Goal: Share content: Share content

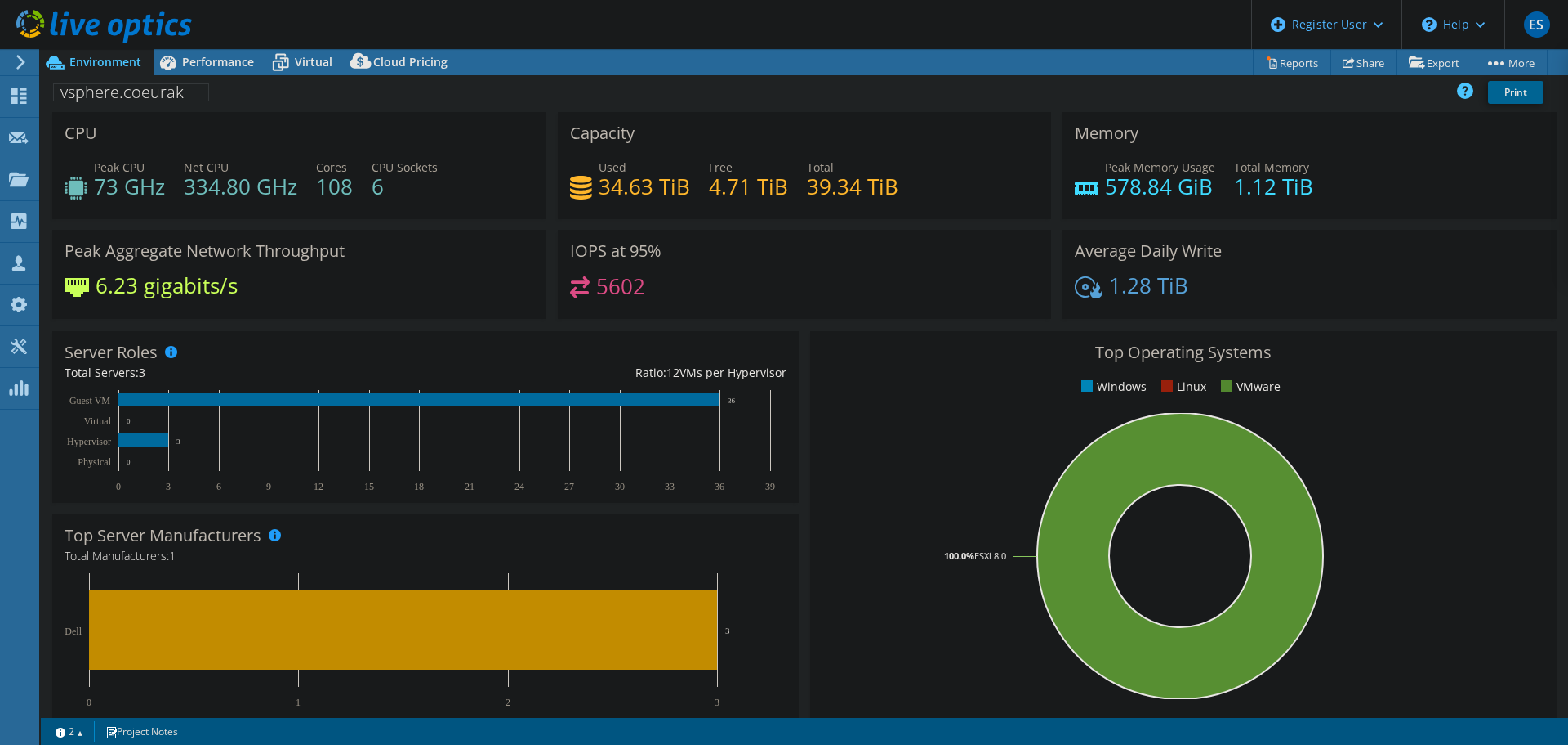
select select "USD"
click at [177, 65] on icon at bounding box center [168, 62] width 29 height 29
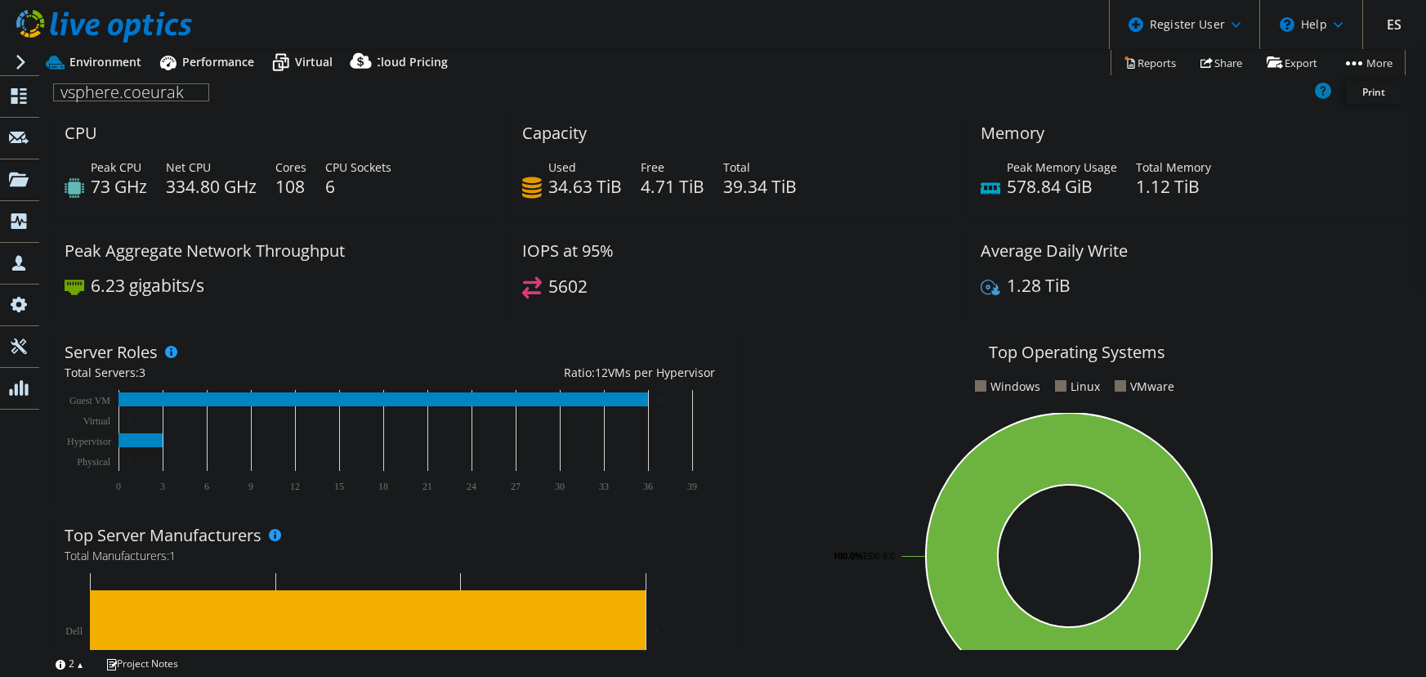
select select "USD"
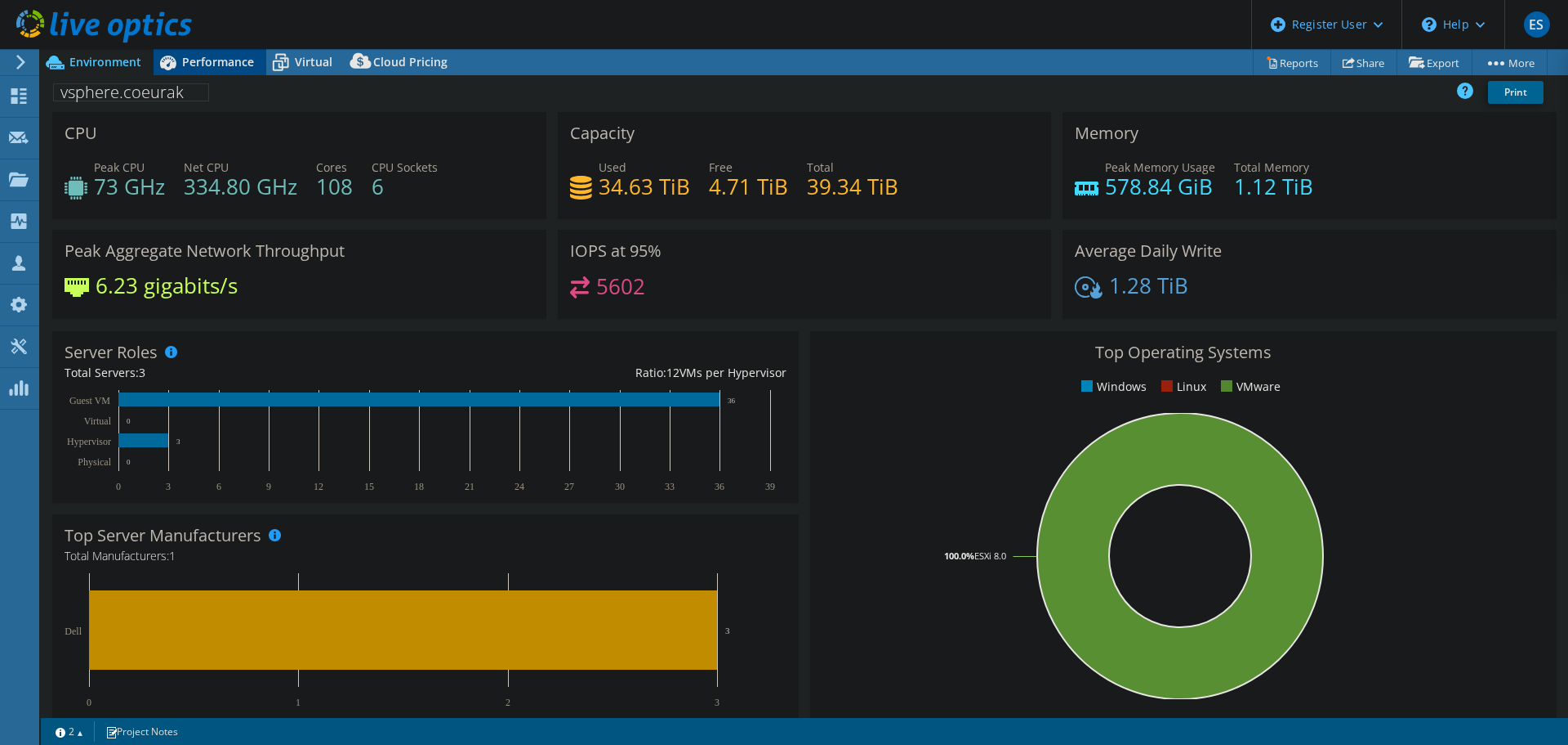
click at [206, 57] on span "Performance" at bounding box center [218, 62] width 72 height 16
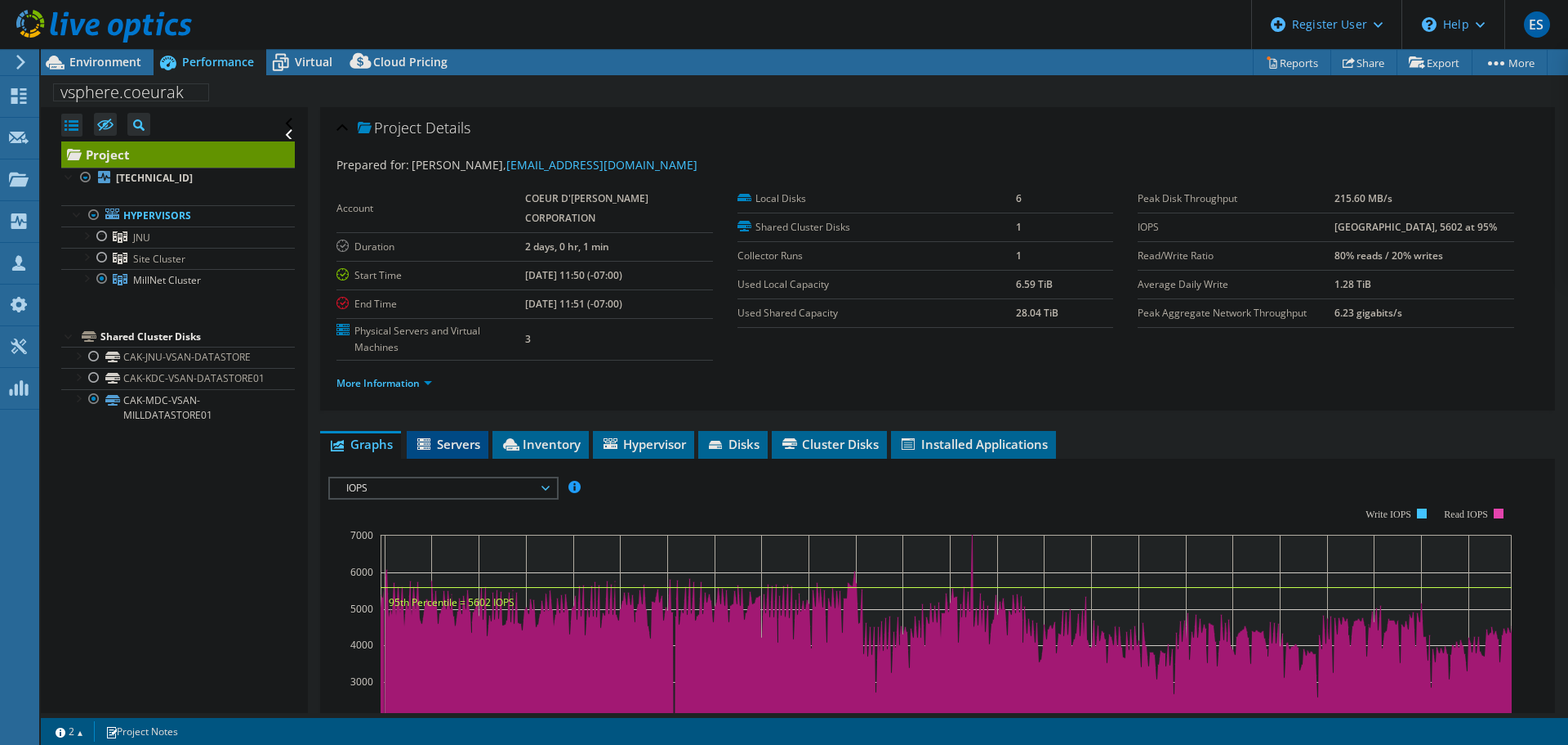
click at [446, 453] on li "Servers" at bounding box center [448, 445] width 82 height 28
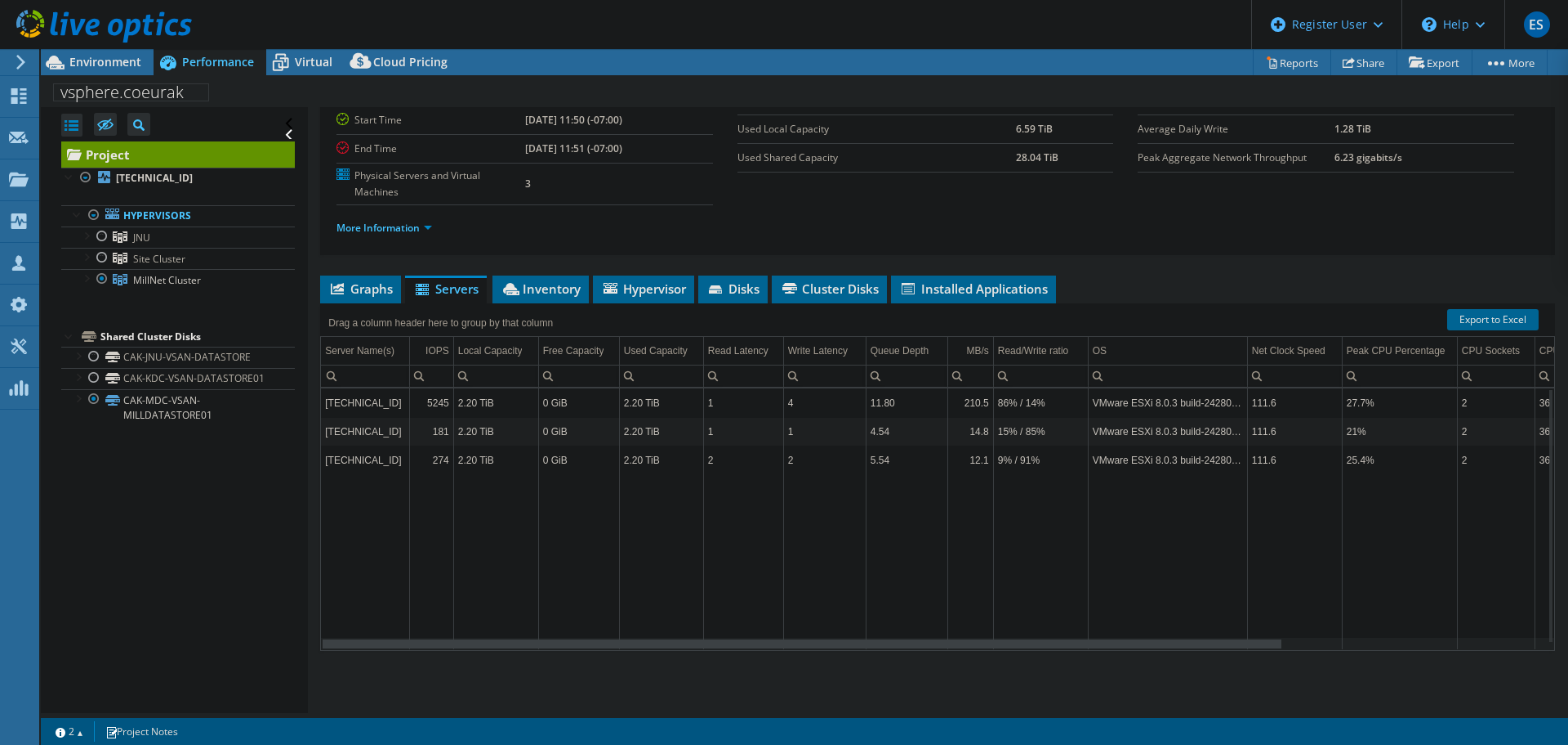
drag, startPoint x: 1087, startPoint y: 645, endPoint x: 660, endPoint y: 641, distance: 427.0
click at [660, 641] on body "ES Dell User [PERSON_NAME] [PERSON_NAME][EMAIL_ADDRESS][DOMAIN_NAME] Dell My Pr…" at bounding box center [784, 372] width 1568 height 745
click at [373, 409] on td "[TECHNICAL_ID]" at bounding box center [365, 402] width 88 height 29
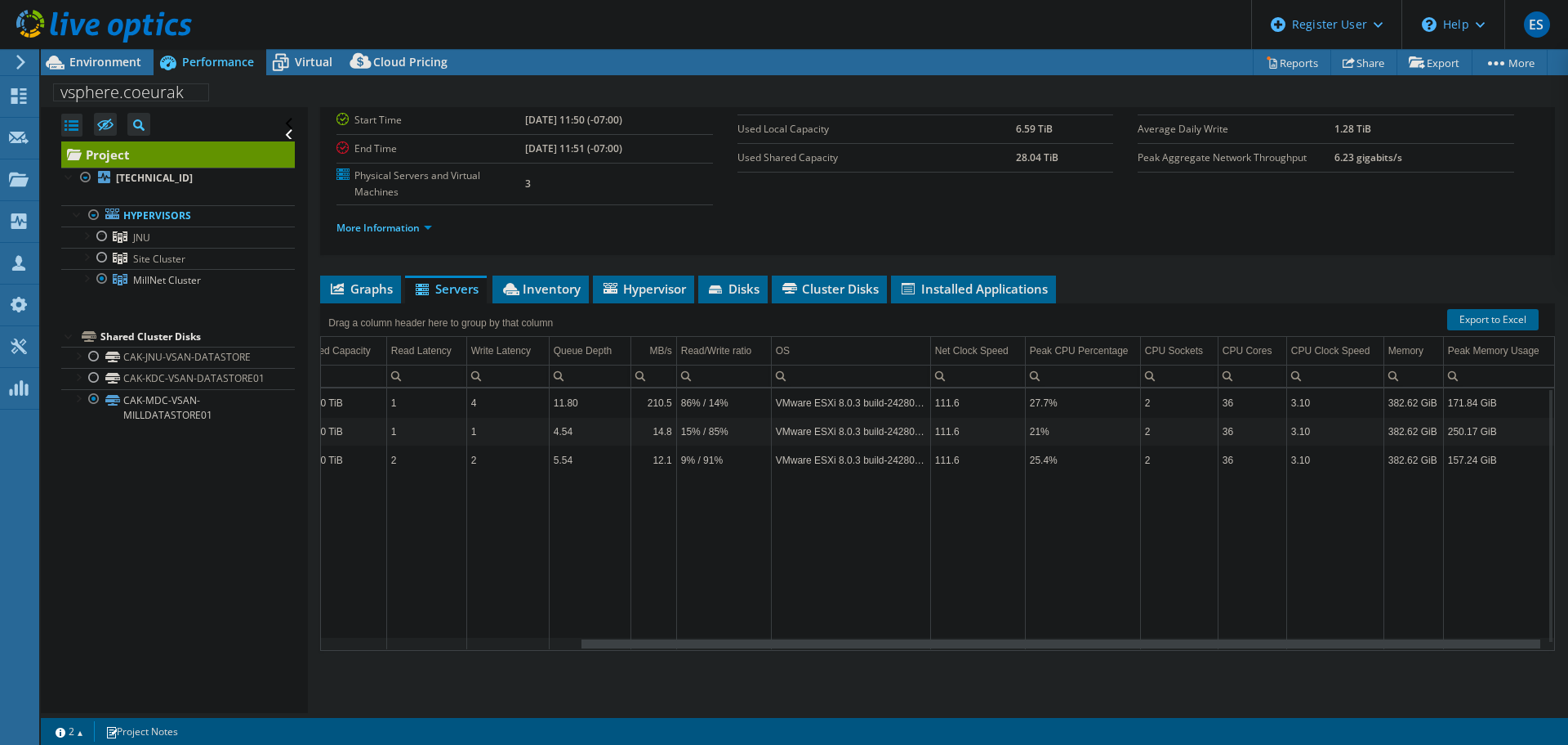
drag, startPoint x: 553, startPoint y: 642, endPoint x: 1227, endPoint y: 642, distance: 674.0
click at [1227, 642] on body "ES Dell User [PERSON_NAME] [PERSON_NAME][EMAIL_ADDRESS][DOMAIN_NAME] Dell My Pr…" at bounding box center [784, 372] width 1568 height 745
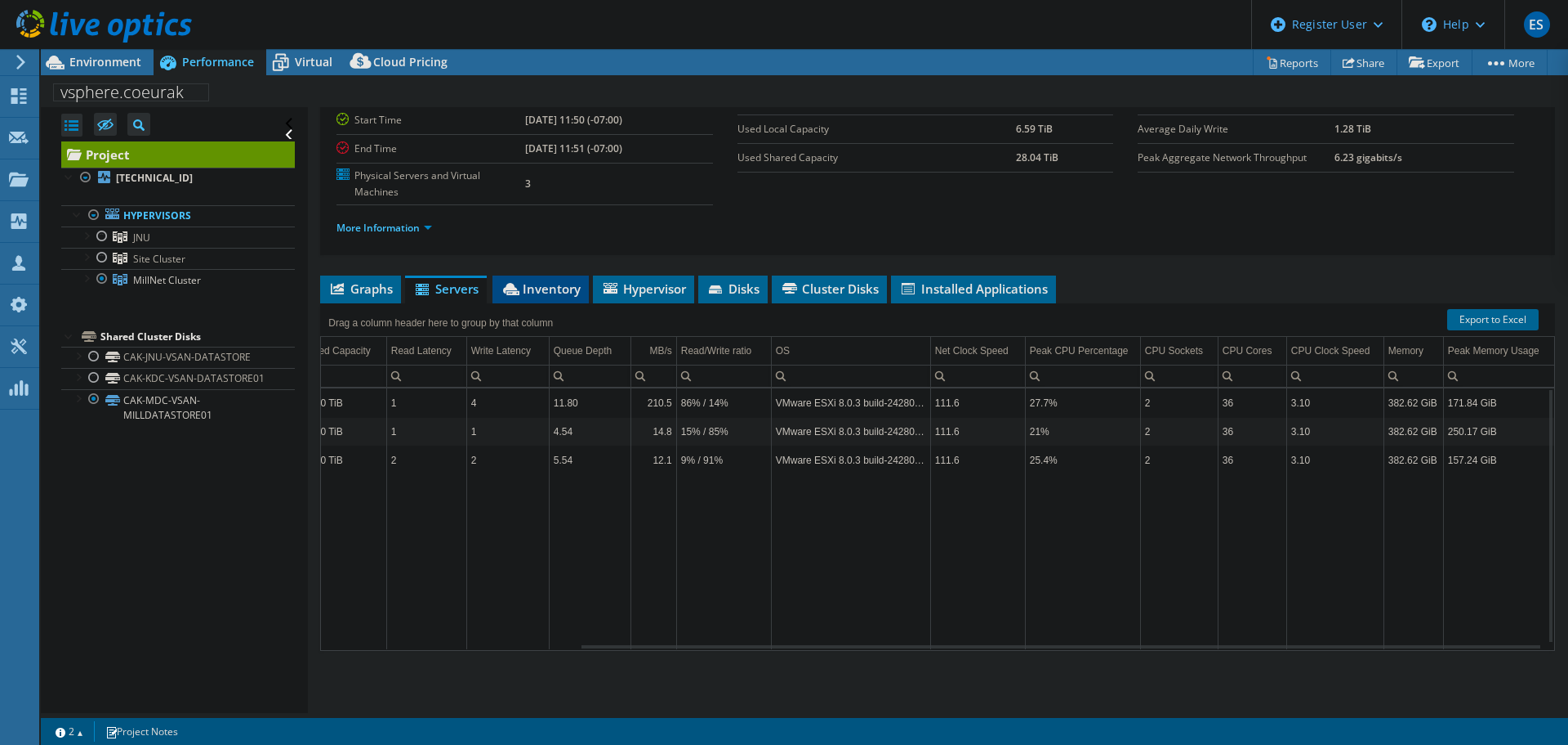
click at [525, 298] on li "Inventory" at bounding box center [541, 289] width 96 height 28
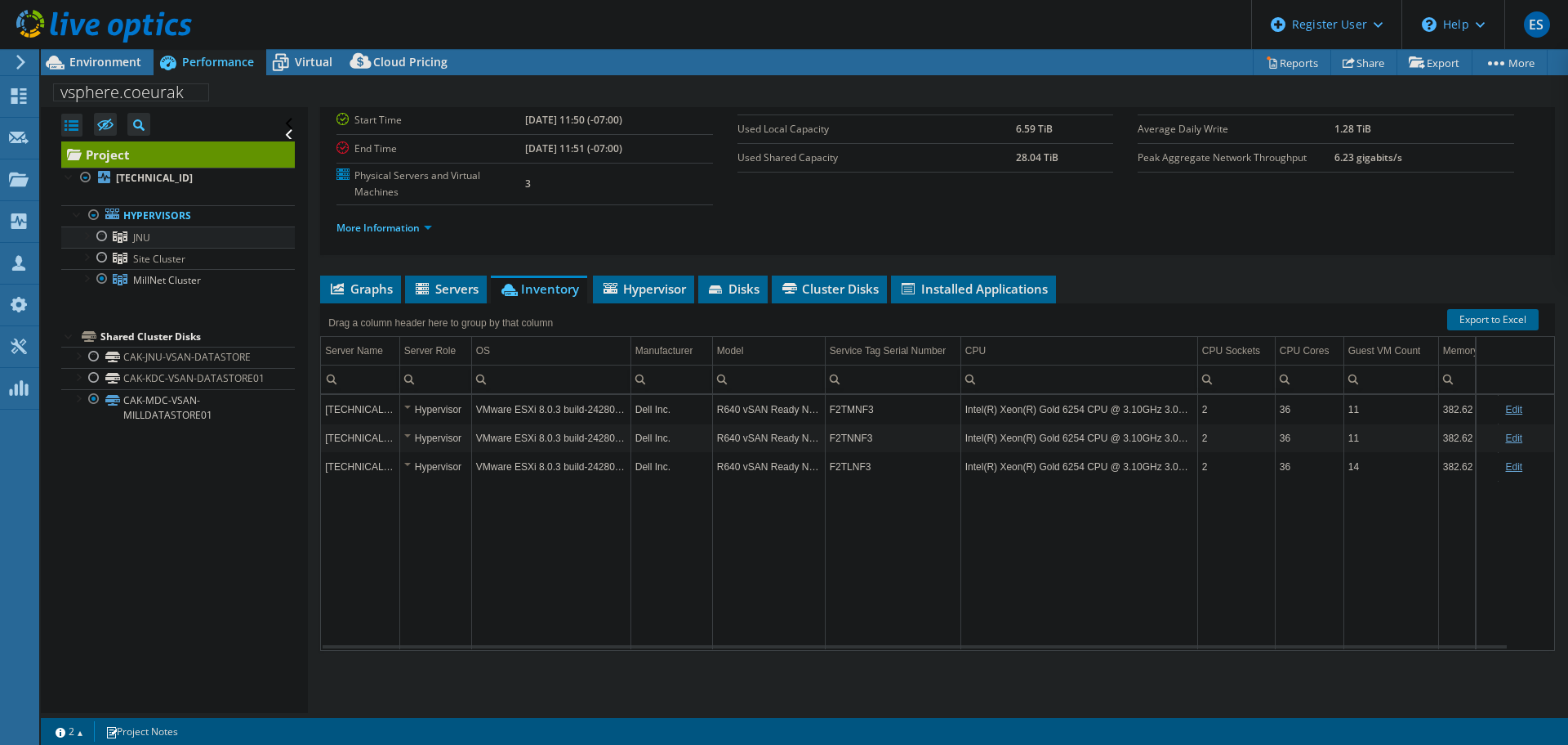
click at [152, 235] on link "JNU" at bounding box center [178, 236] width 234 height 21
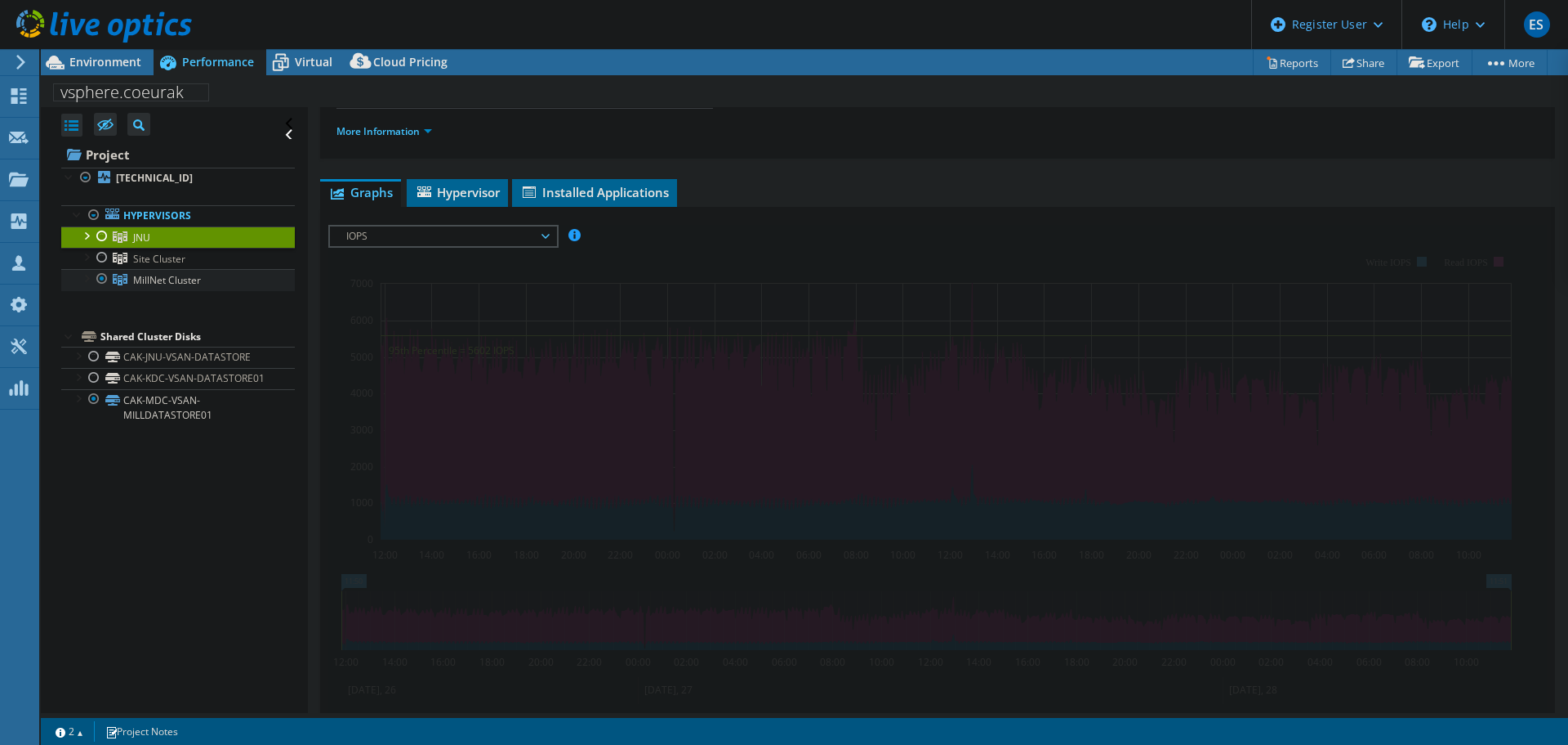
click at [154, 277] on span "MillNet Cluster" at bounding box center [167, 280] width 68 height 14
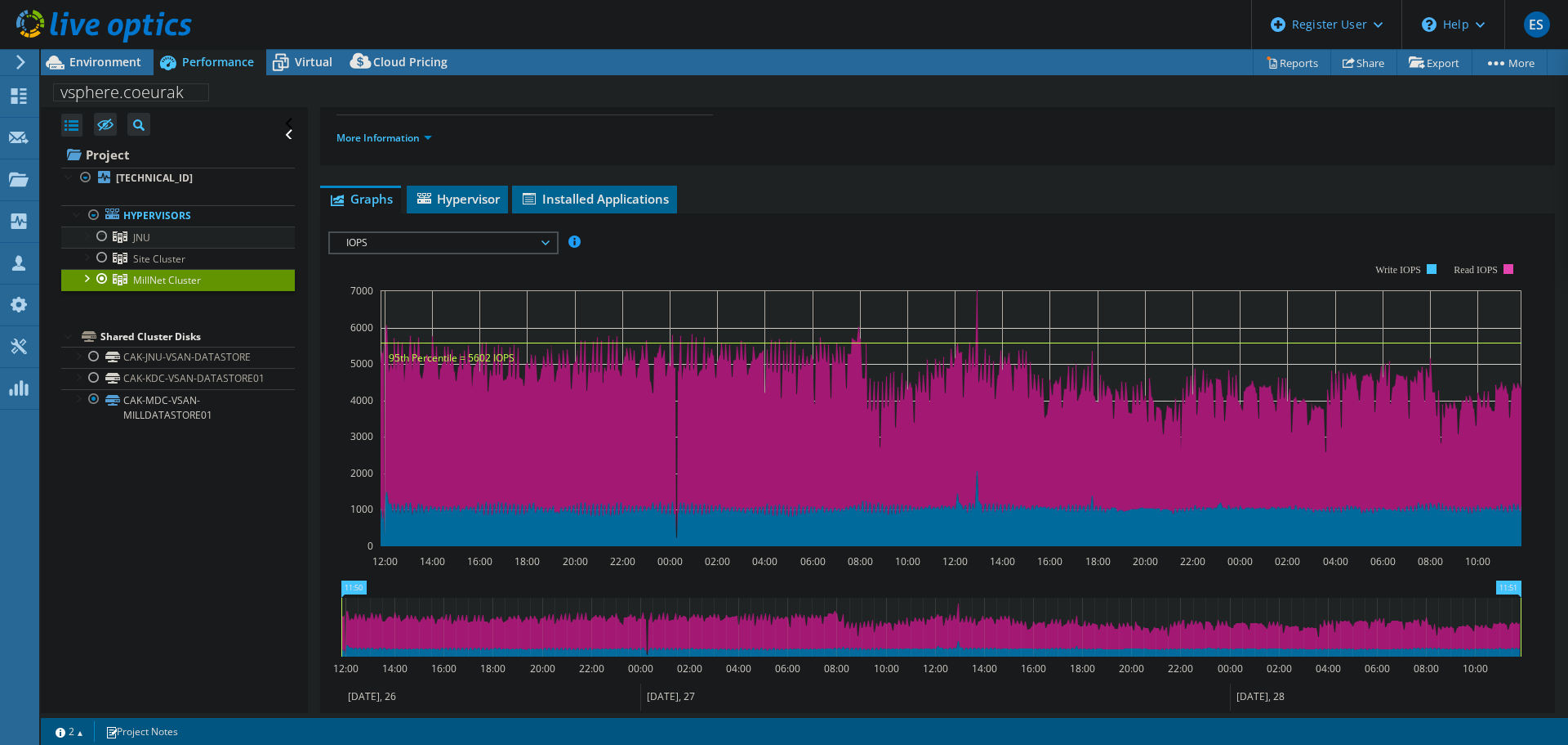
click at [100, 234] on div at bounding box center [102, 236] width 16 height 20
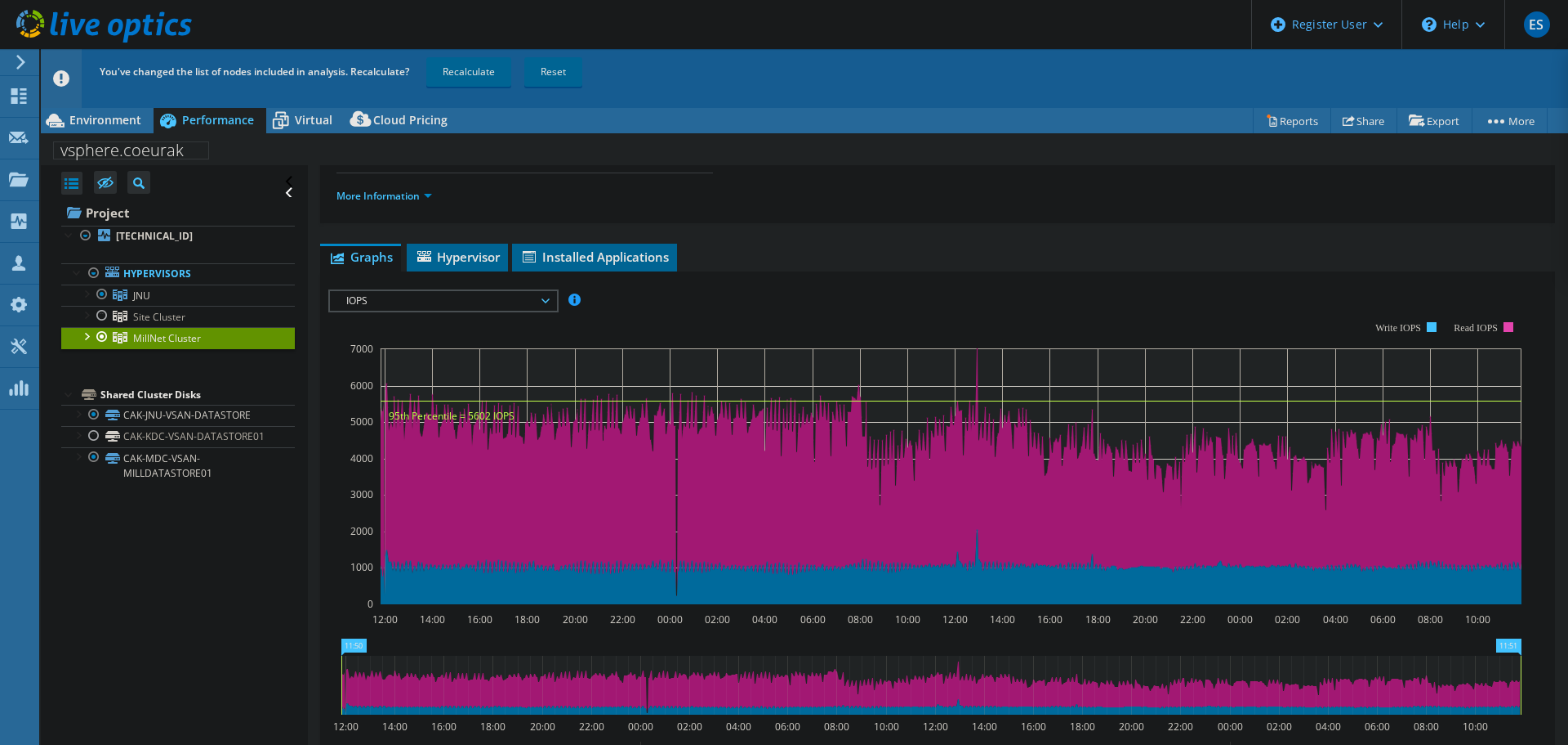
click at [101, 334] on div at bounding box center [102, 337] width 16 height 20
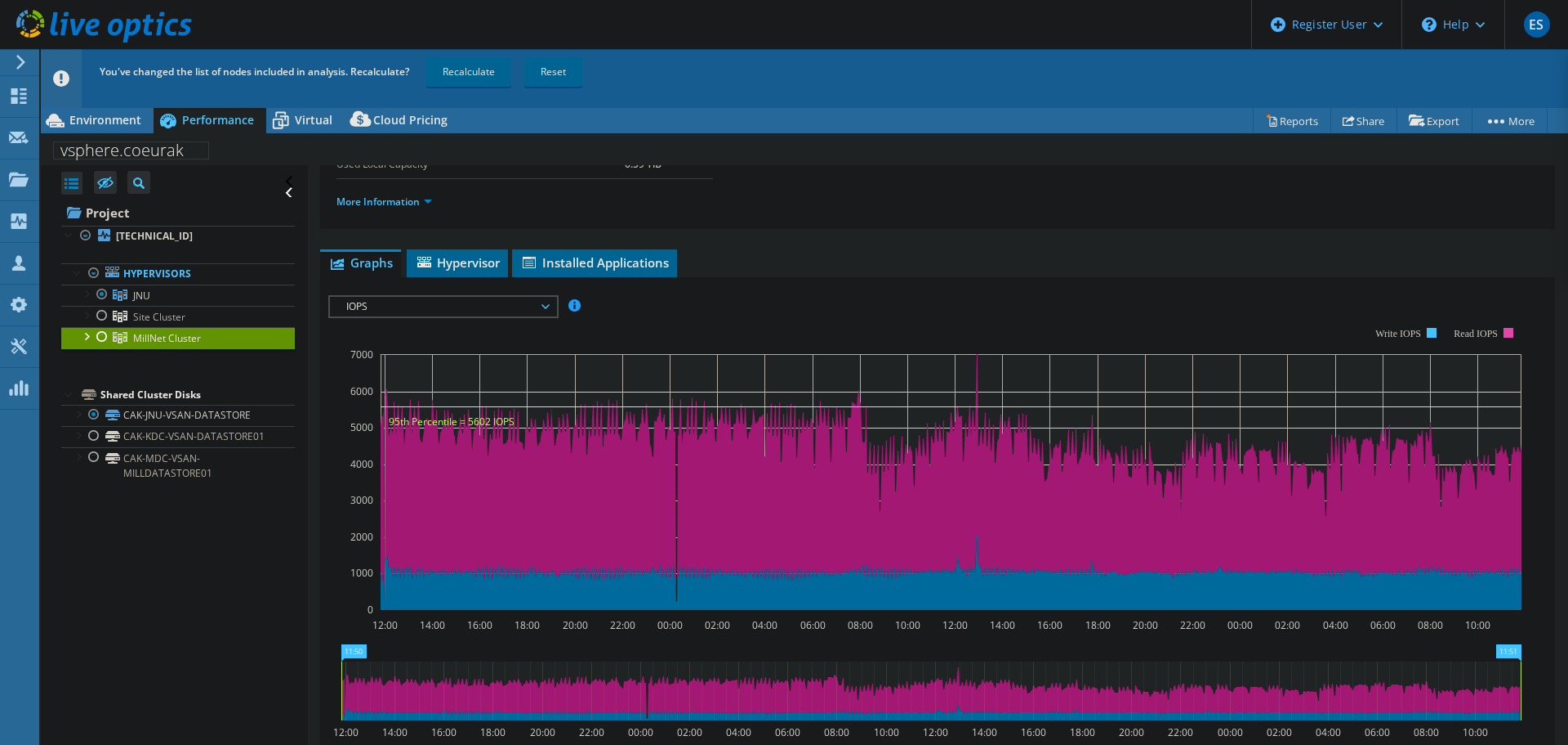
scroll to position [0, 0]
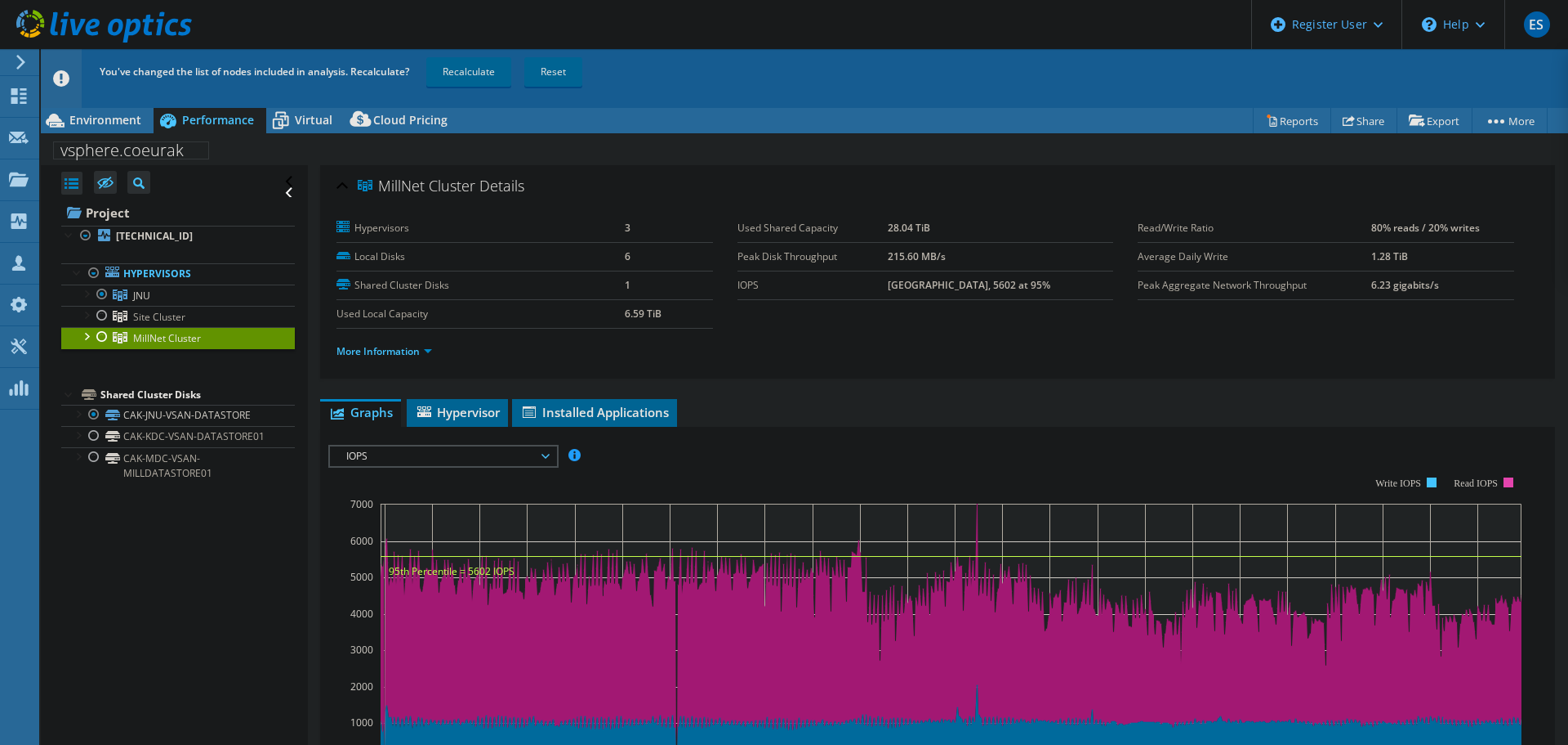
click at [100, 338] on div at bounding box center [102, 337] width 16 height 20
click at [212, 120] on span "Performance" at bounding box center [218, 120] width 72 height 16
click at [101, 117] on span "Environment" at bounding box center [105, 120] width 72 height 16
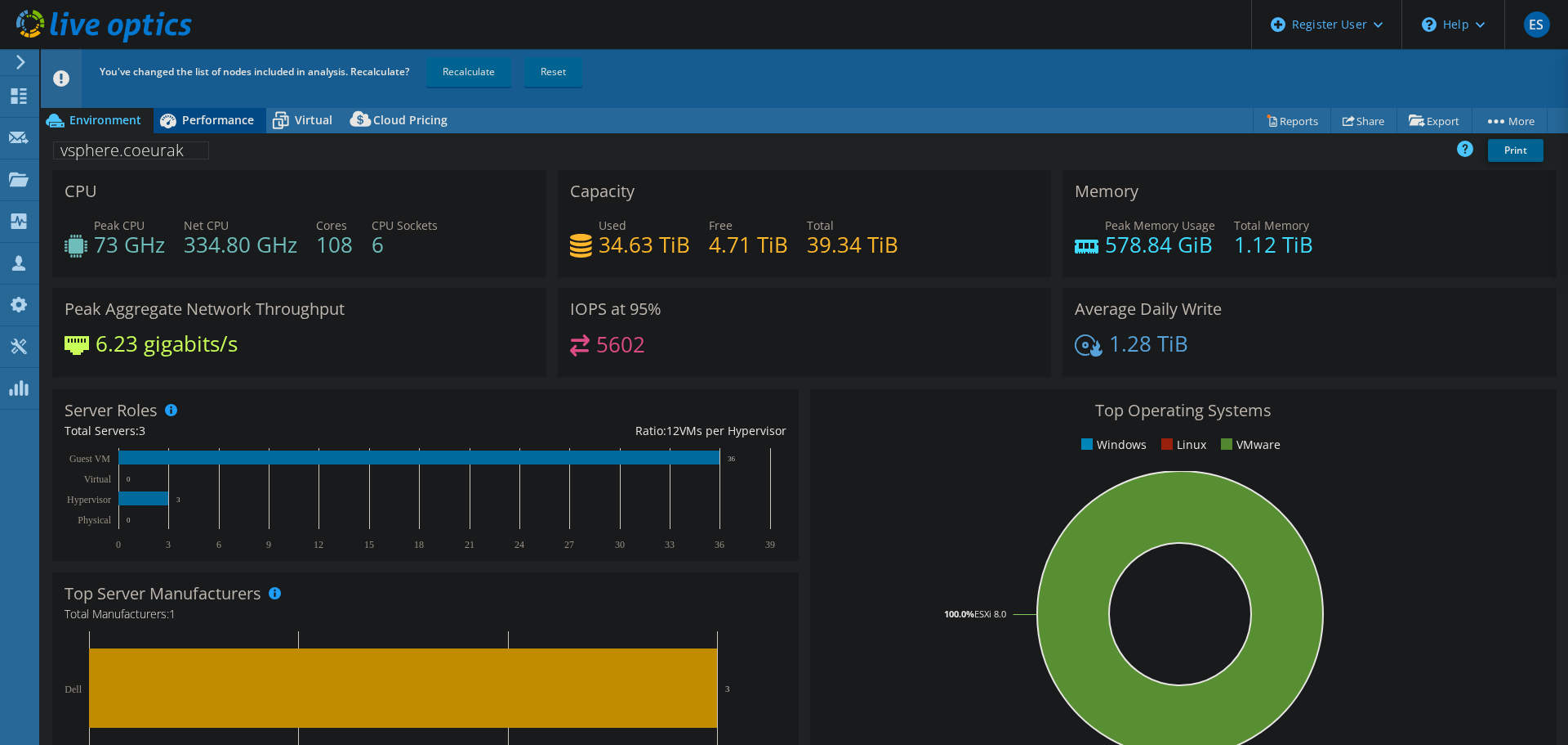
click at [192, 116] on span "Performance" at bounding box center [218, 120] width 72 height 16
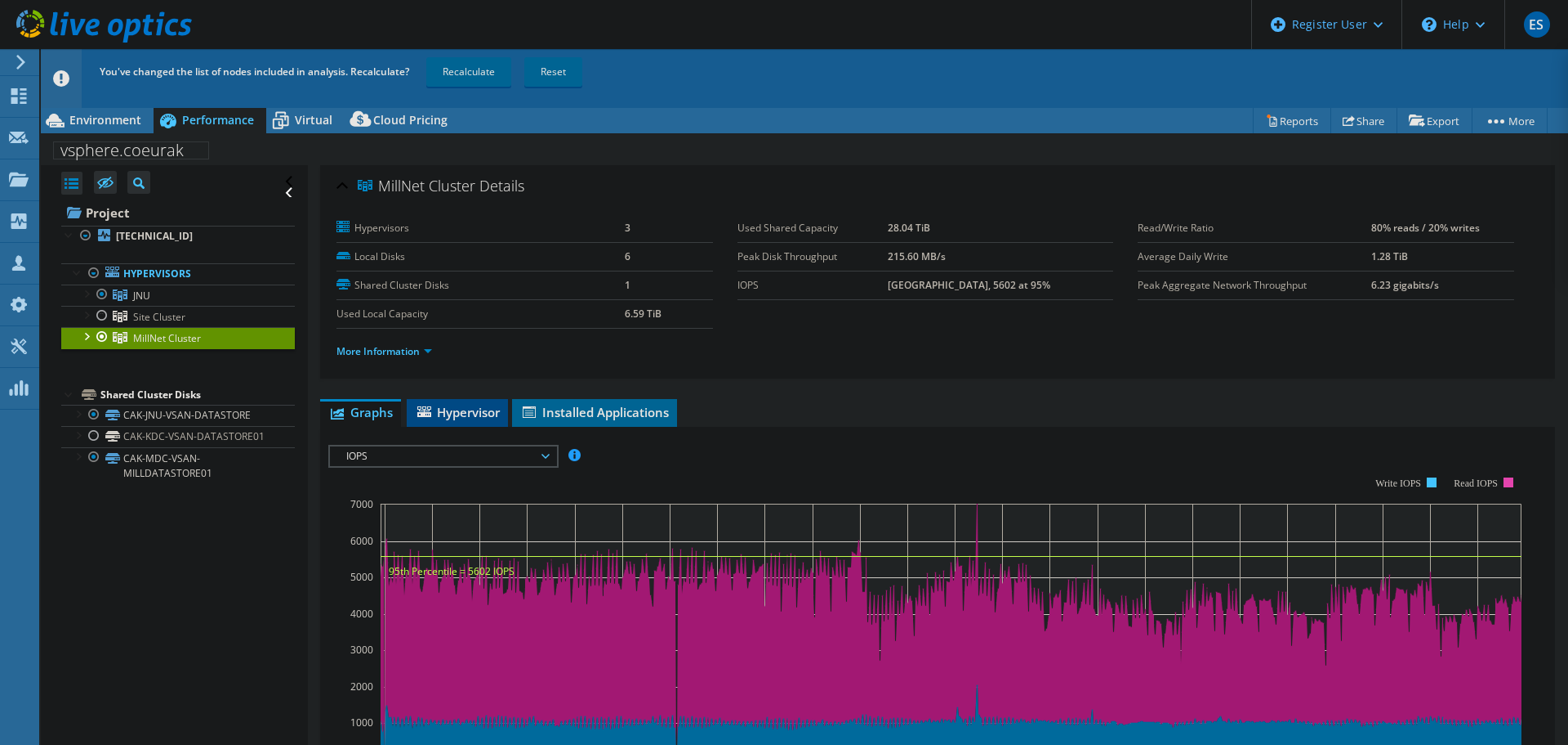
click at [471, 413] on span "Hypervisor" at bounding box center [457, 412] width 85 height 16
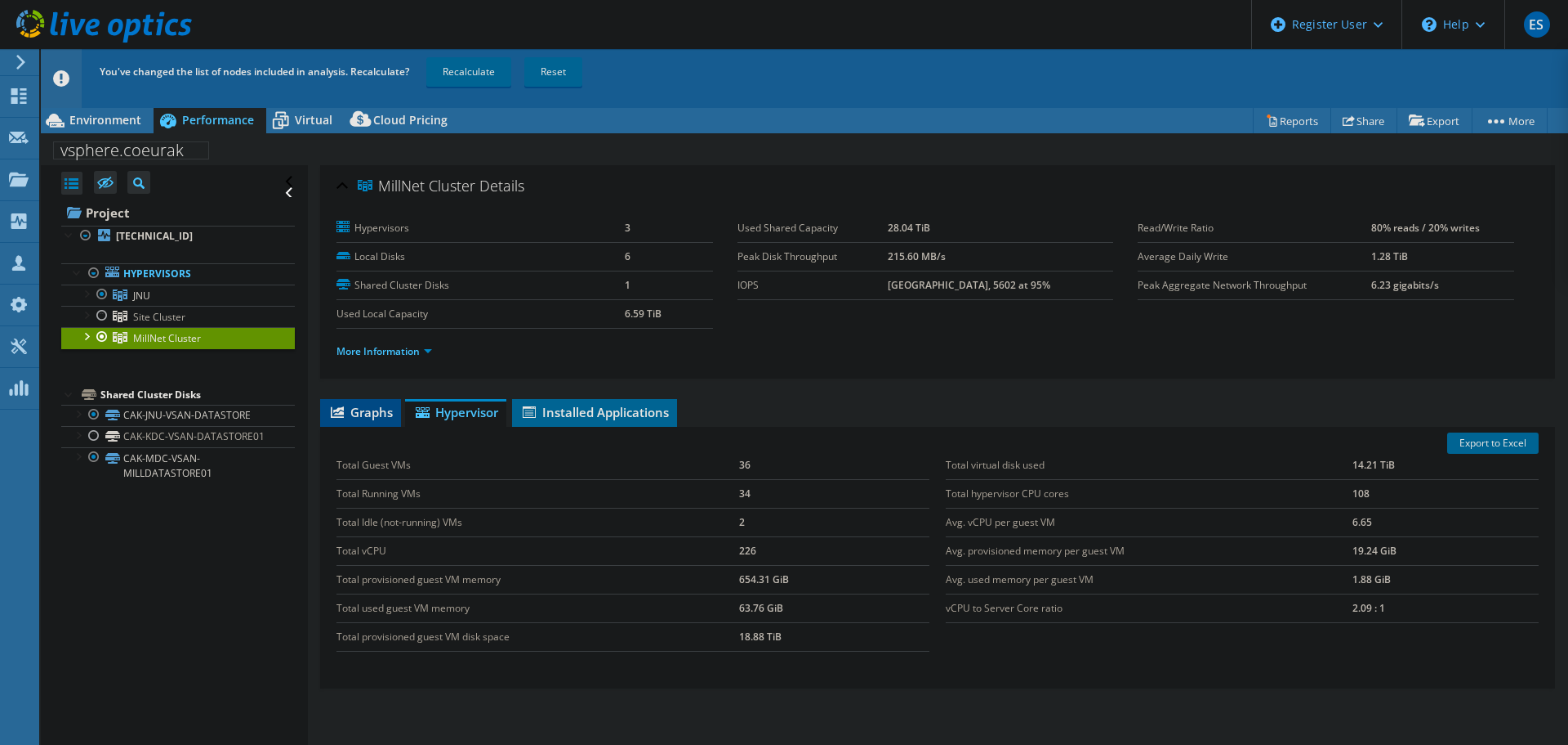
click at [372, 408] on span "Graphs" at bounding box center [361, 412] width 65 height 16
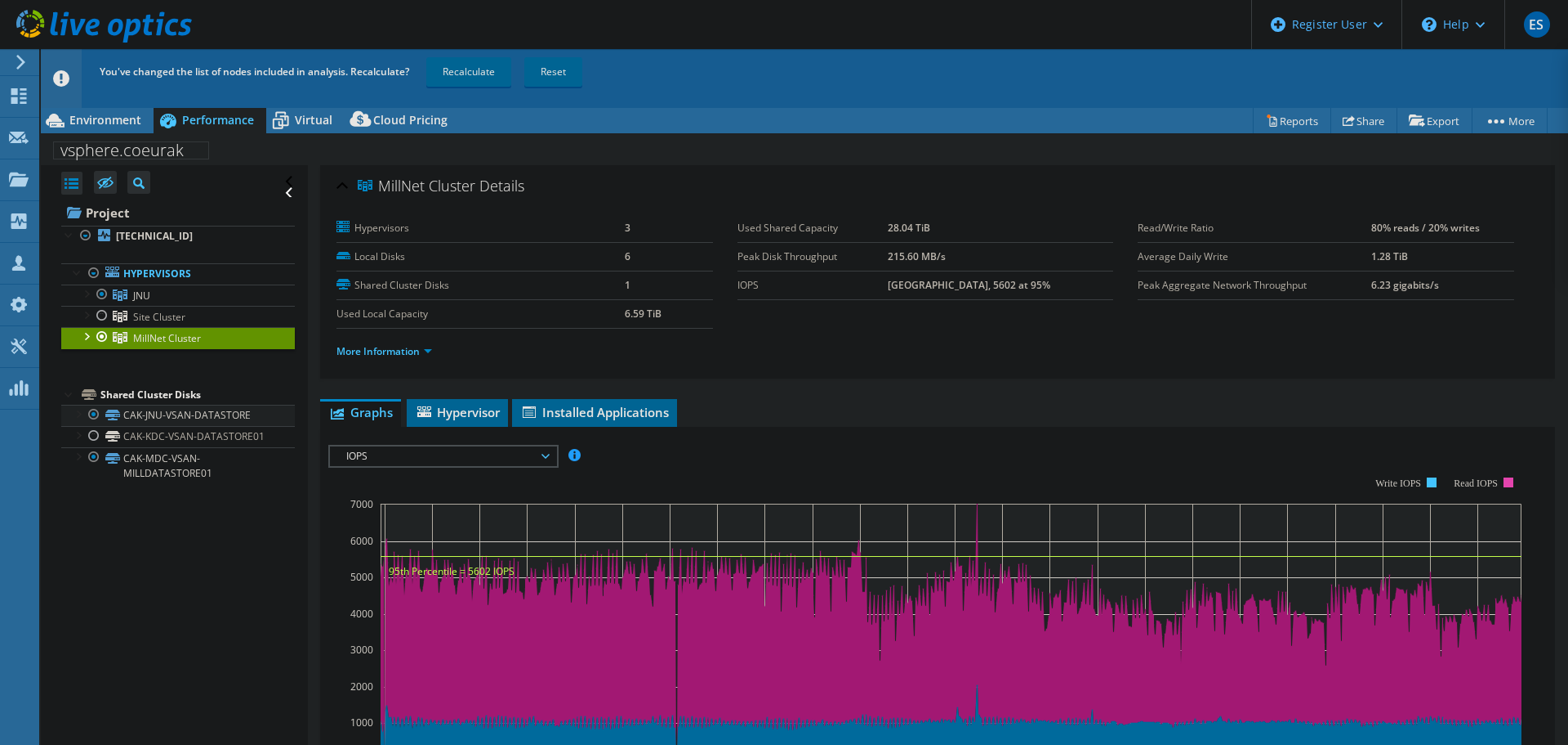
click at [93, 415] on div at bounding box center [94, 415] width 16 height 20
click at [86, 333] on div at bounding box center [86, 335] width 16 height 16
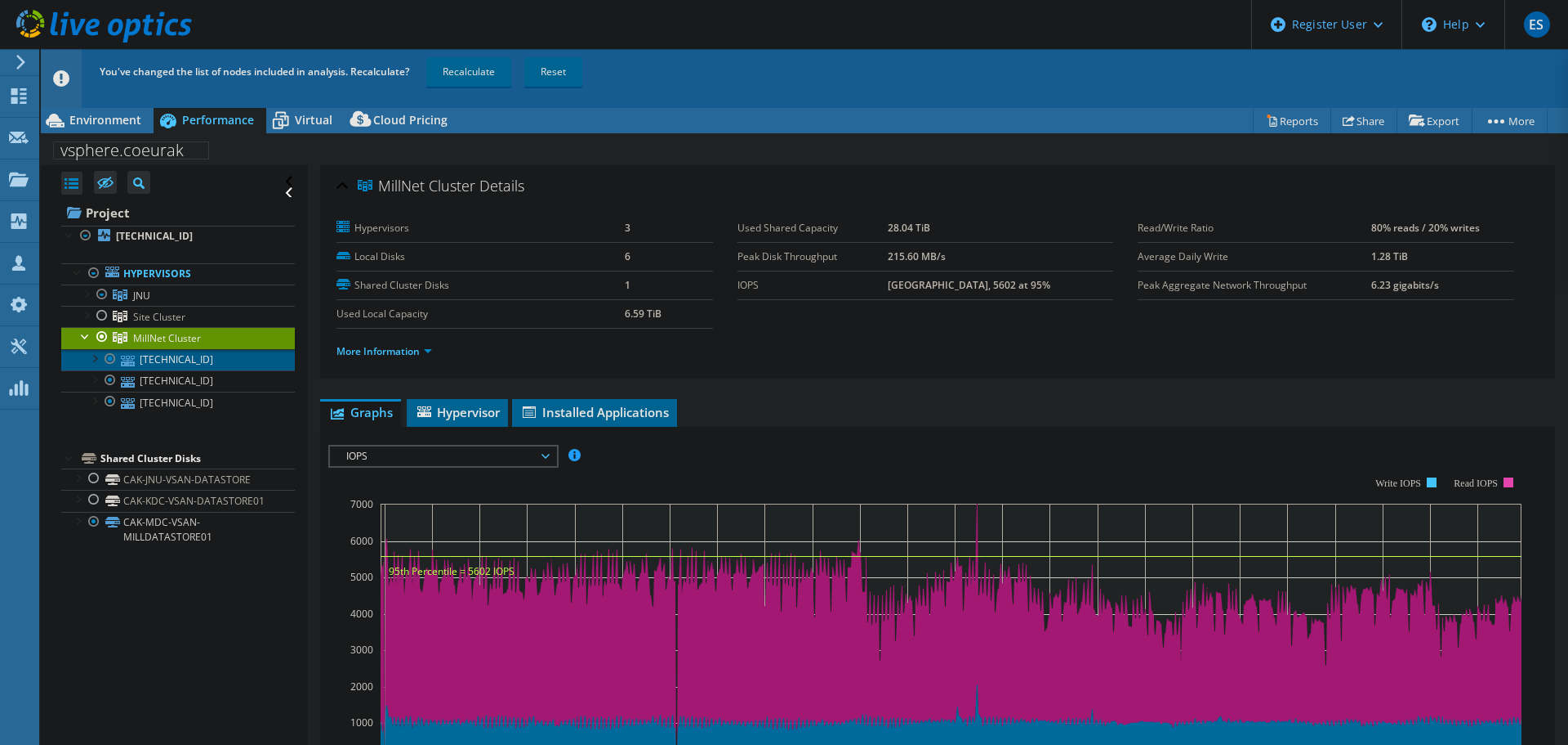
click at [166, 366] on link "[TECHNICAL_ID]" at bounding box center [178, 359] width 234 height 21
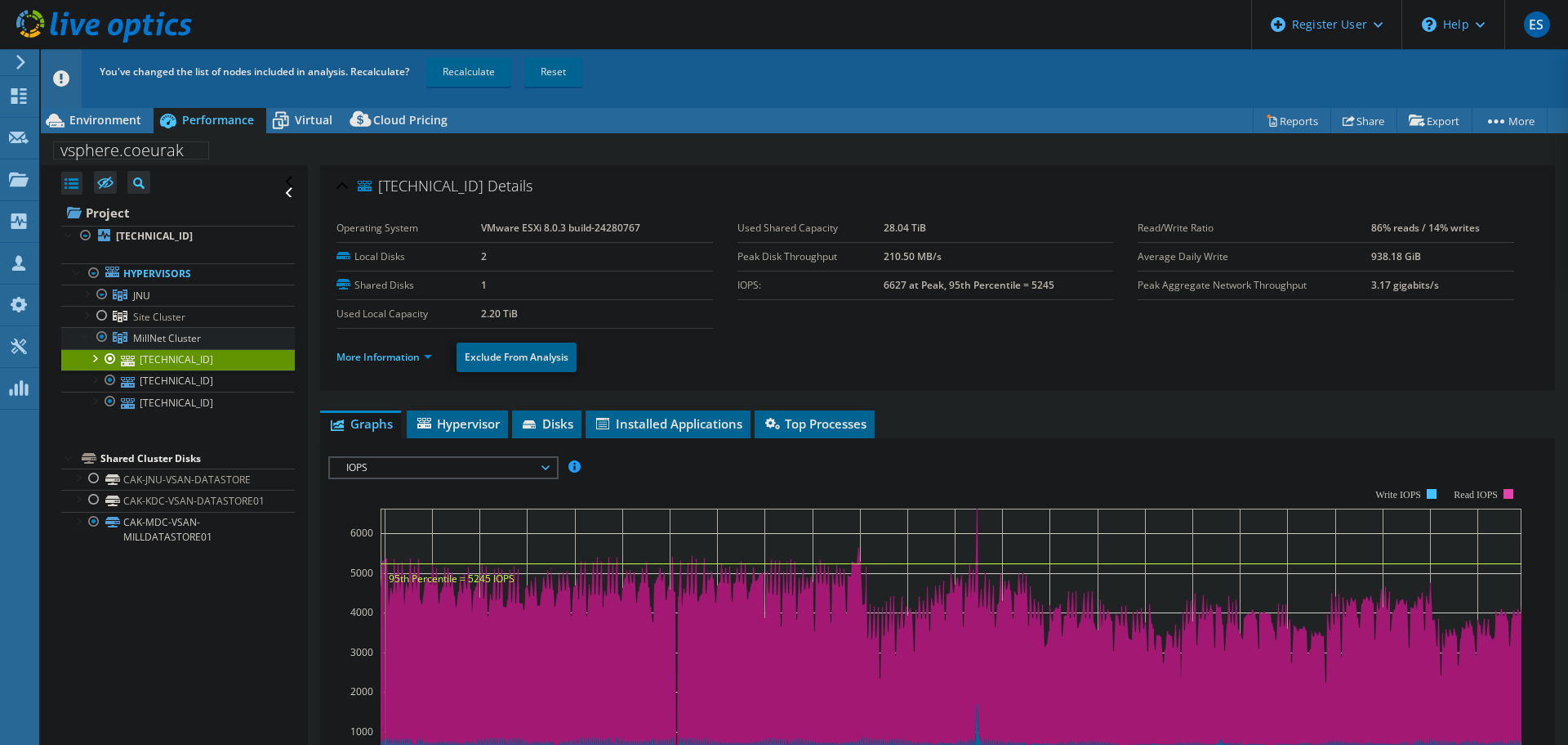
click at [139, 339] on span "MillNet Cluster" at bounding box center [167, 338] width 68 height 14
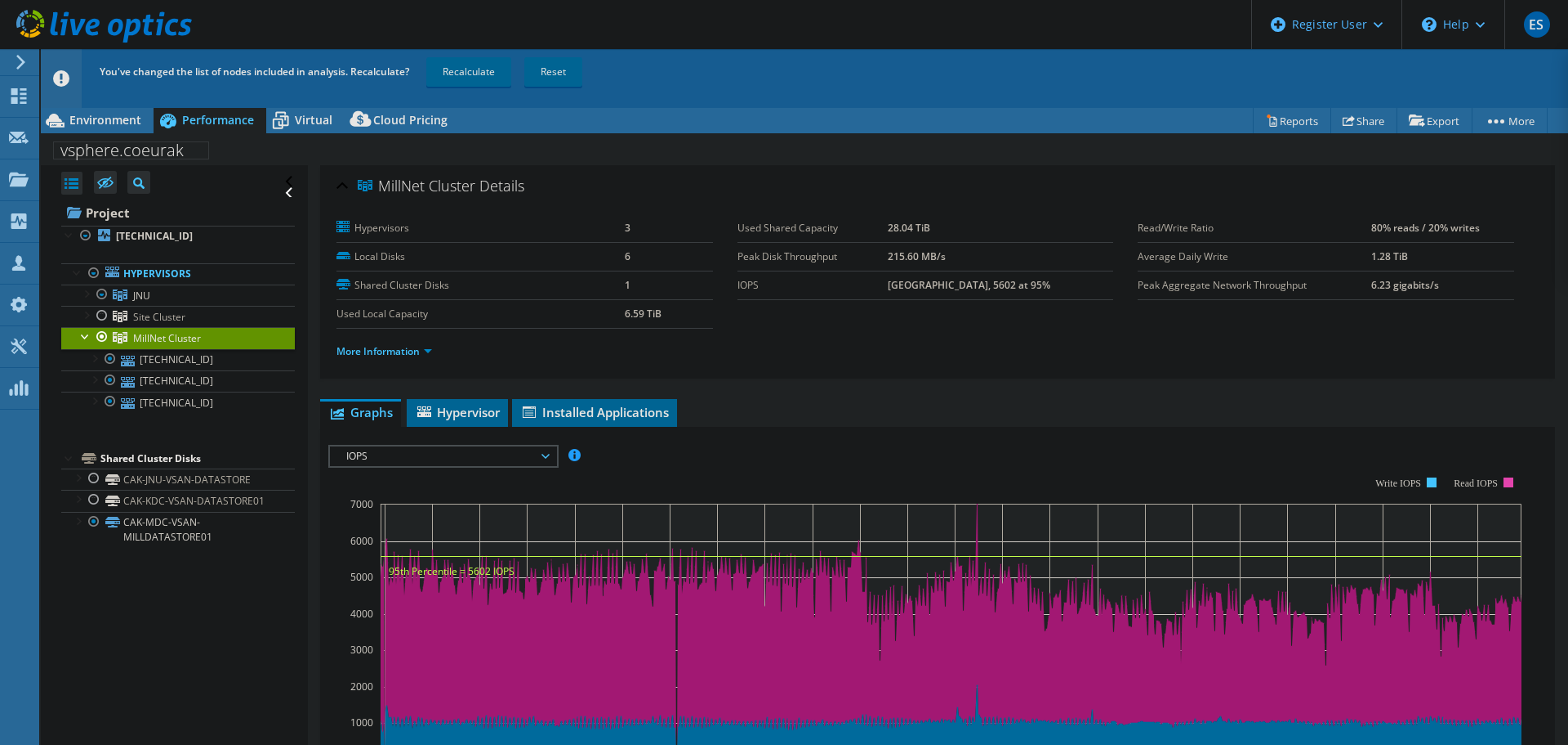
click at [498, 451] on span "IOPS" at bounding box center [443, 456] width 210 height 20
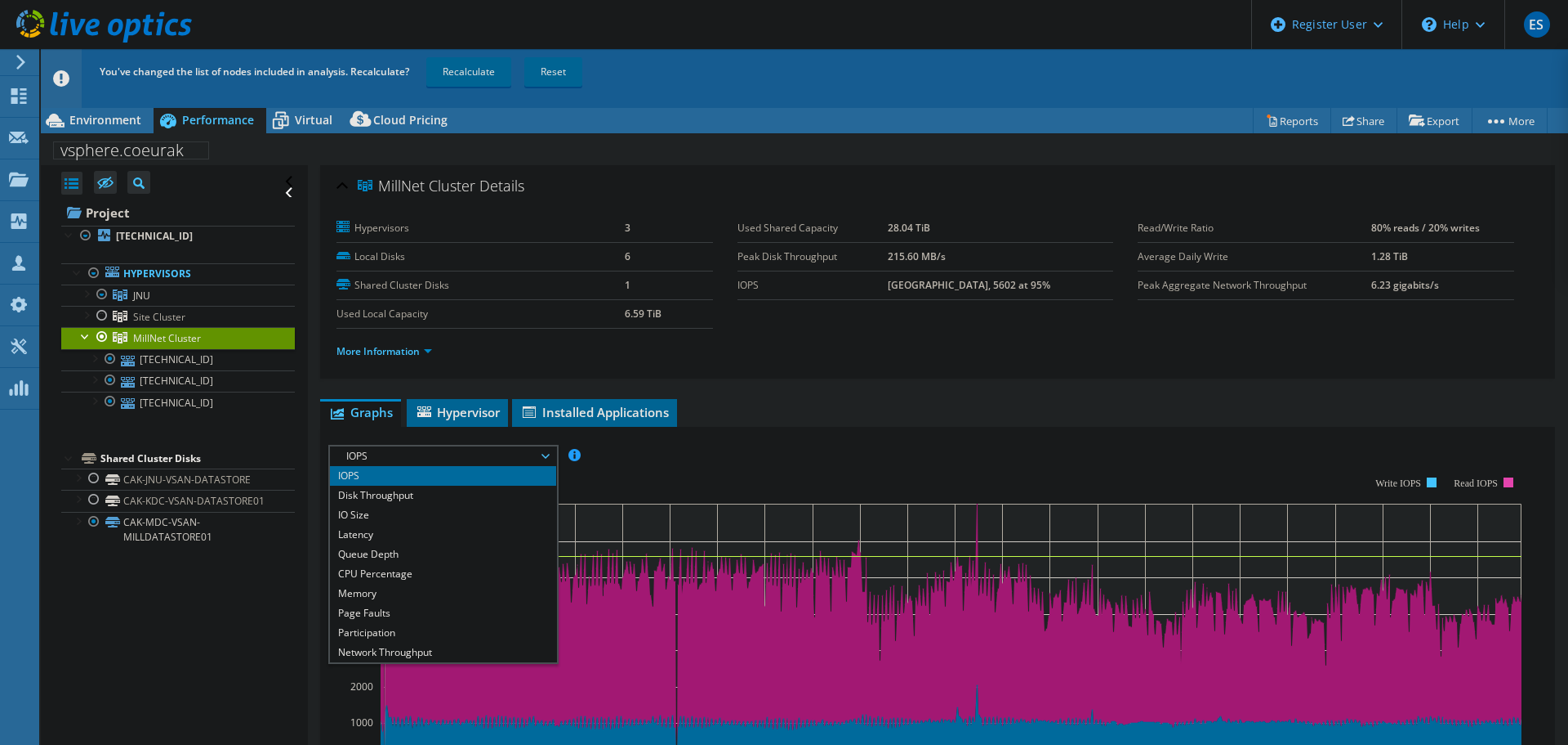
click at [505, 451] on span "IOPS" at bounding box center [443, 456] width 210 height 20
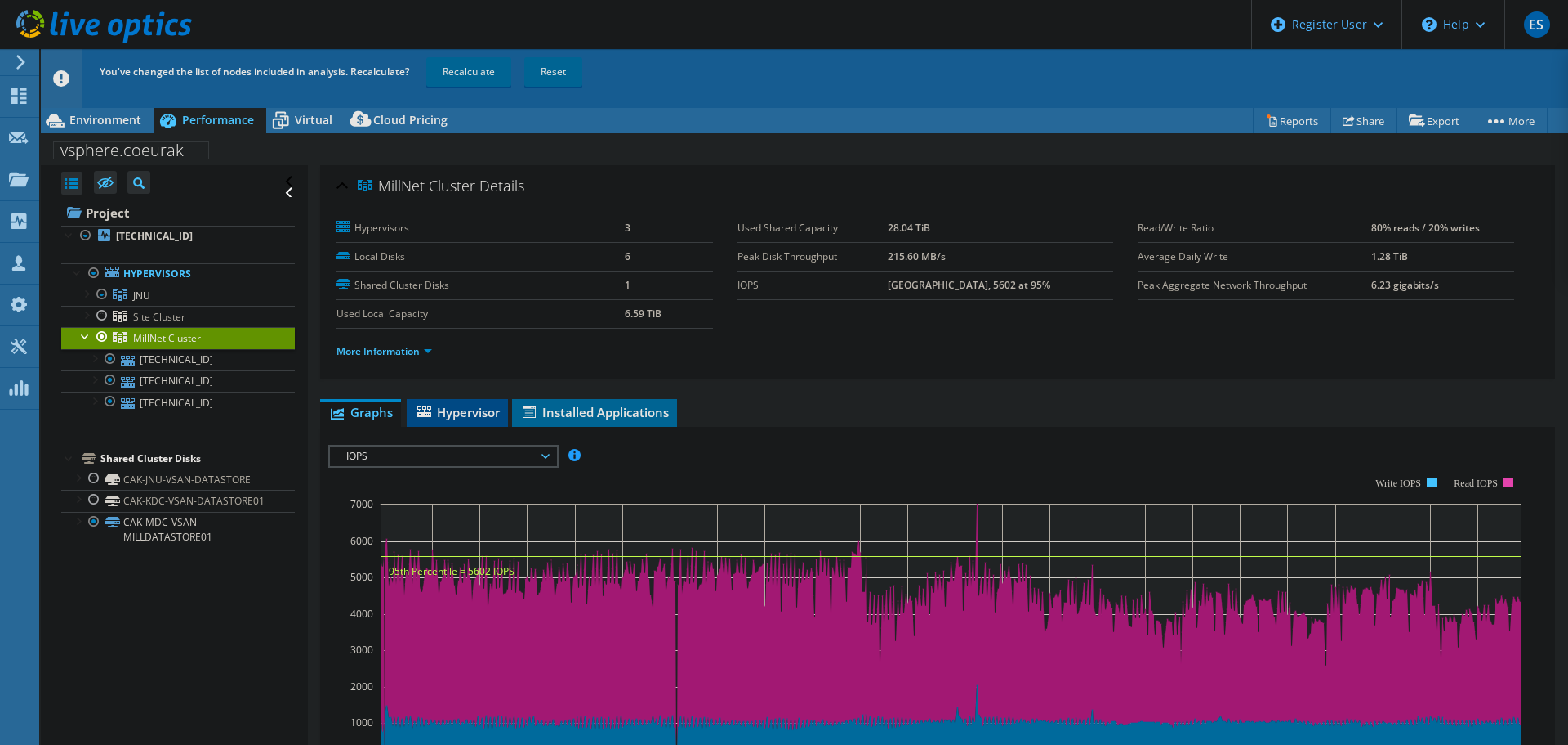
click at [494, 405] on span "Hypervisor" at bounding box center [457, 412] width 85 height 16
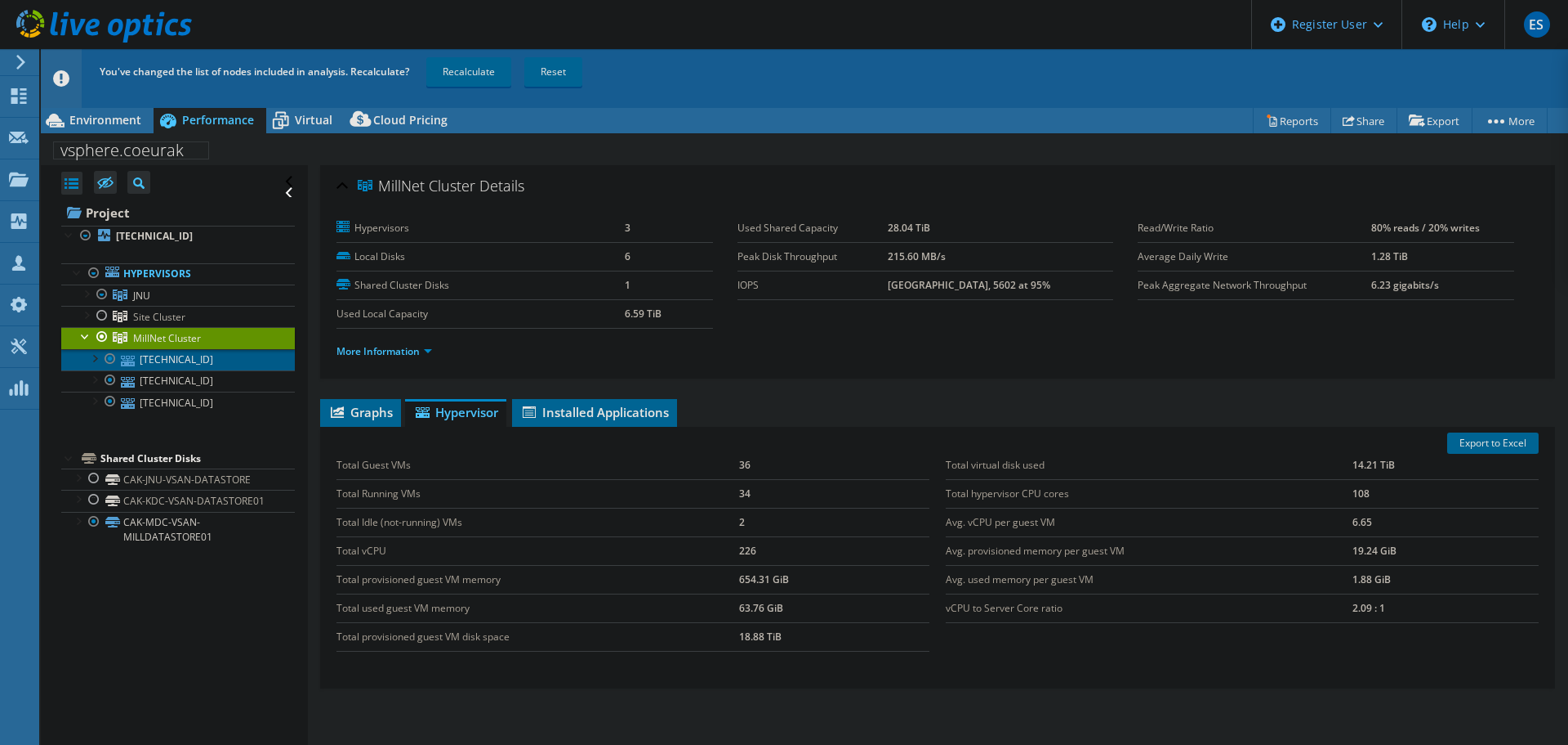
click at [180, 368] on link "[TECHNICAL_ID]" at bounding box center [178, 359] width 234 height 21
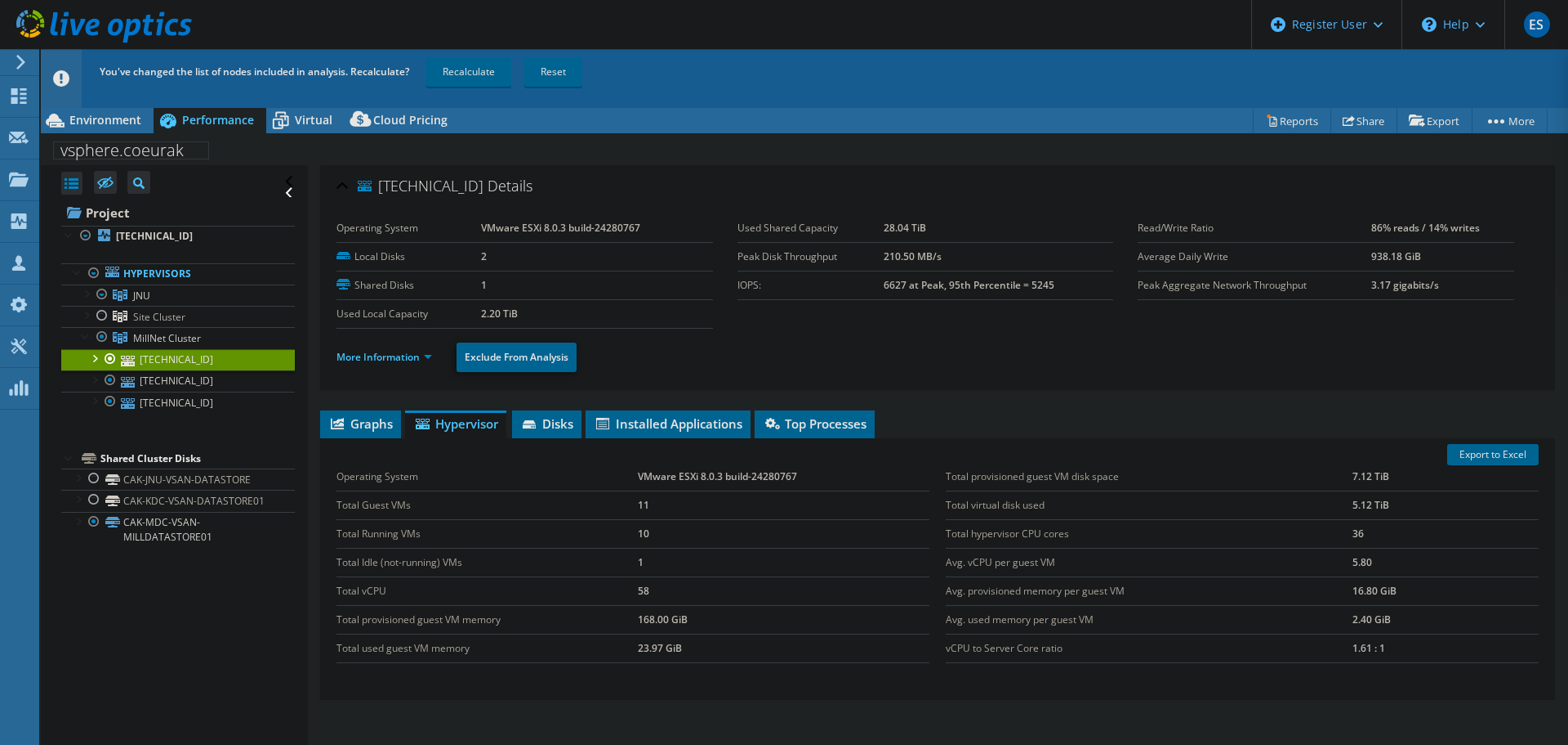
scroll to position [77, 0]
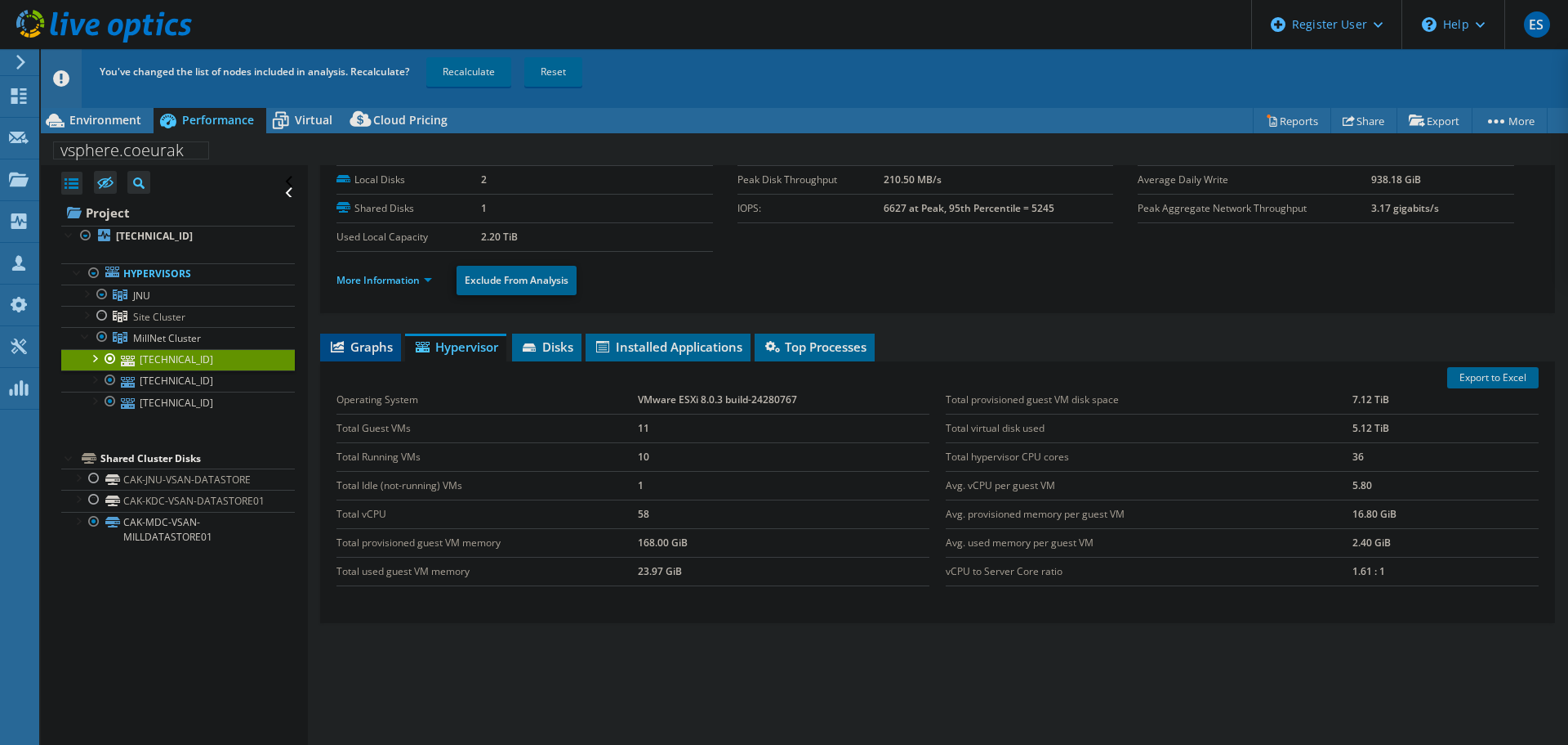
click at [362, 349] on span "Graphs" at bounding box center [361, 346] width 65 height 16
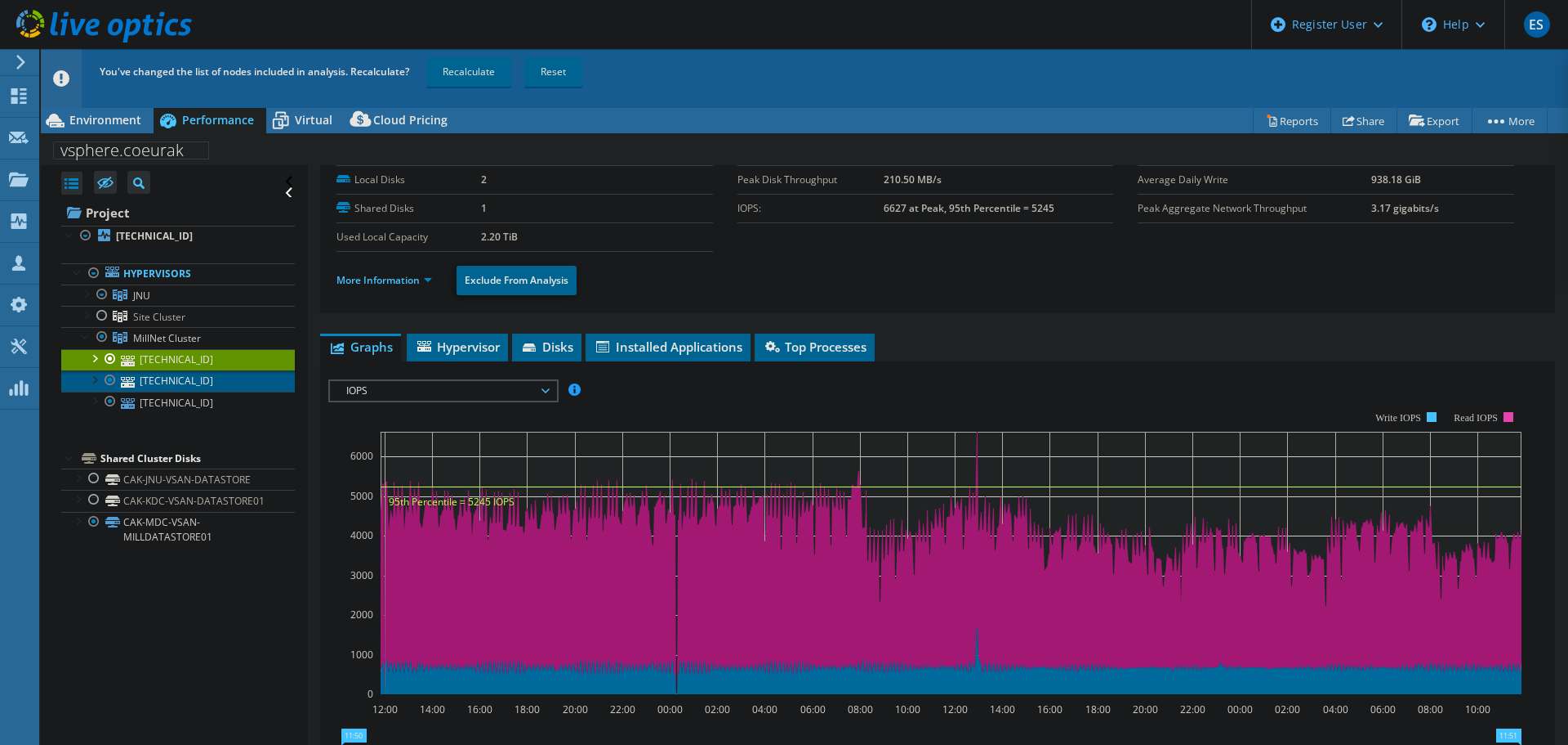
click at [182, 384] on link "[TECHNICAL_ID]" at bounding box center [178, 380] width 234 height 21
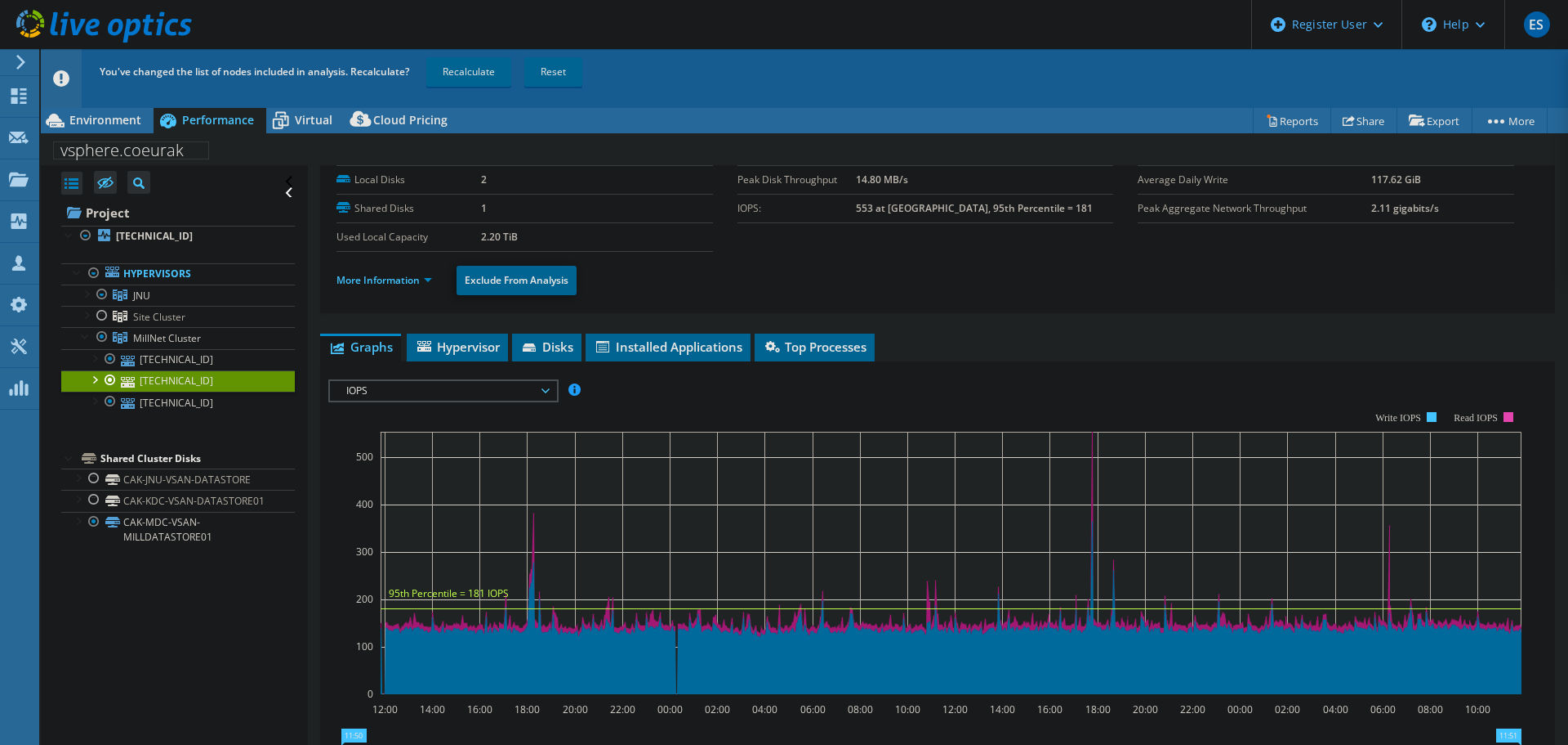
click at [98, 380] on div at bounding box center [94, 378] width 16 height 16
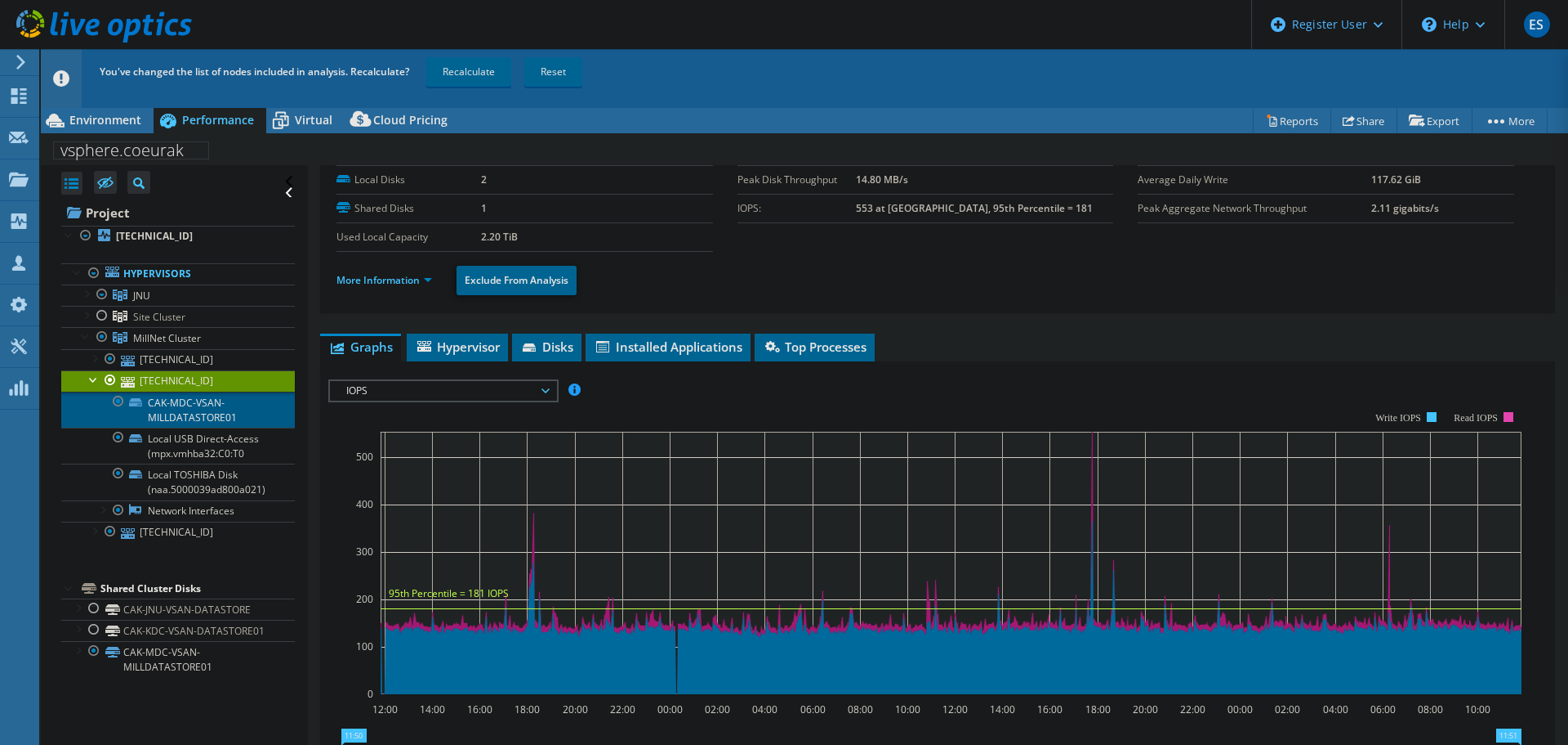
click at [214, 413] on link "CAK-MDC-VSAN-MILLDATASTORE01" at bounding box center [178, 409] width 234 height 36
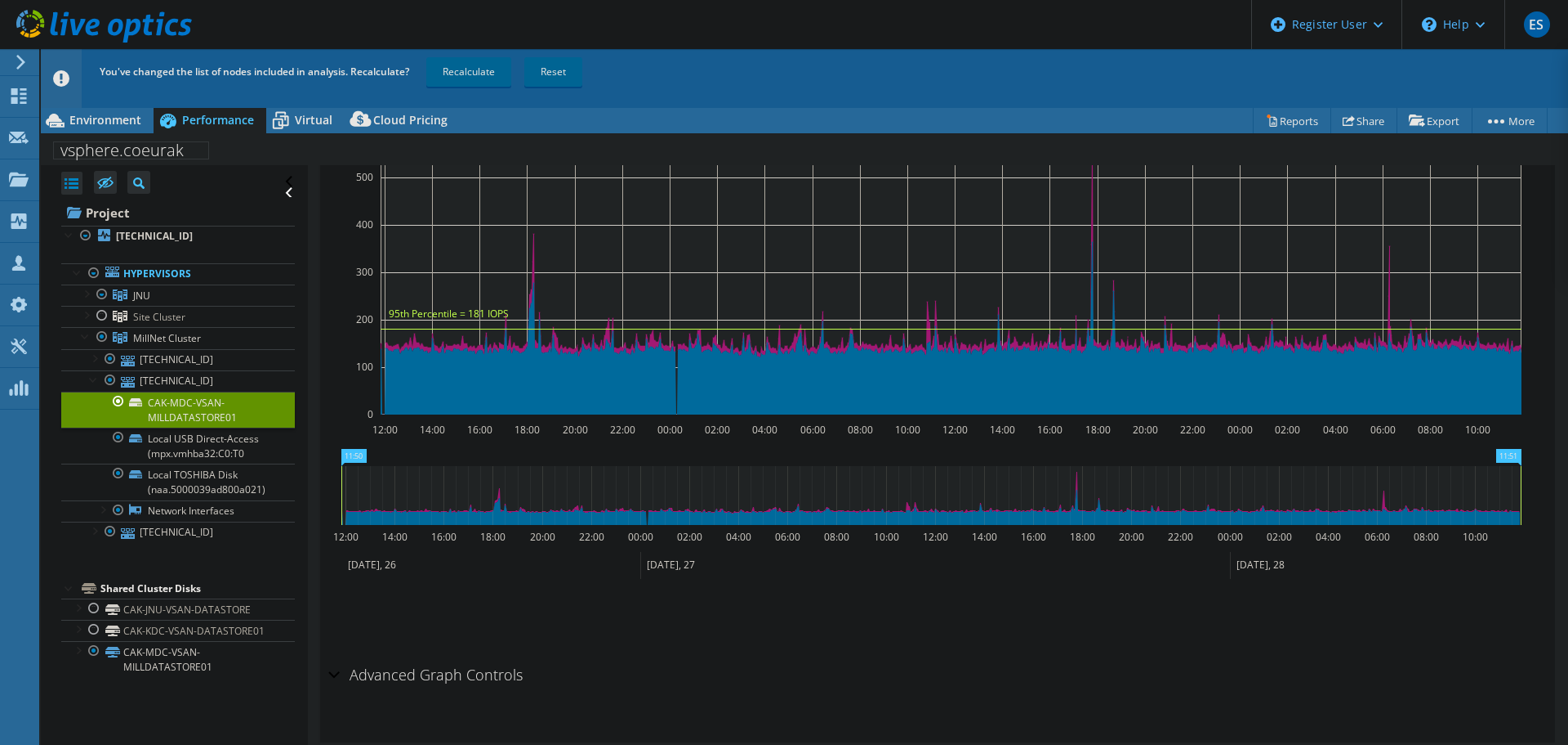
scroll to position [0, 0]
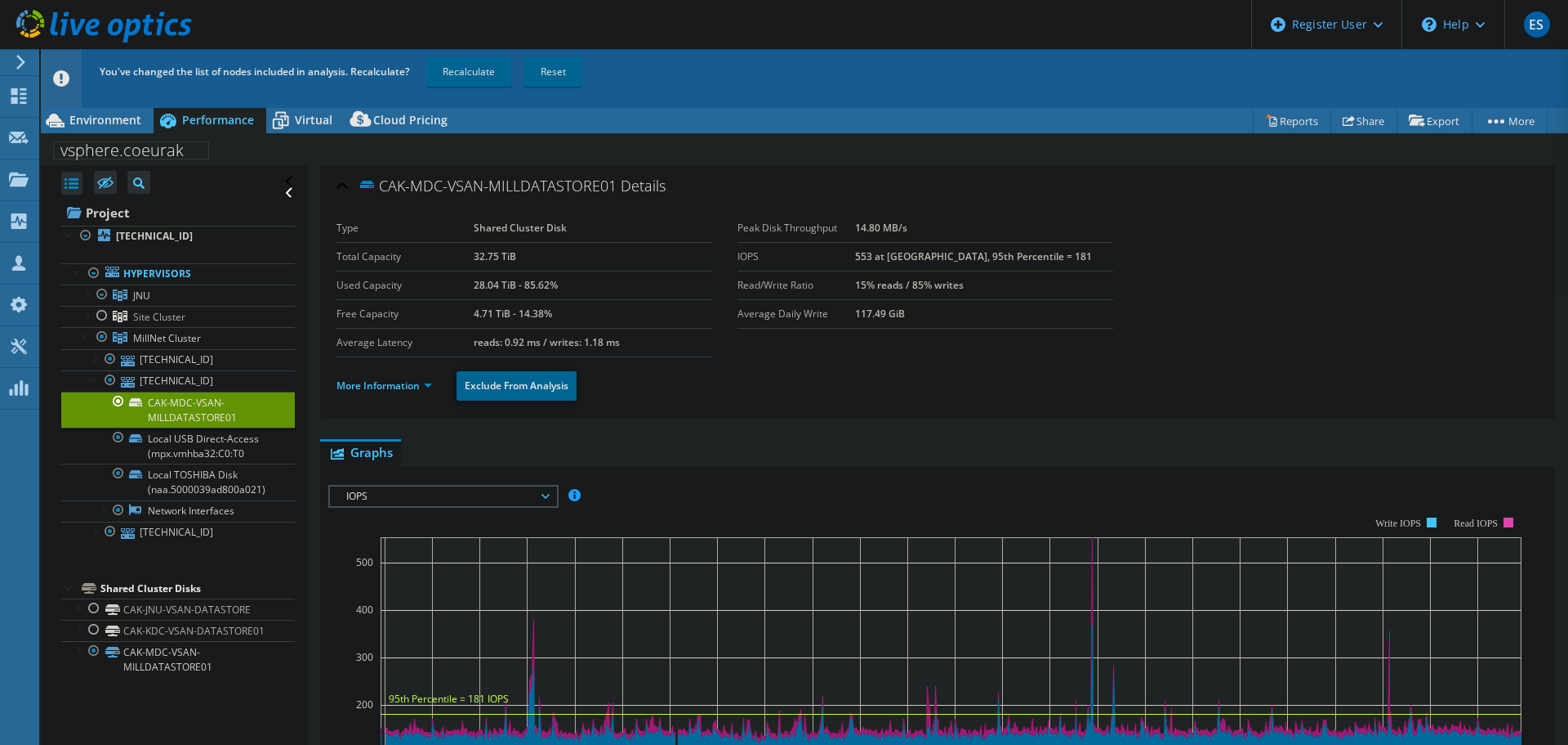
click at [466, 487] on span "IOPS" at bounding box center [443, 496] width 210 height 20
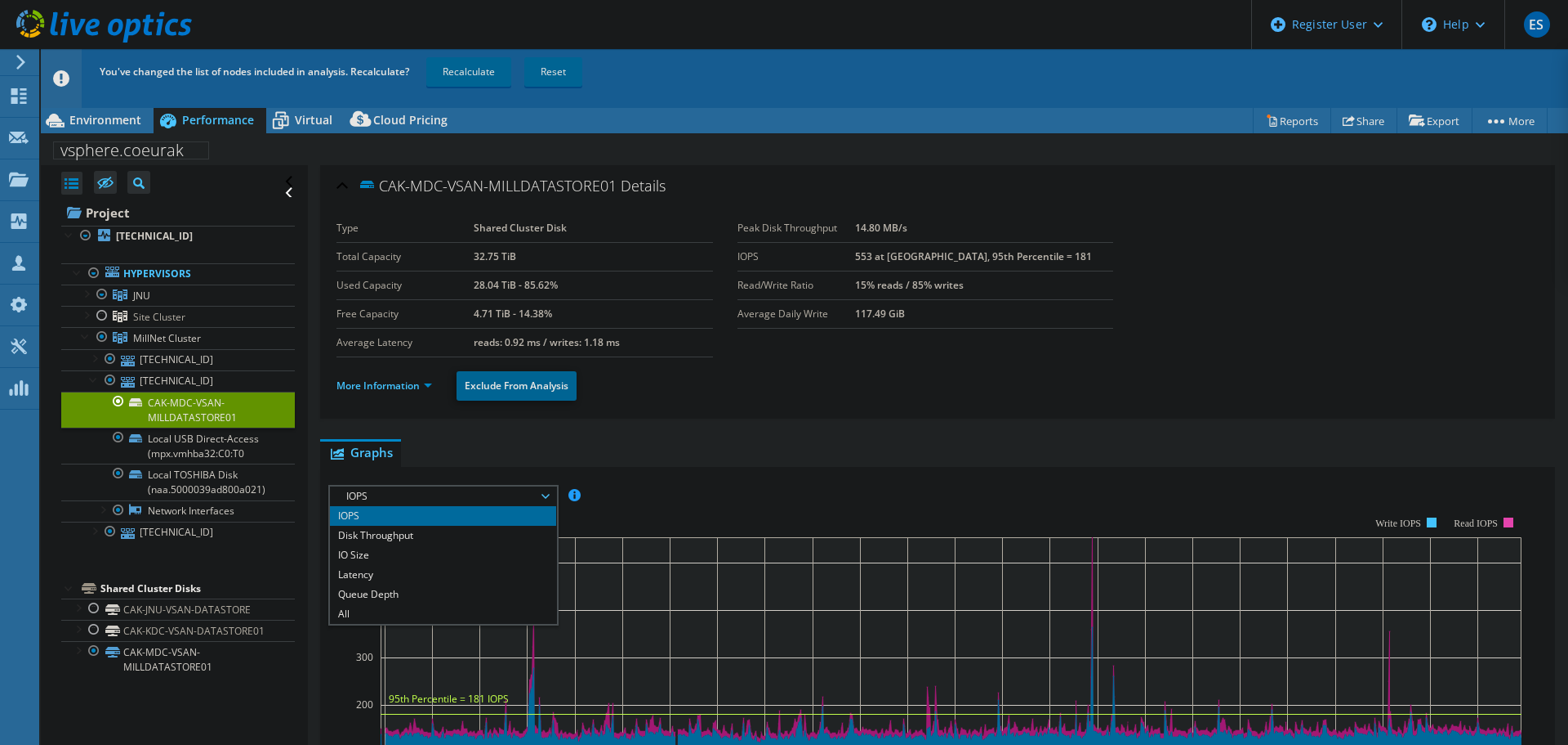
click at [466, 487] on span "IOPS" at bounding box center [443, 496] width 210 height 20
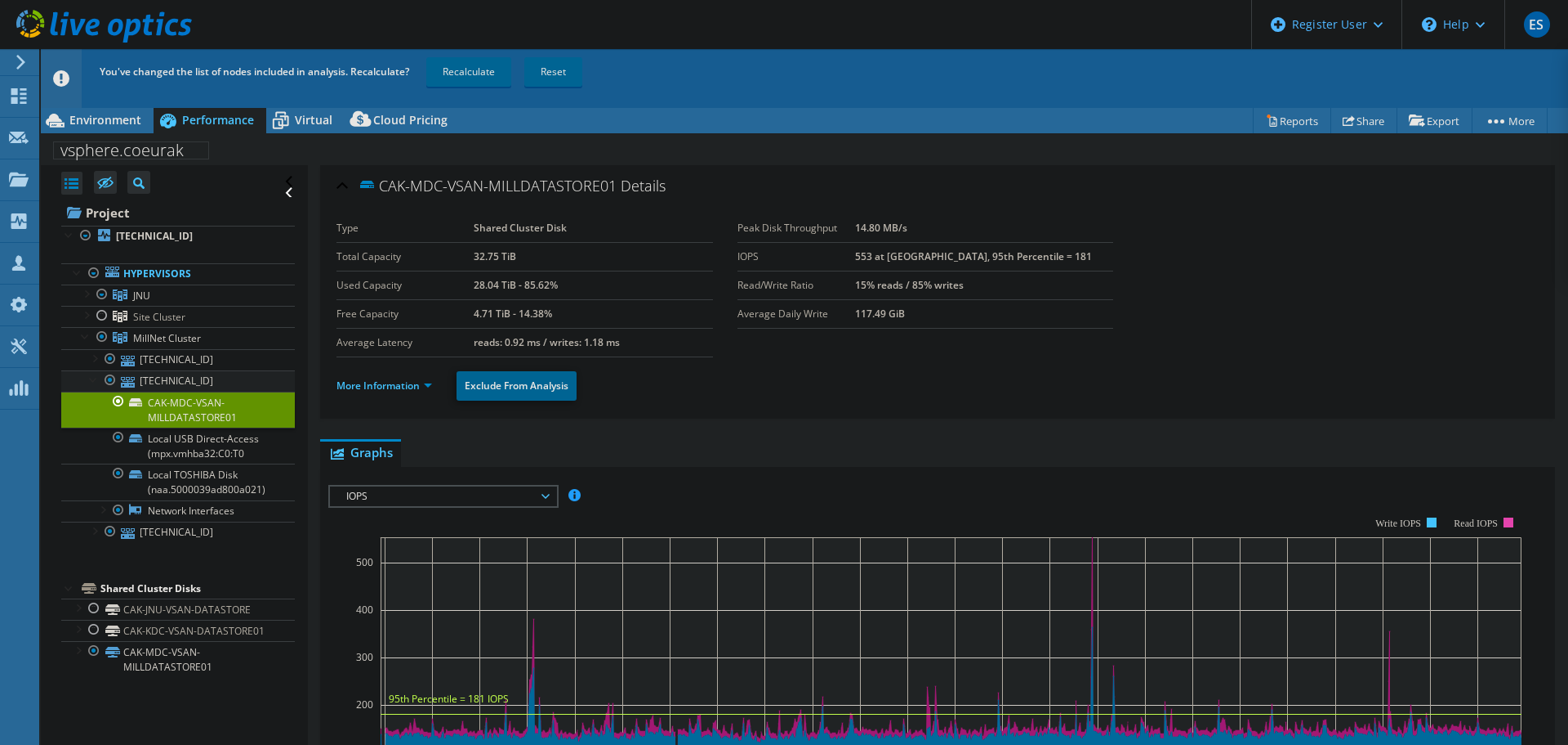
click at [96, 380] on div at bounding box center [94, 378] width 16 height 16
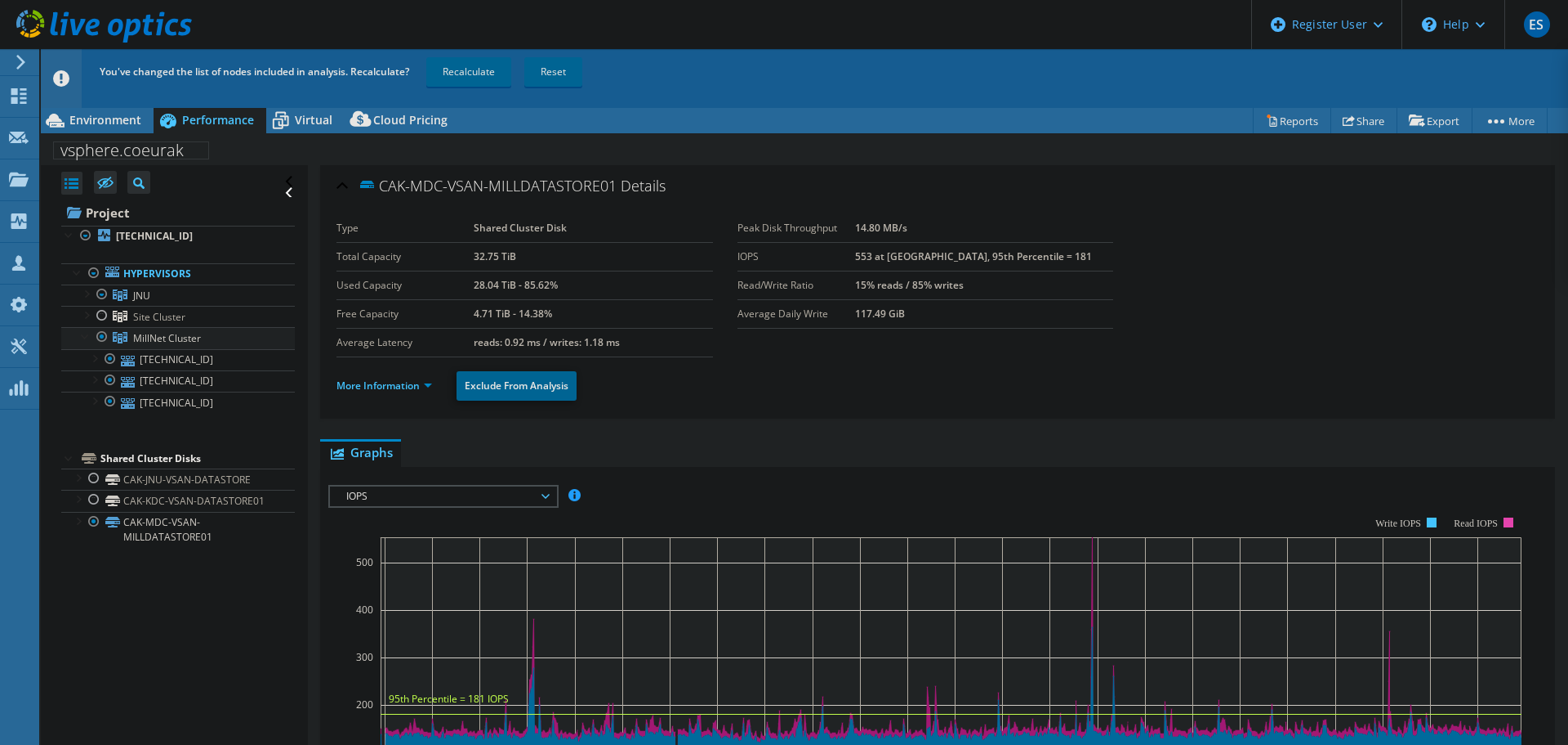
click at [87, 334] on div at bounding box center [86, 335] width 16 height 16
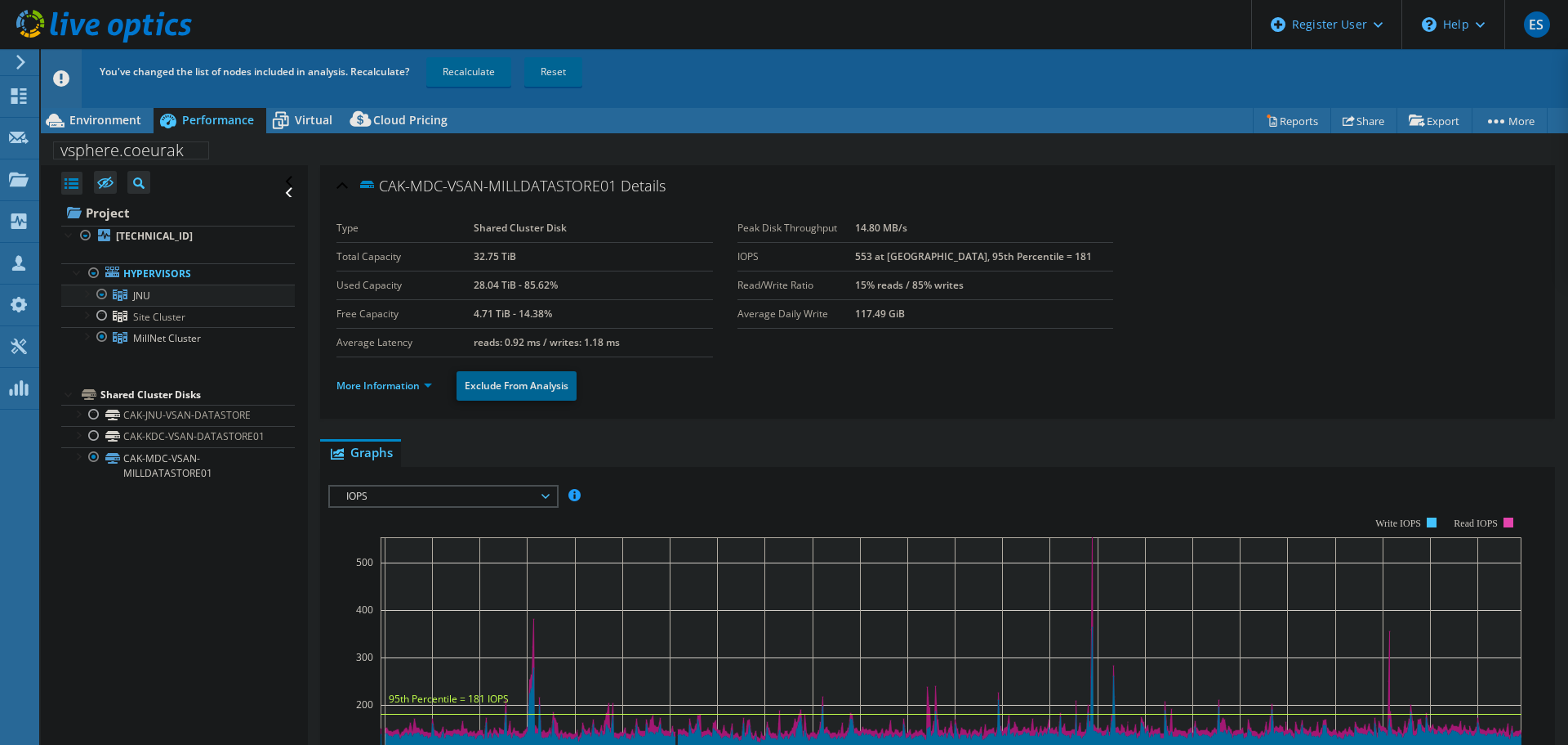
click at [101, 294] on div at bounding box center [102, 294] width 16 height 20
click at [100, 293] on div at bounding box center [102, 294] width 16 height 20
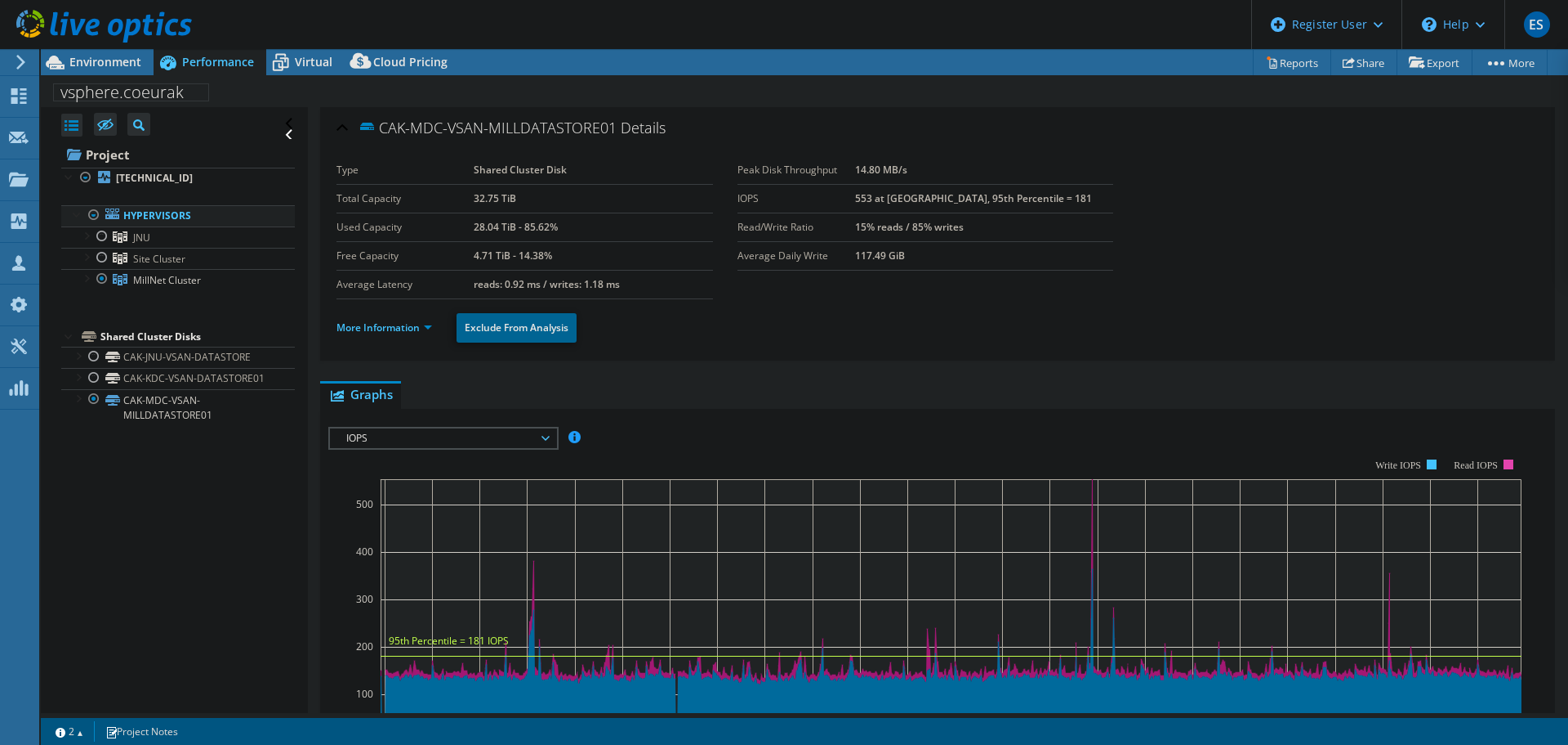
click at [94, 211] on div at bounding box center [94, 215] width 16 height 20
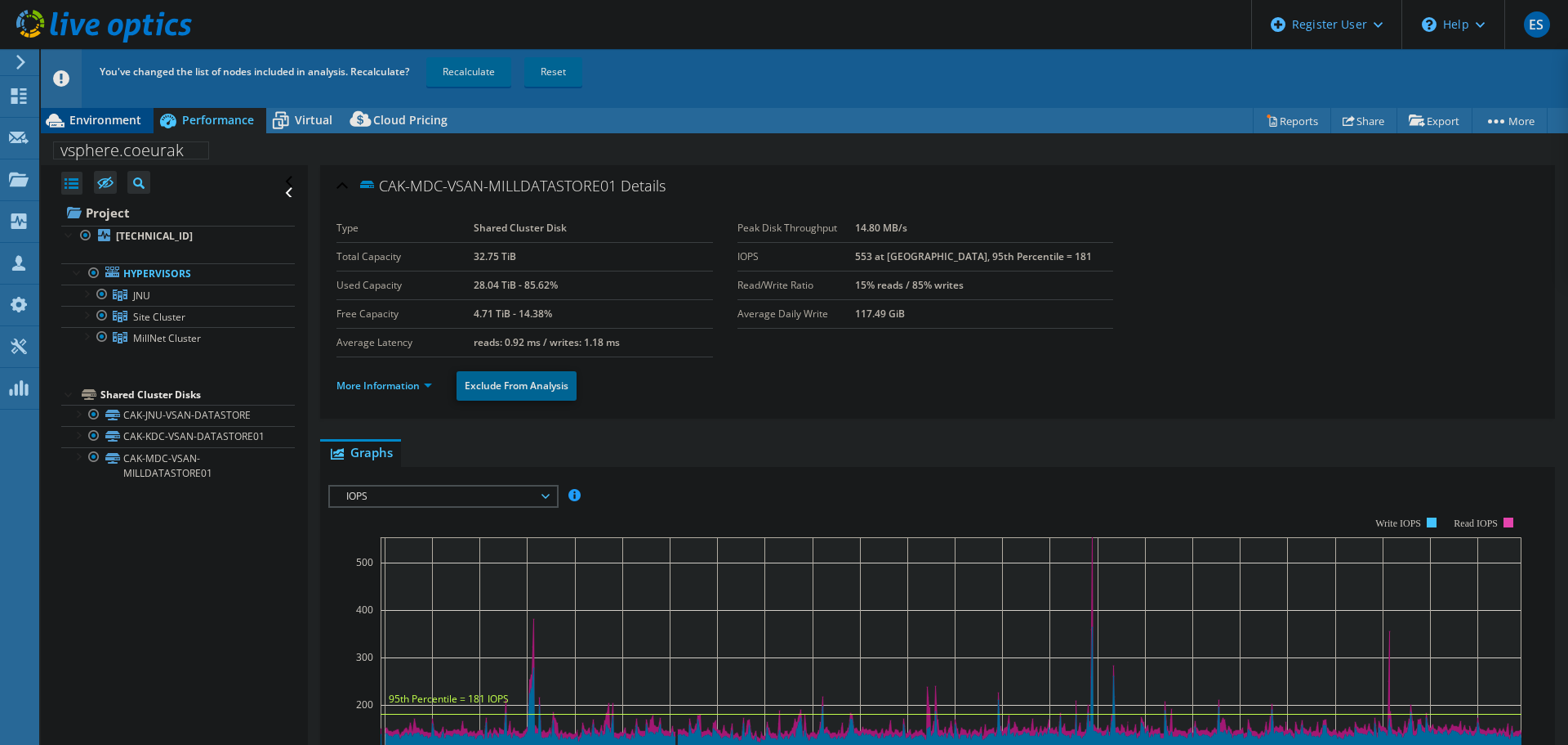
click at [78, 124] on span "Environment" at bounding box center [105, 120] width 72 height 16
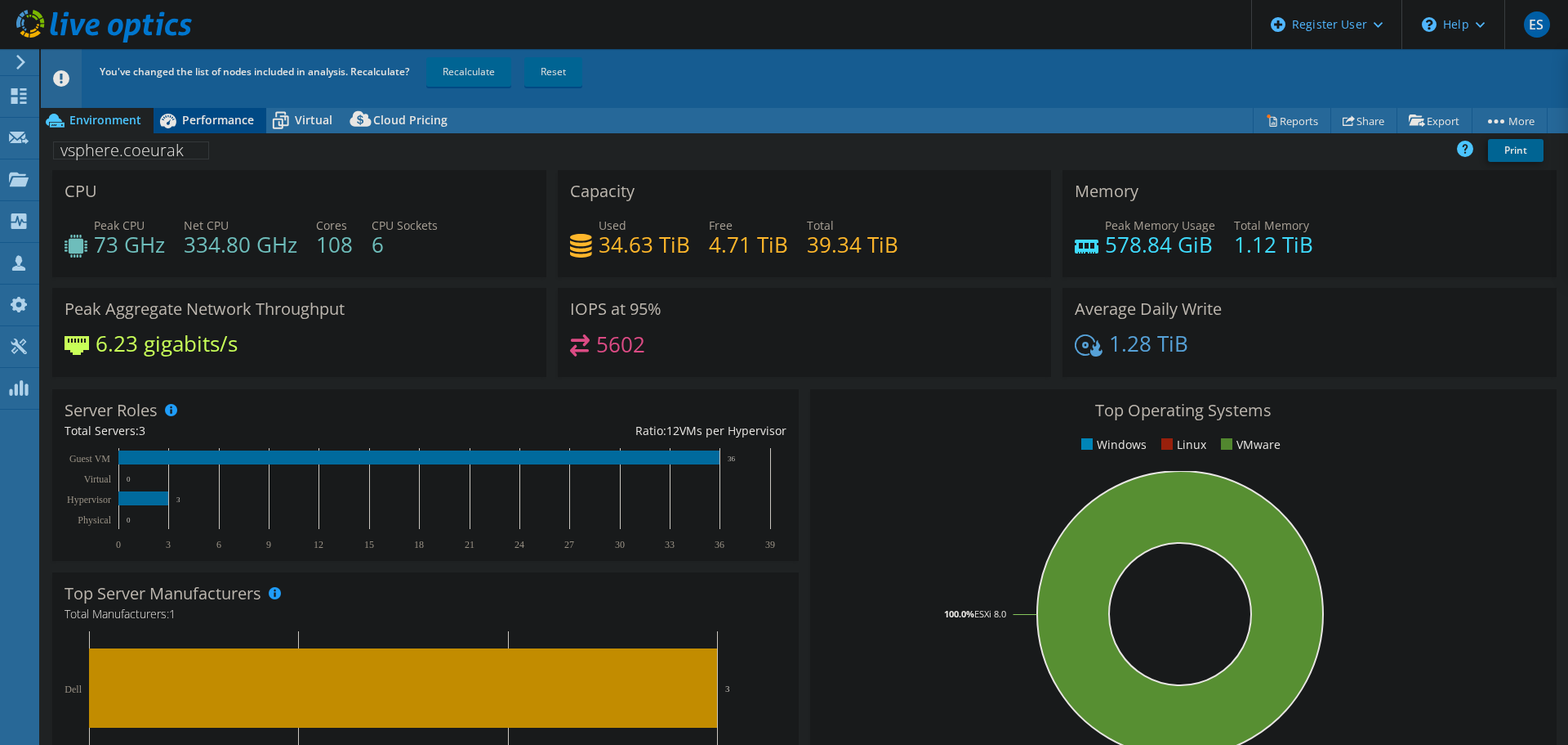
click at [195, 117] on span "Performance" at bounding box center [218, 120] width 72 height 16
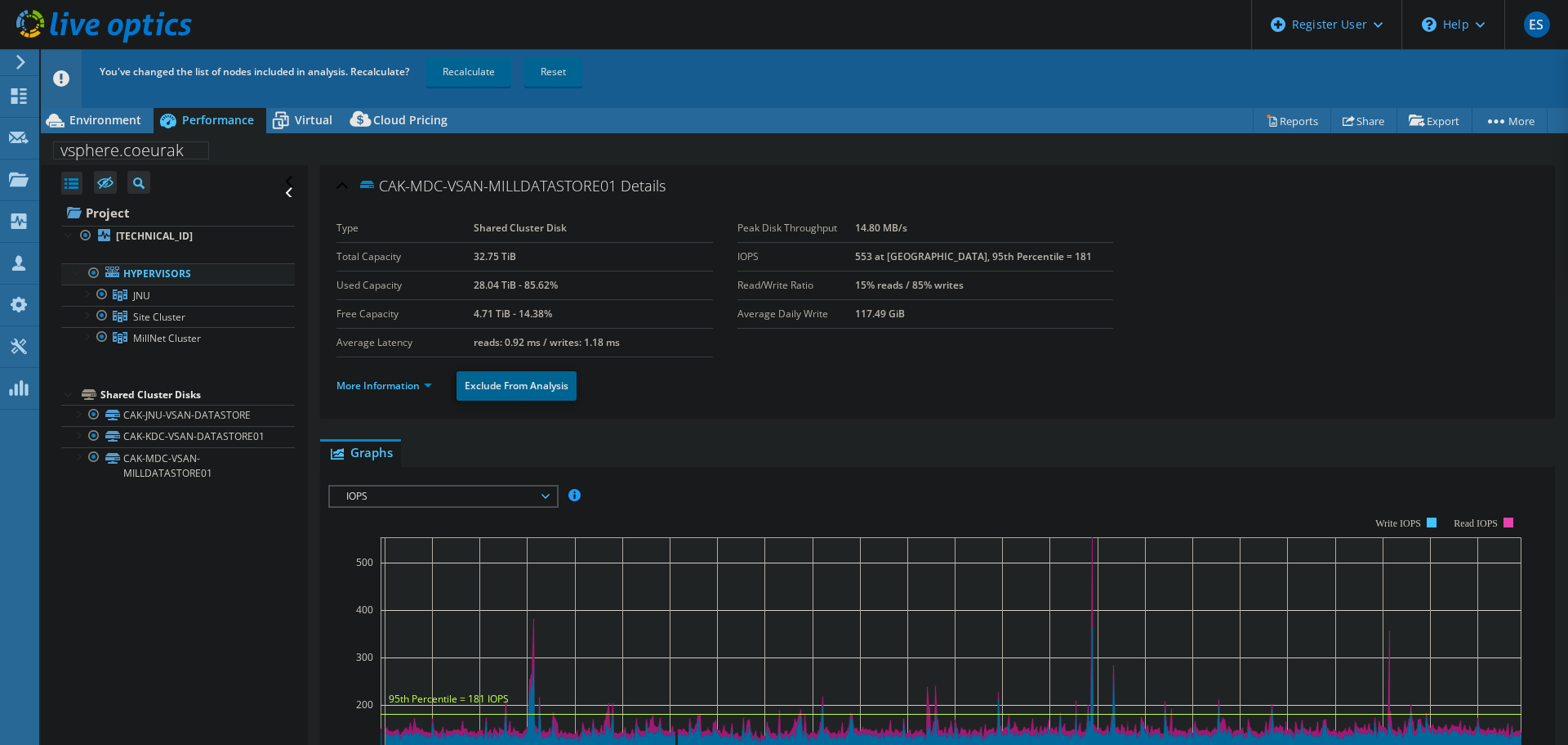
click at [89, 271] on div at bounding box center [94, 273] width 16 height 20
click at [104, 336] on div at bounding box center [102, 337] width 16 height 20
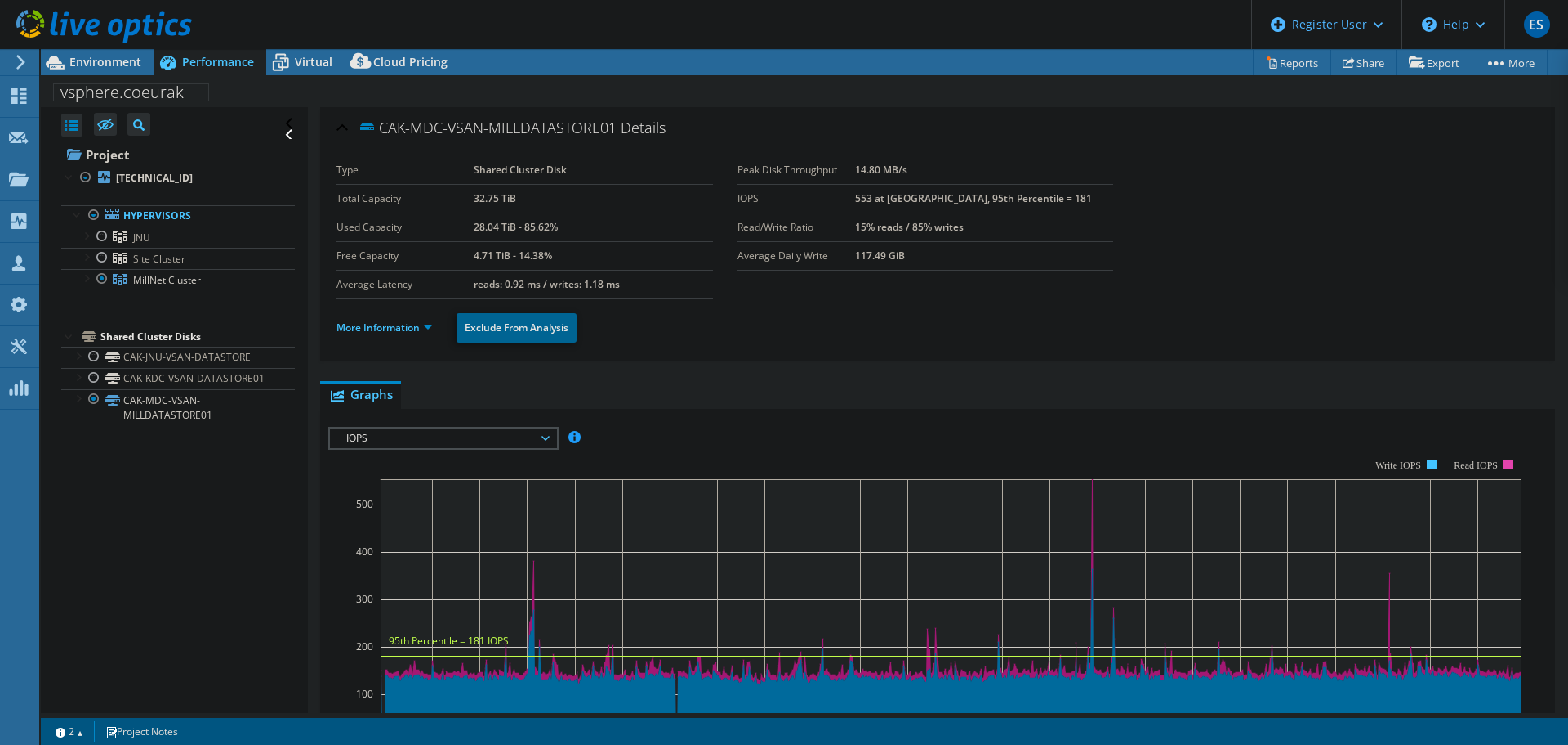
click at [1011, 374] on div "CAK-MDC-VSAN-MILLDATASTORE01 Details Type Shared Cluster Disk Total Capacity 32…" at bounding box center [937, 602] width 1259 height 991
click at [402, 322] on link "More Information" at bounding box center [385, 327] width 96 height 14
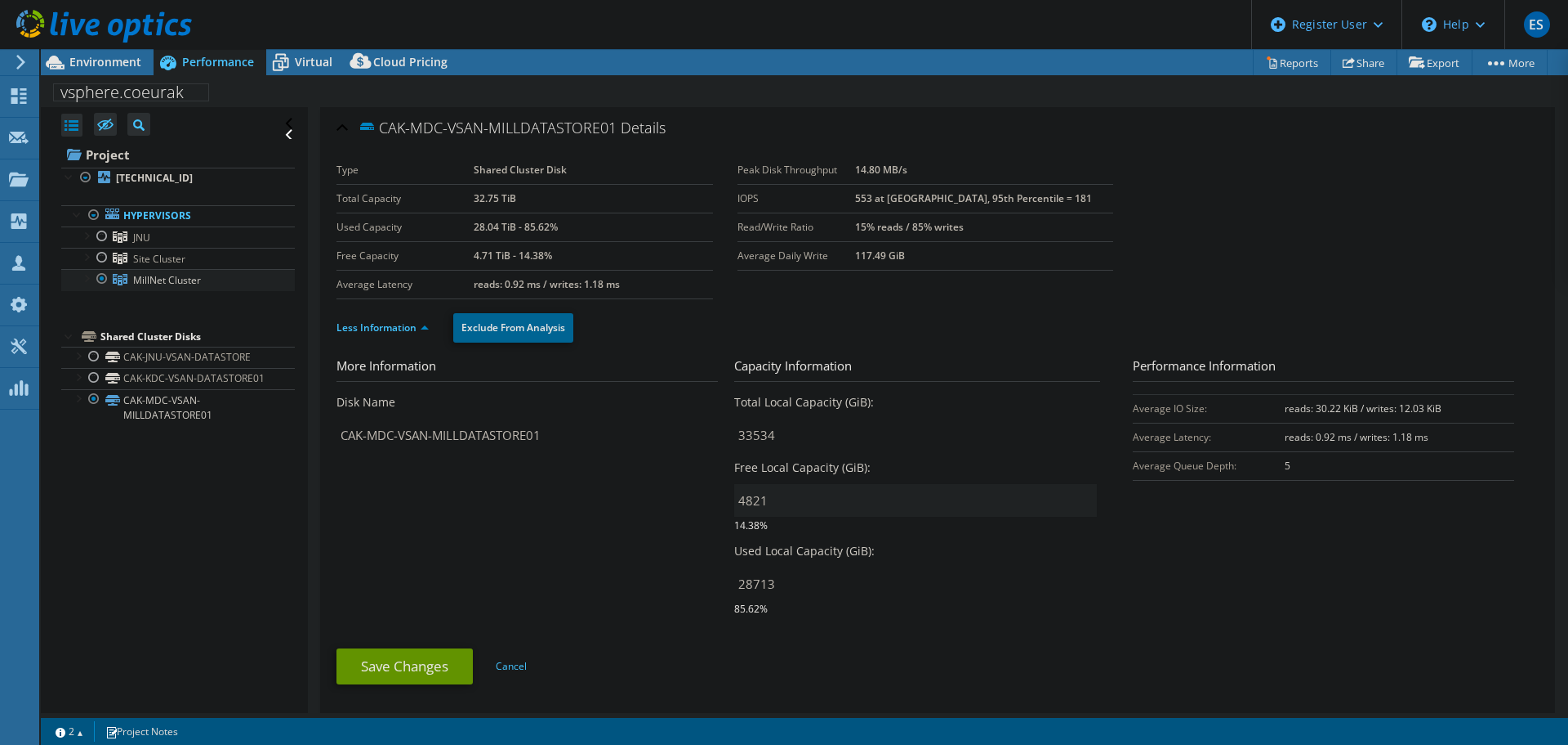
click at [83, 278] on div at bounding box center [86, 277] width 16 height 16
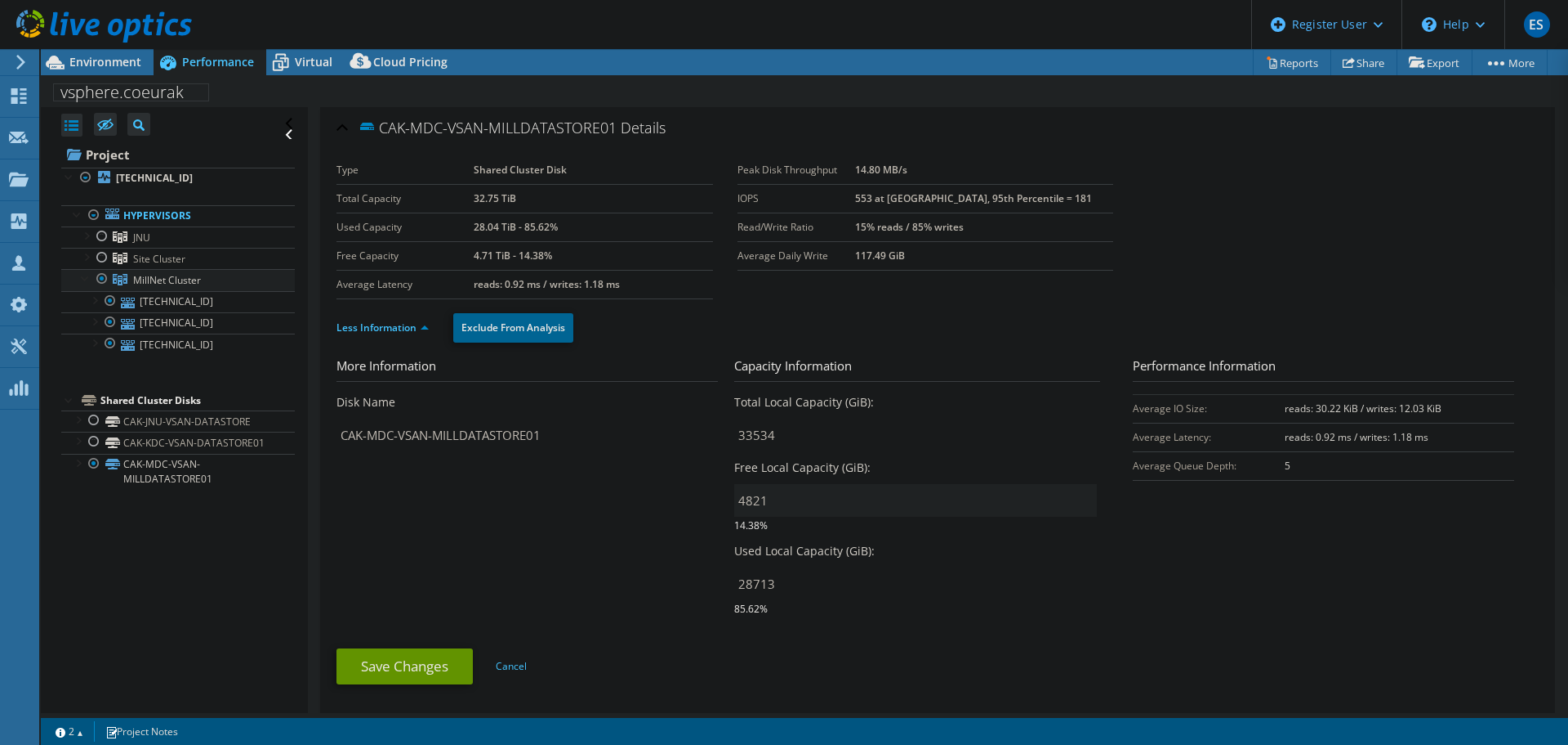
click at [87, 278] on div at bounding box center [86, 277] width 16 height 16
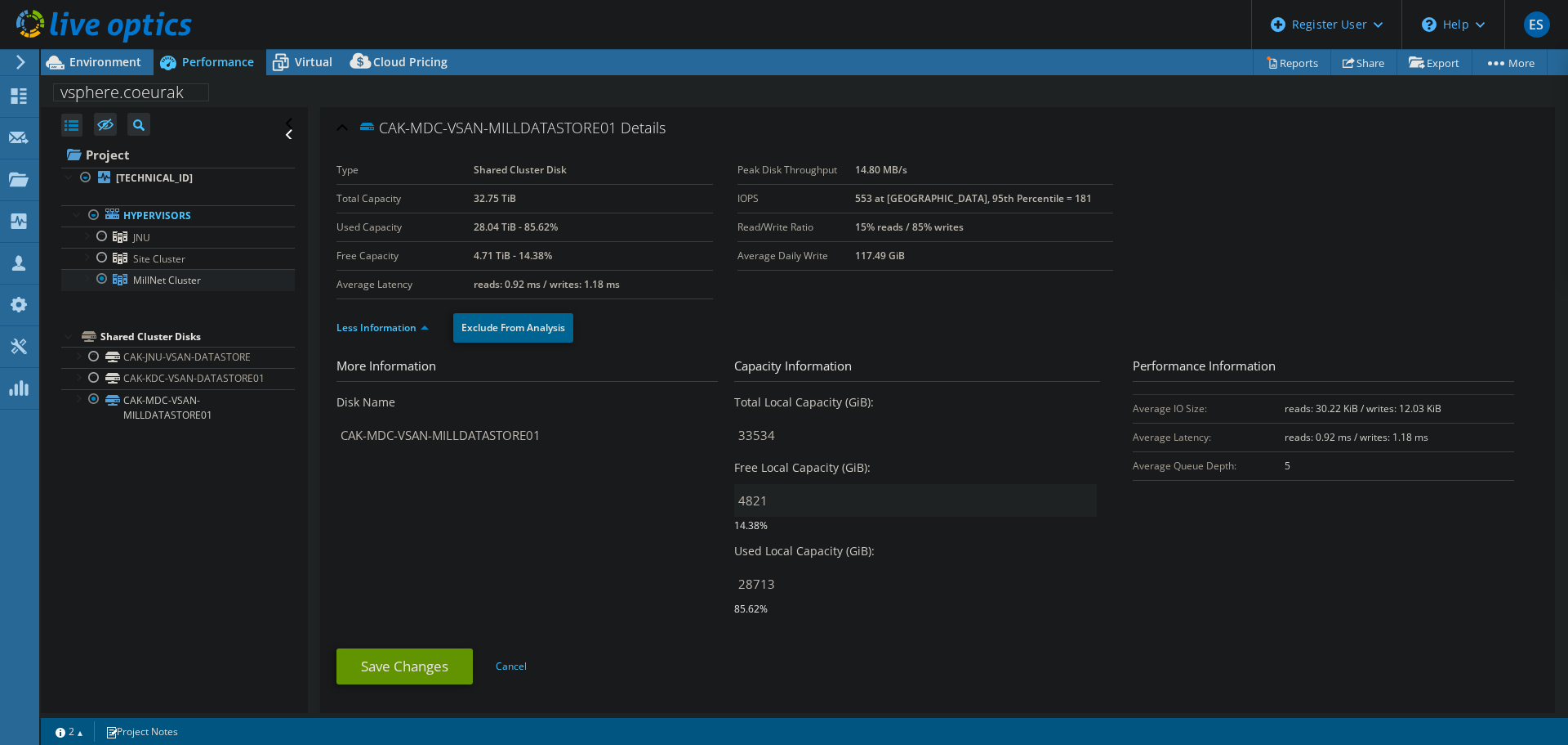
click at [178, 282] on span "MillNet Cluster" at bounding box center [167, 280] width 68 height 14
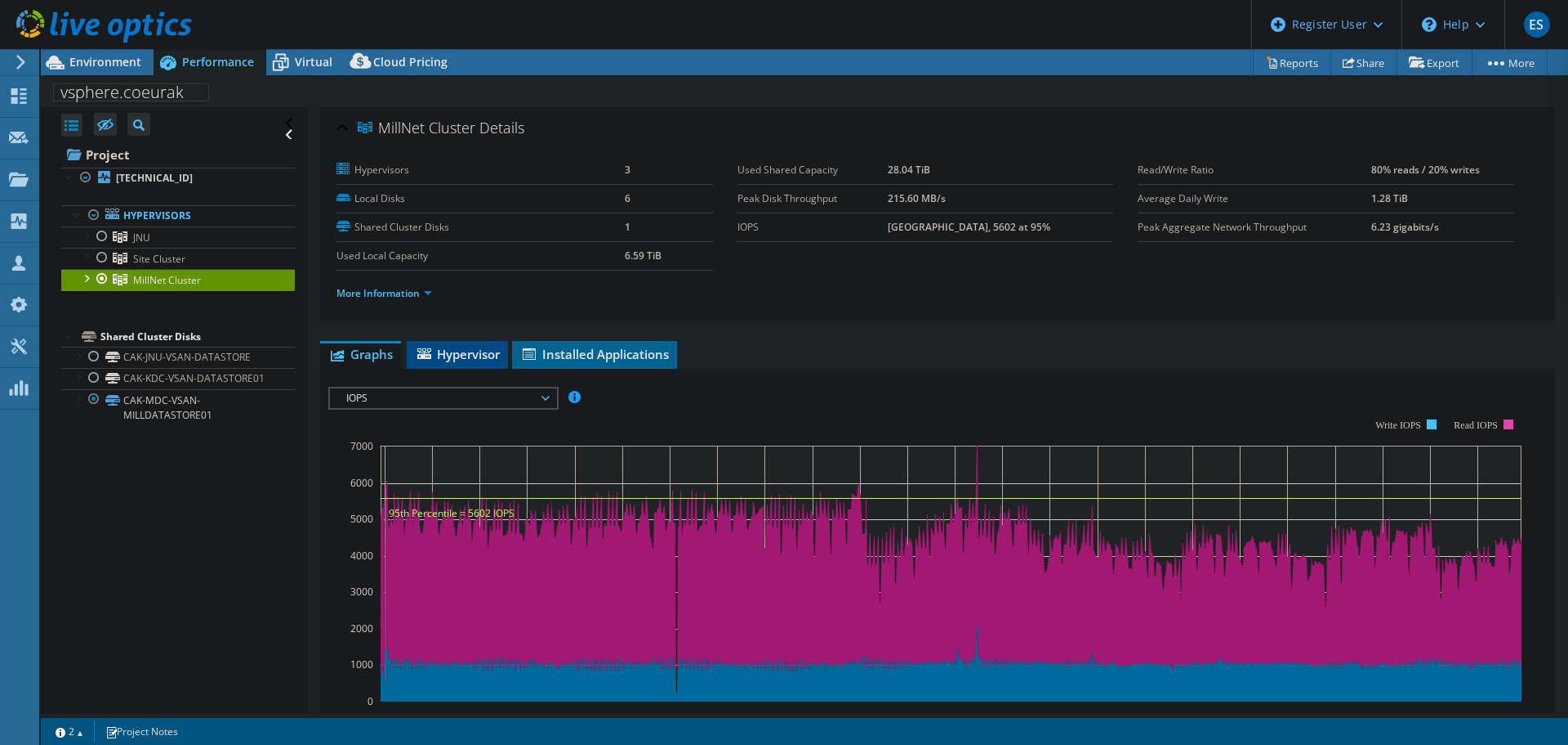
click at [450, 350] on span "Hypervisor" at bounding box center [457, 354] width 85 height 16
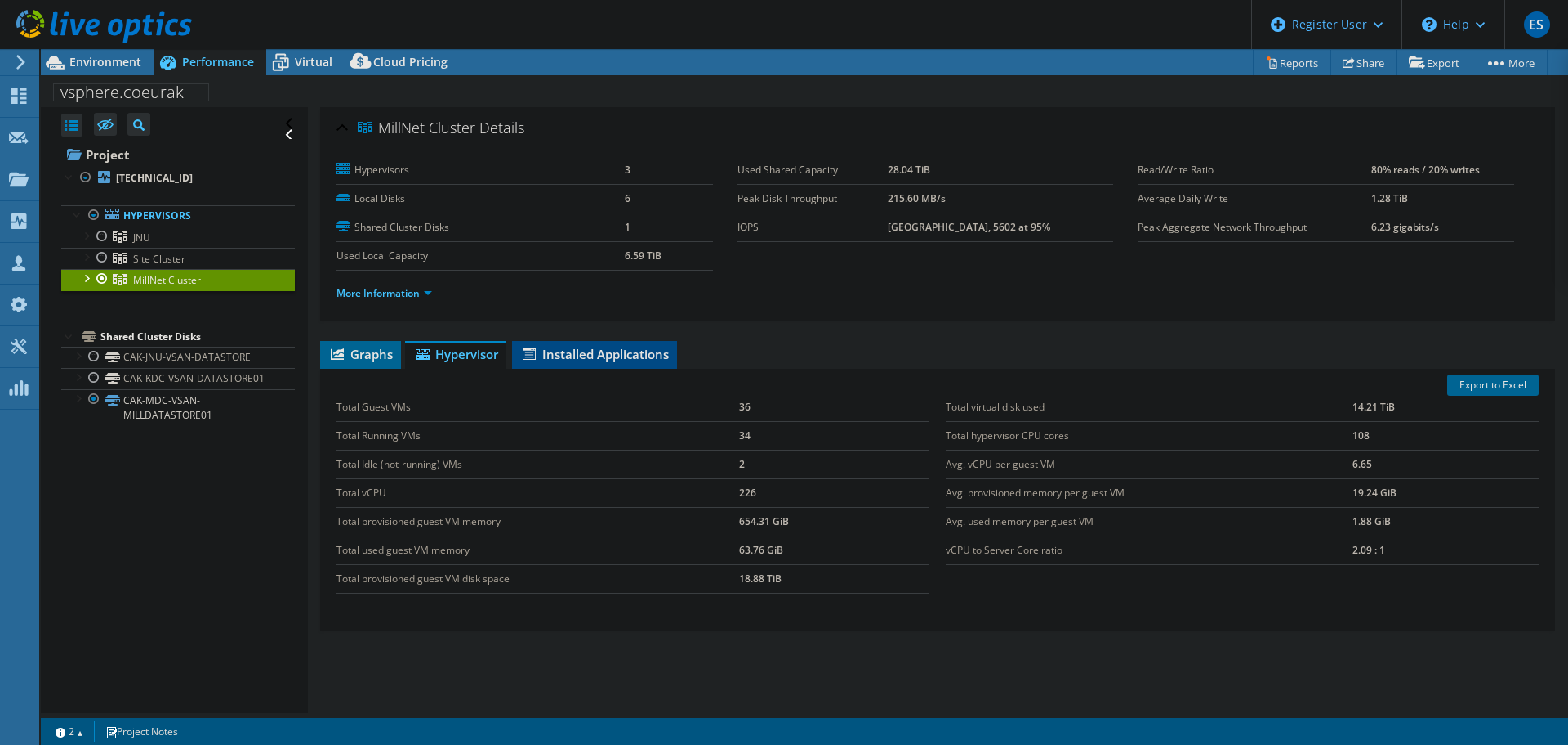
click at [573, 348] on span "Installed Applications" at bounding box center [595, 354] width 149 height 16
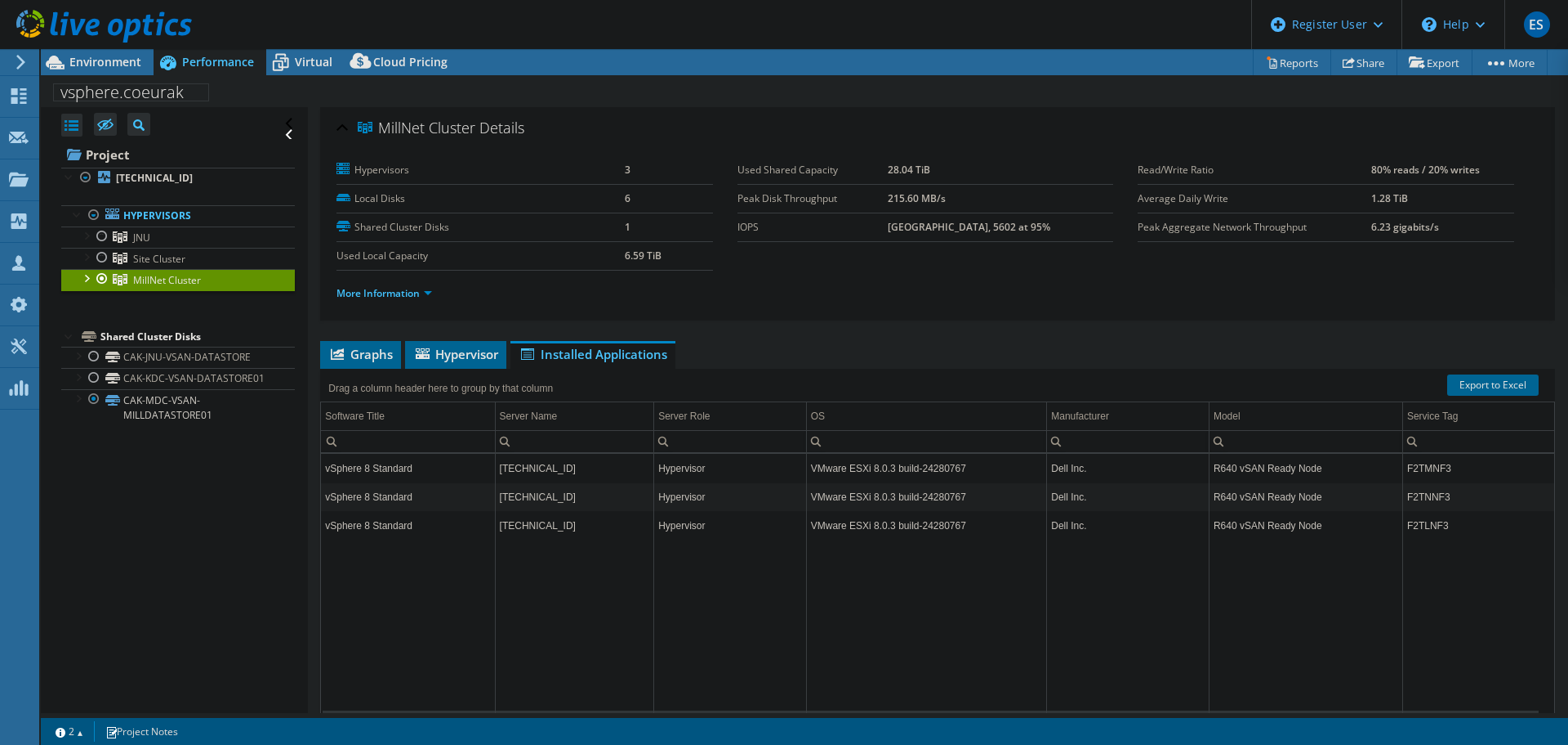
click at [177, 281] on span "MillNet Cluster" at bounding box center [167, 280] width 68 height 14
click at [365, 350] on span "Graphs" at bounding box center [361, 354] width 65 height 16
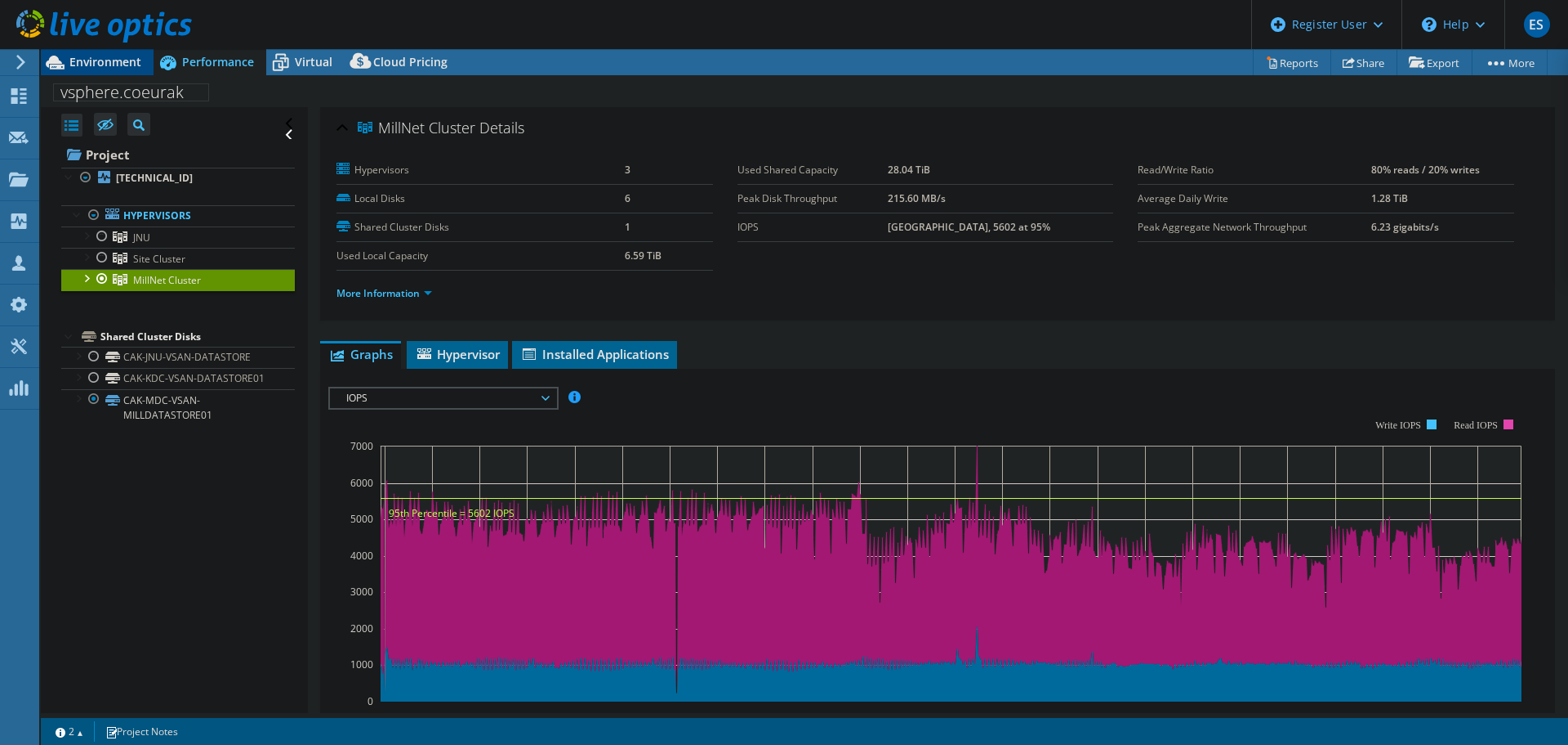
click at [90, 63] on span "Environment" at bounding box center [105, 62] width 72 height 16
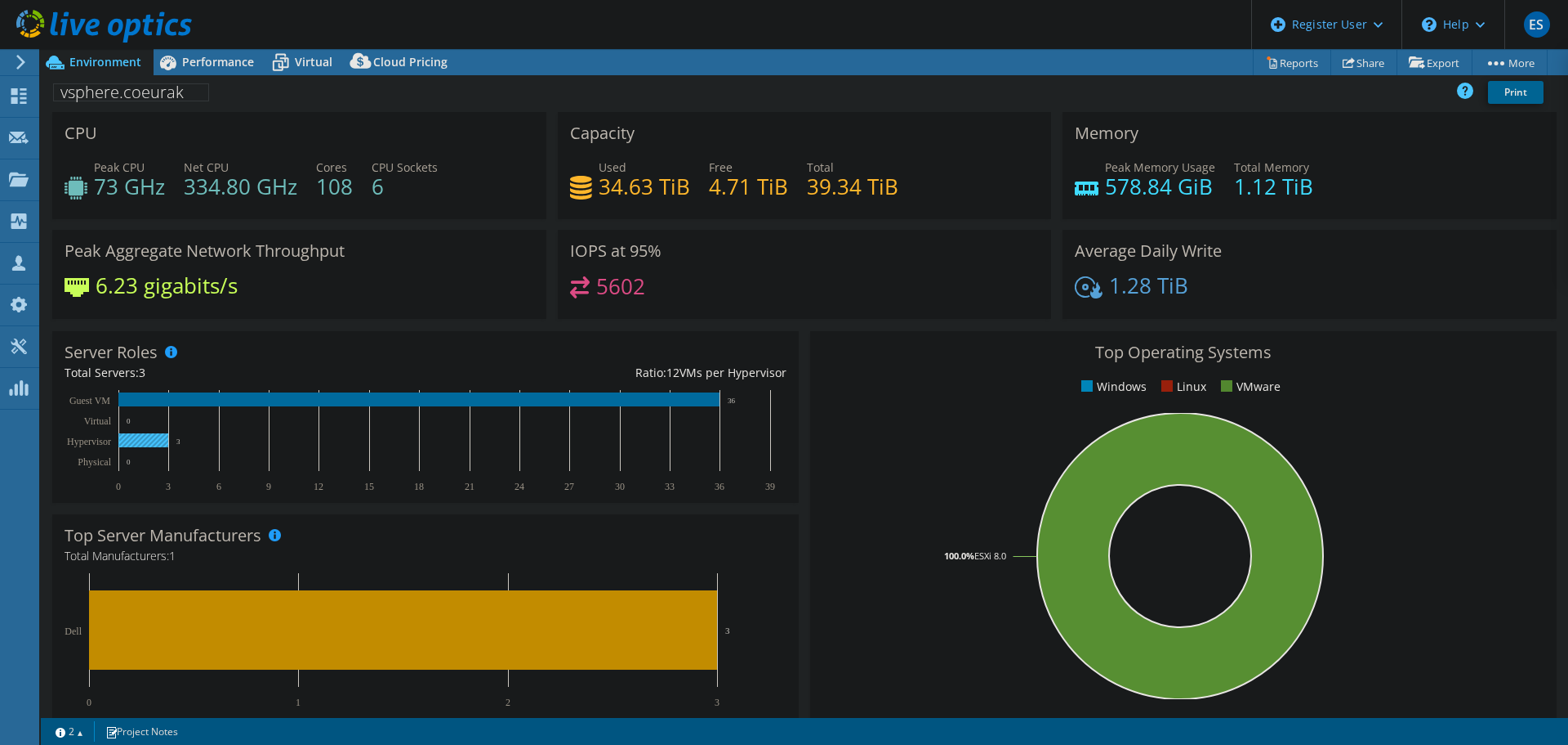
click at [134, 443] on rect at bounding box center [144, 440] width 50 height 14
click at [187, 75] on div "vsphere.coeurak Print" at bounding box center [804, 93] width 1527 height 37
click at [195, 62] on span "Performance" at bounding box center [218, 62] width 72 height 16
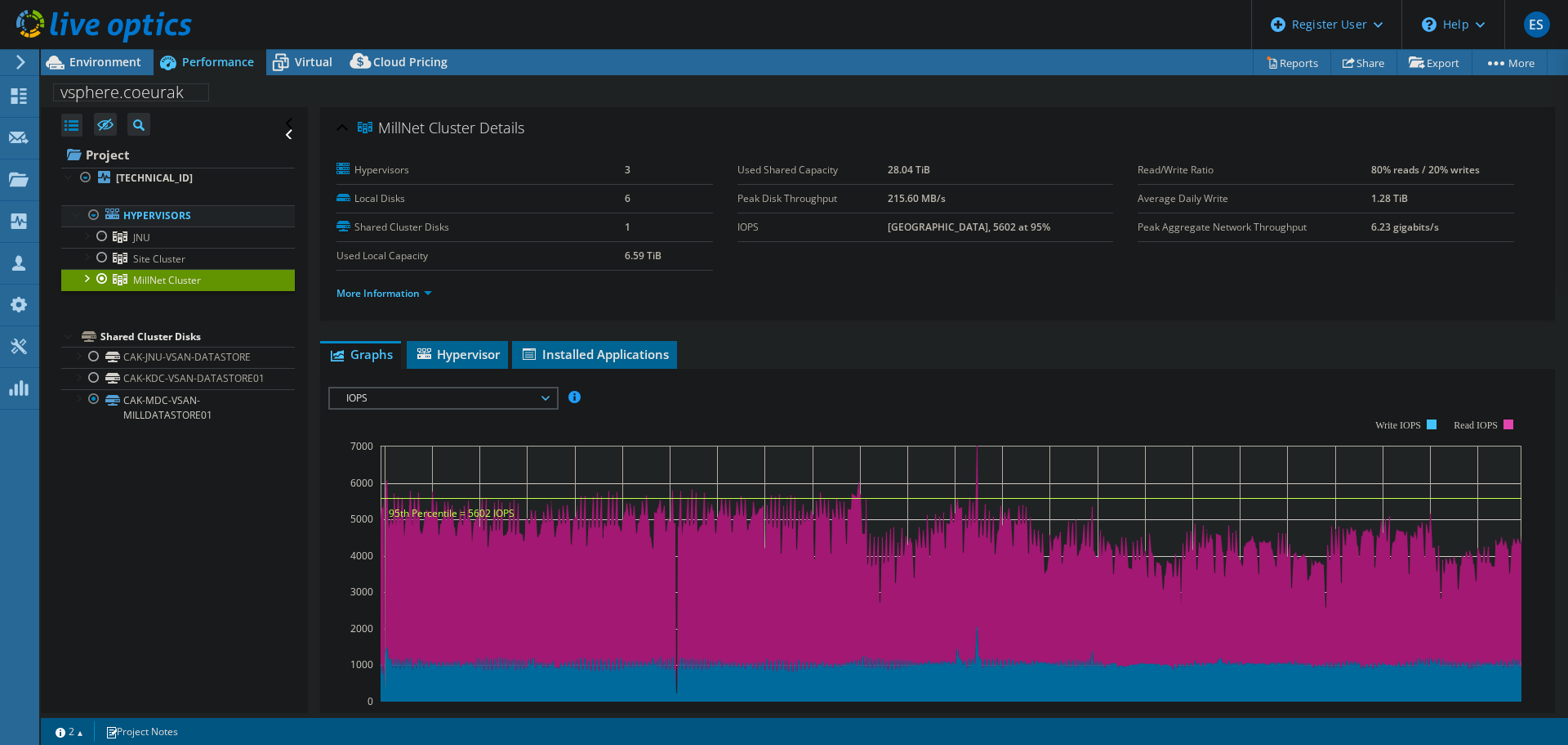
click at [138, 210] on link "Hypervisors" at bounding box center [178, 215] width 234 height 21
click at [94, 213] on div at bounding box center [94, 215] width 16 height 20
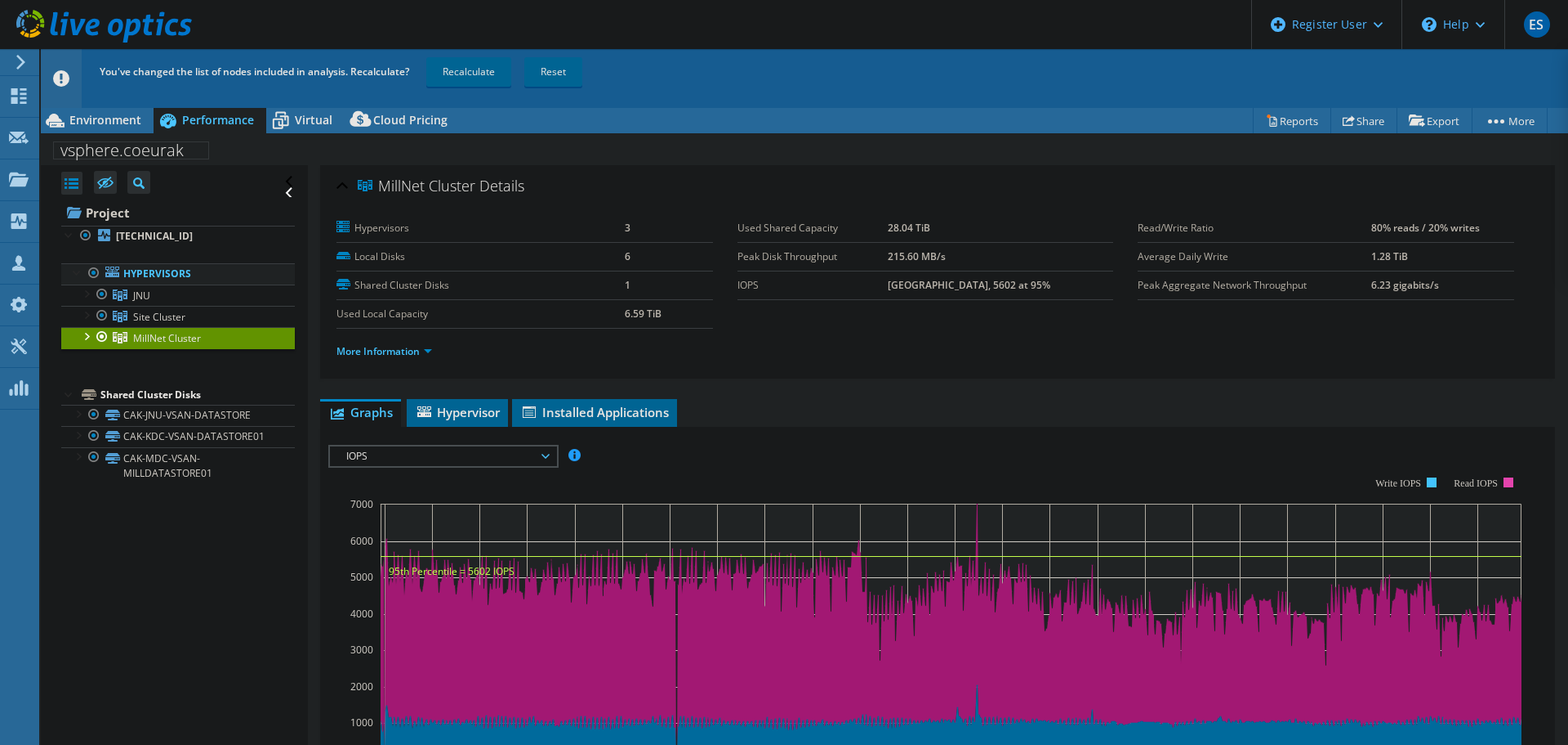
click at [93, 271] on div at bounding box center [94, 273] width 16 height 20
click at [102, 295] on div at bounding box center [102, 294] width 16 height 20
click at [101, 126] on span "Environment" at bounding box center [105, 120] width 72 height 16
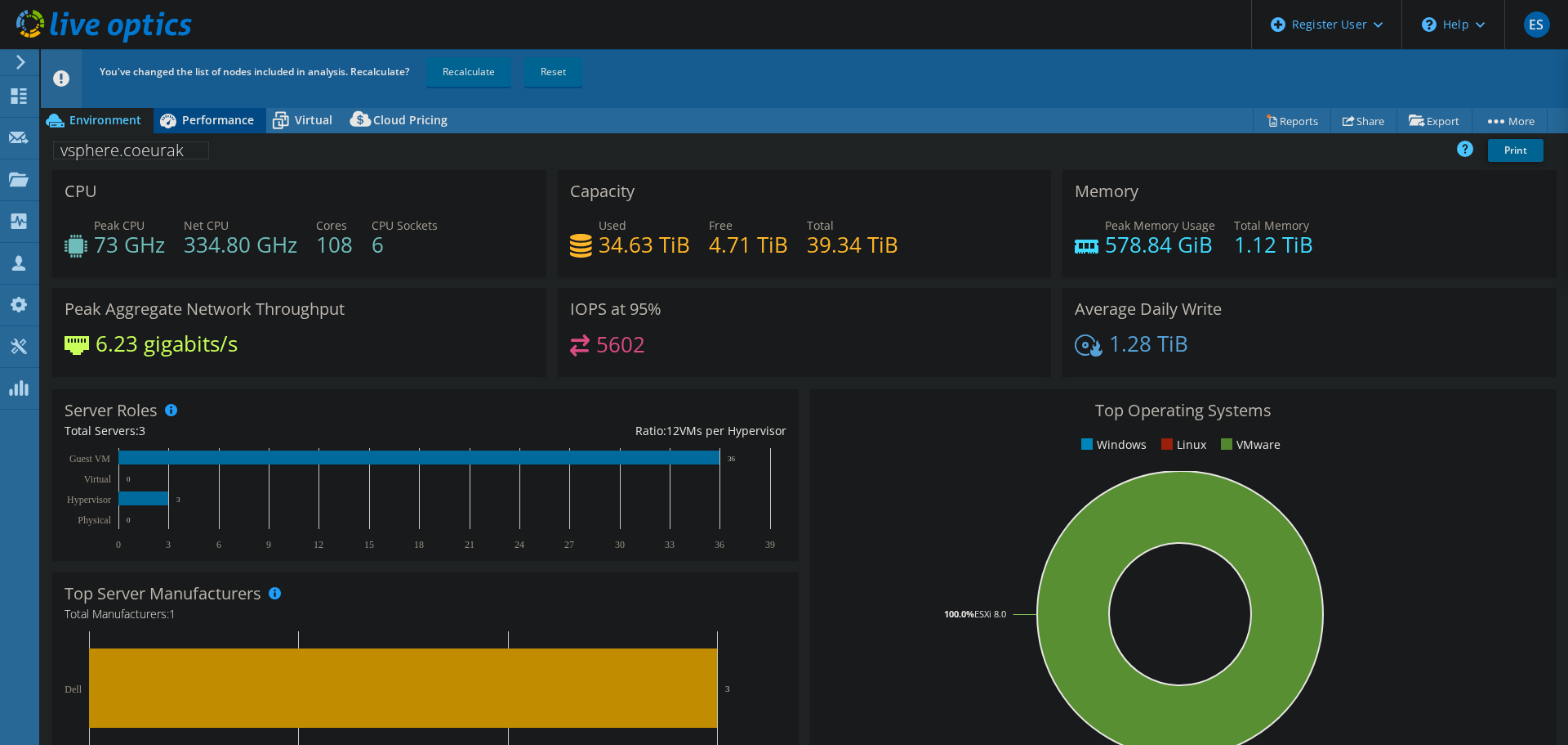
click at [172, 118] on icon at bounding box center [168, 120] width 29 height 29
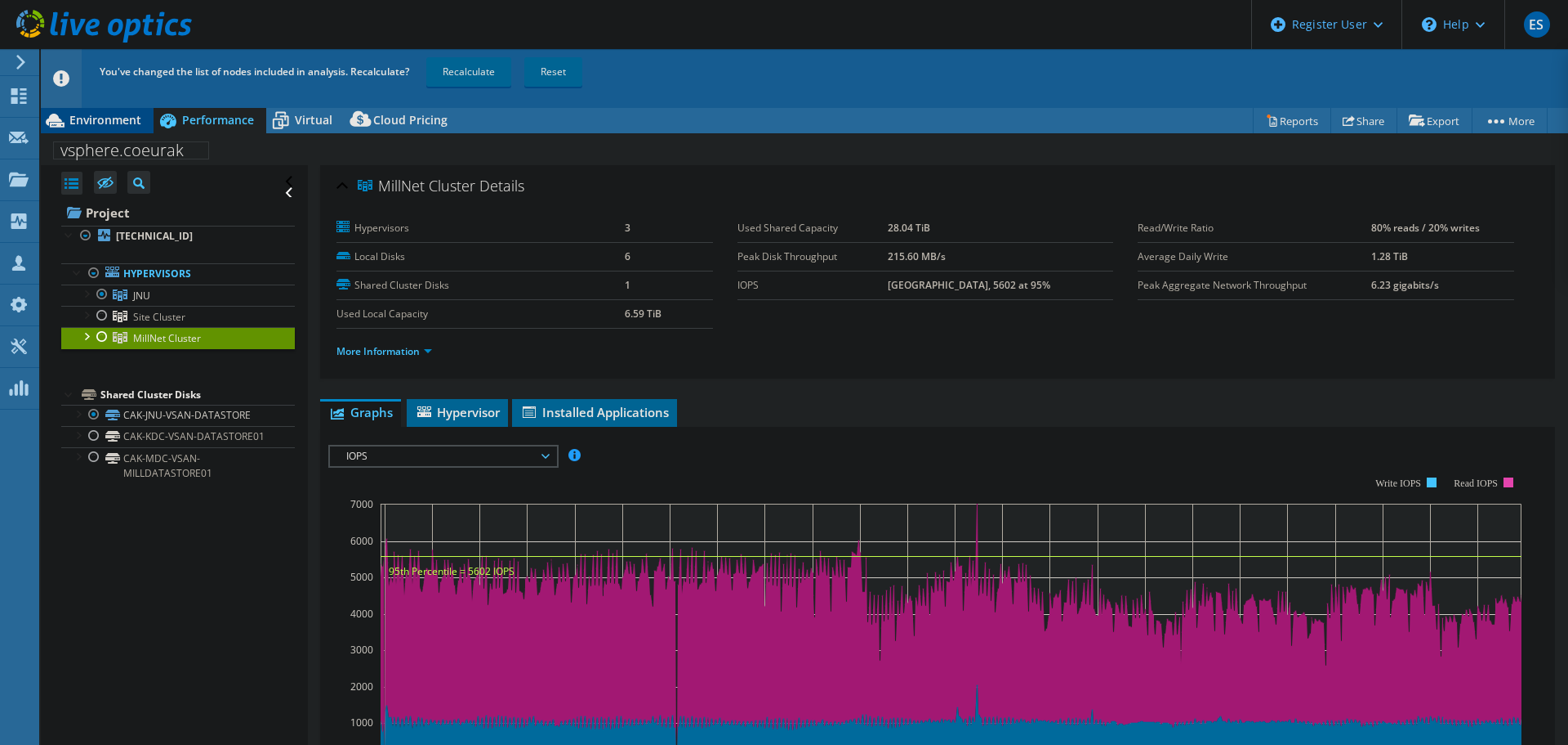
click at [109, 119] on span "Environment" at bounding box center [105, 120] width 72 height 16
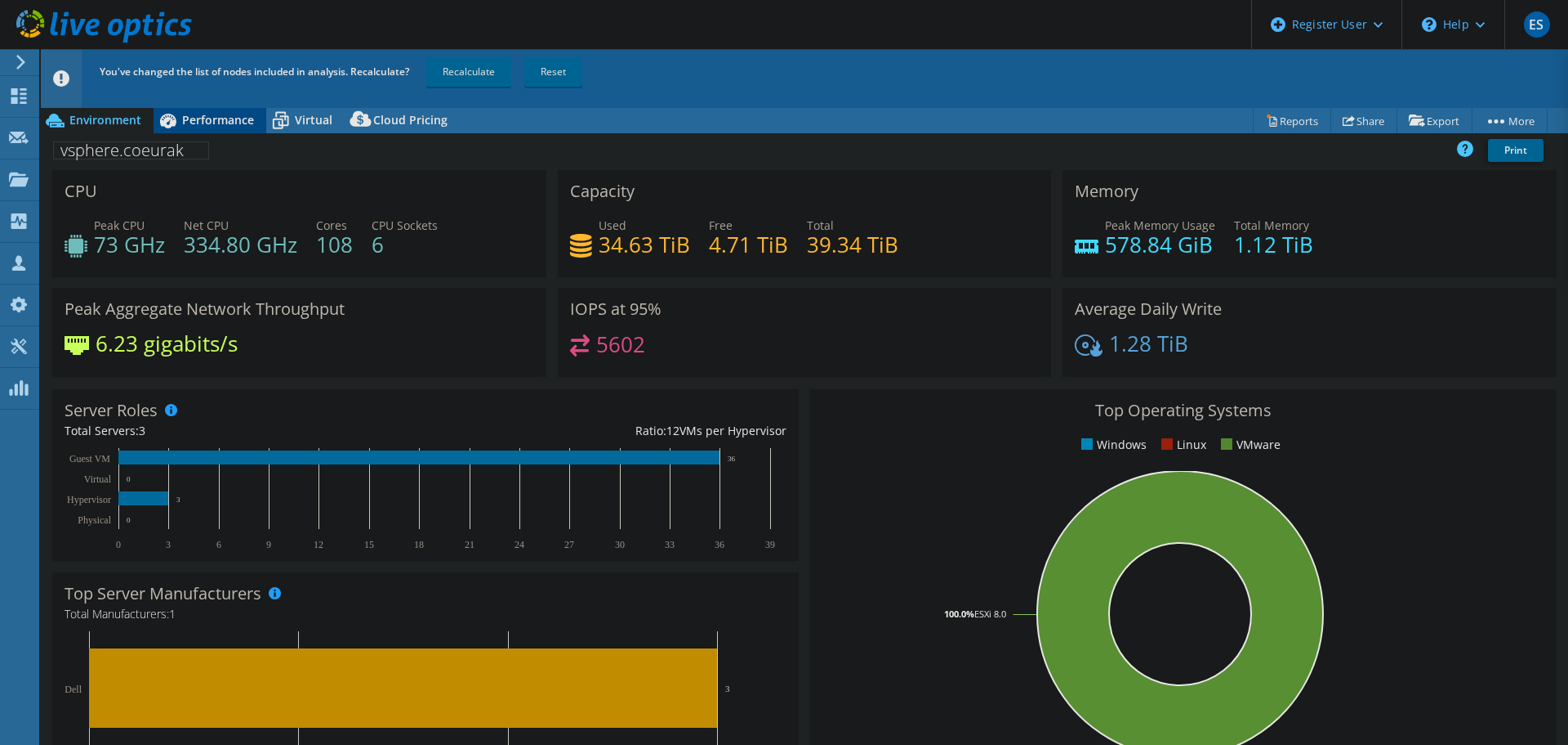
click at [221, 124] on span "Performance" at bounding box center [218, 120] width 72 height 16
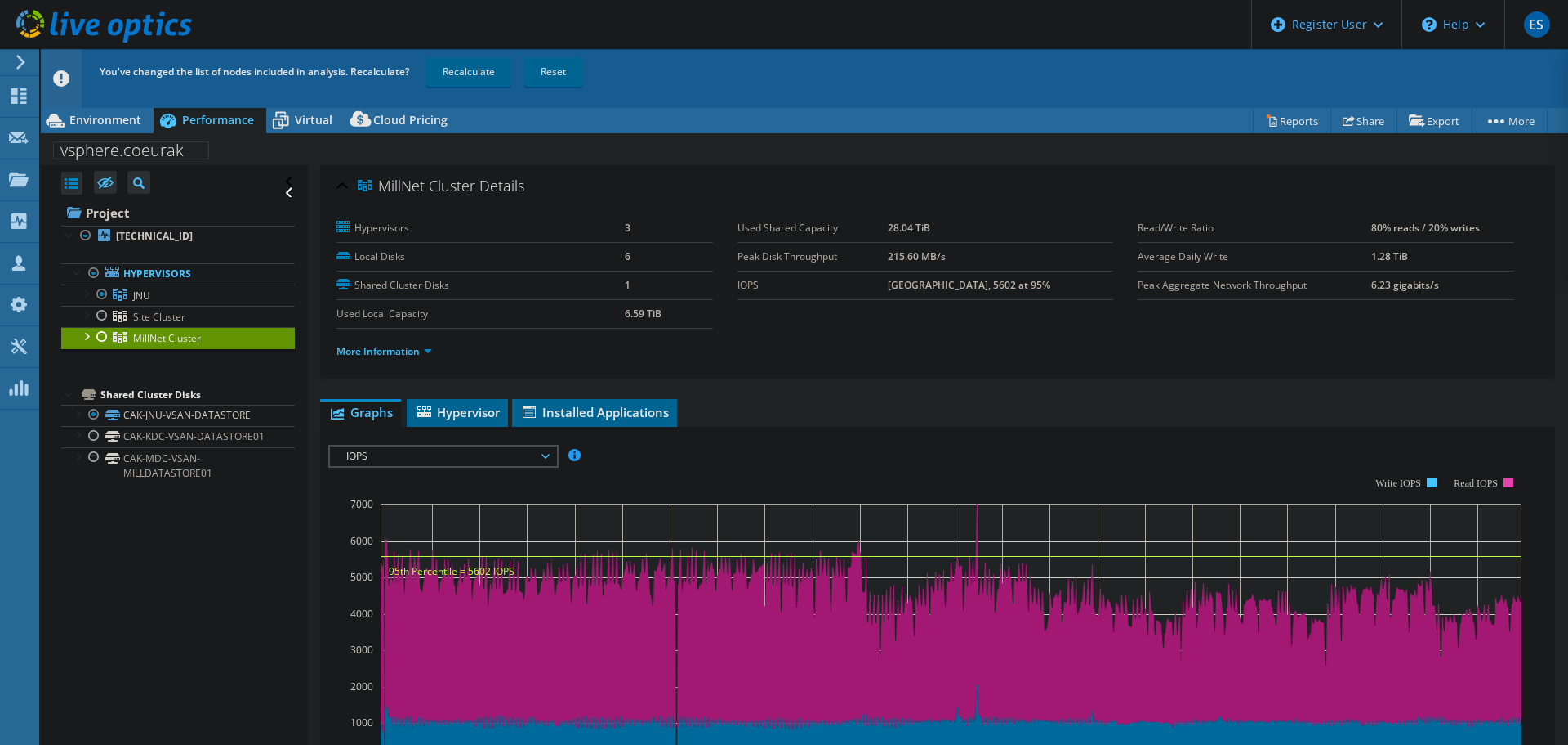
click at [101, 336] on div at bounding box center [102, 337] width 16 height 20
click at [102, 336] on div at bounding box center [102, 337] width 16 height 20
click at [123, 123] on span "Environment" at bounding box center [105, 120] width 72 height 16
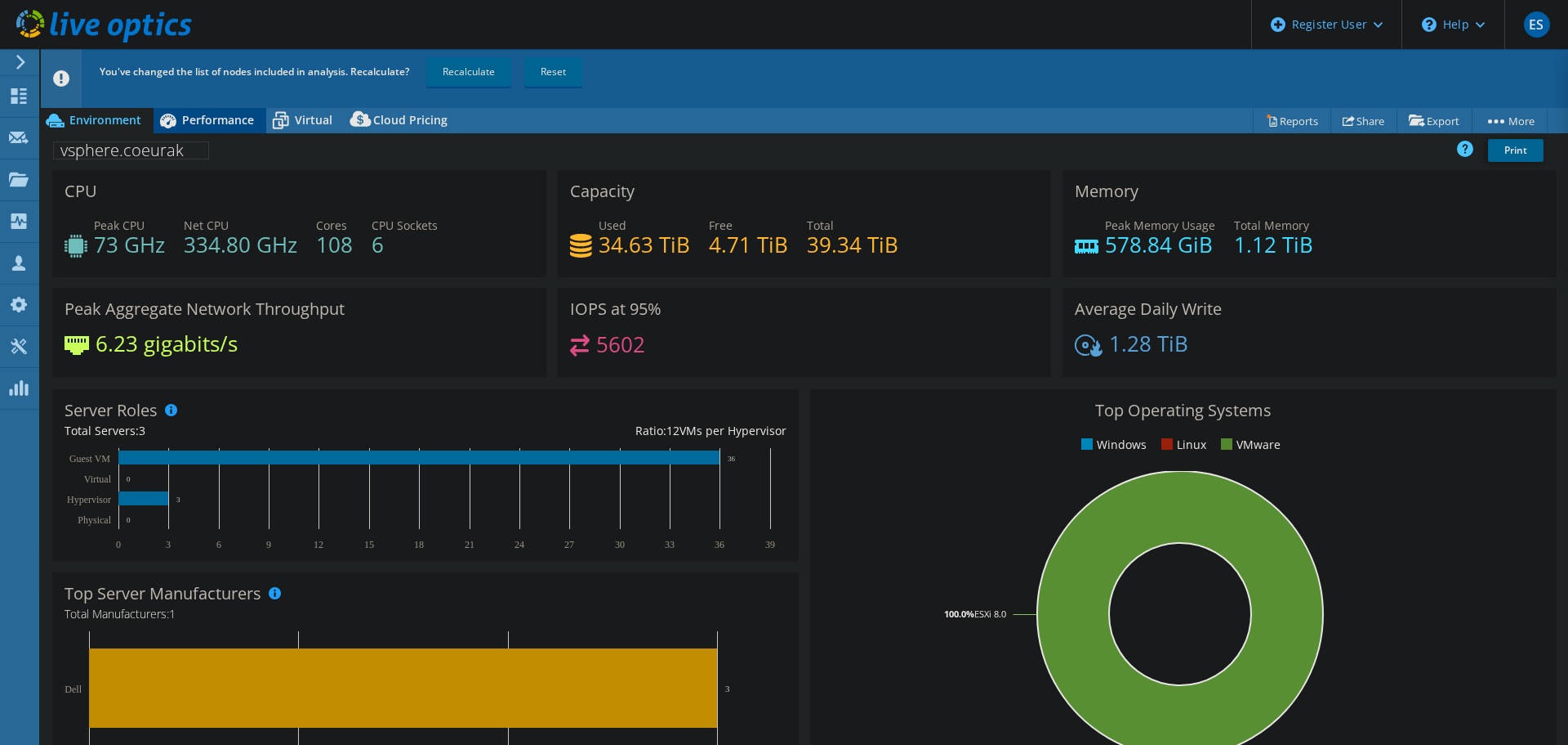
click at [165, 123] on icon at bounding box center [168, 121] width 16 height 15
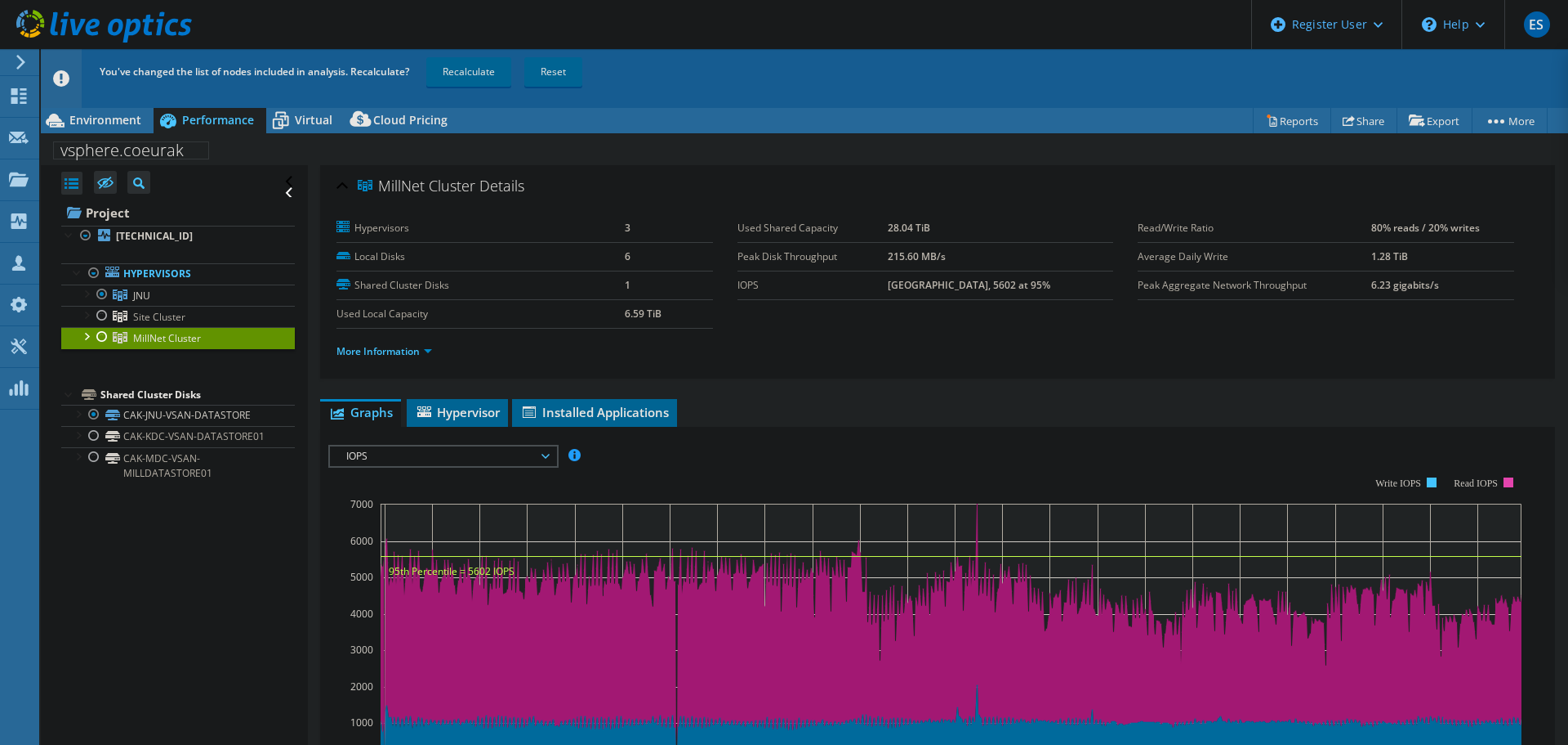
click at [184, 378] on div "Project [TECHNICAL_ID] Hypervisors JNU" at bounding box center [178, 341] width 234 height 284
click at [84, 338] on div at bounding box center [86, 335] width 16 height 16
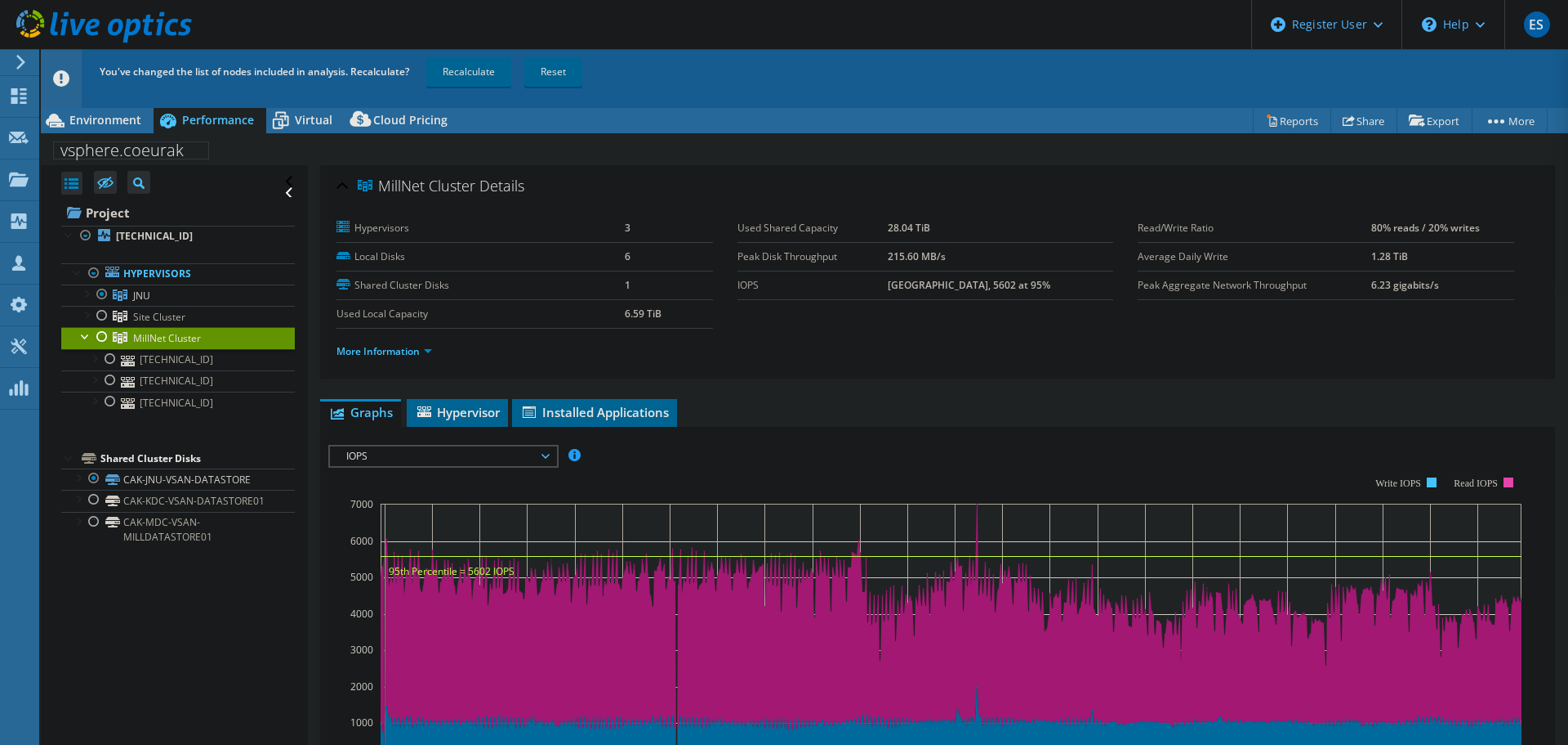
click at [84, 335] on div at bounding box center [86, 335] width 16 height 16
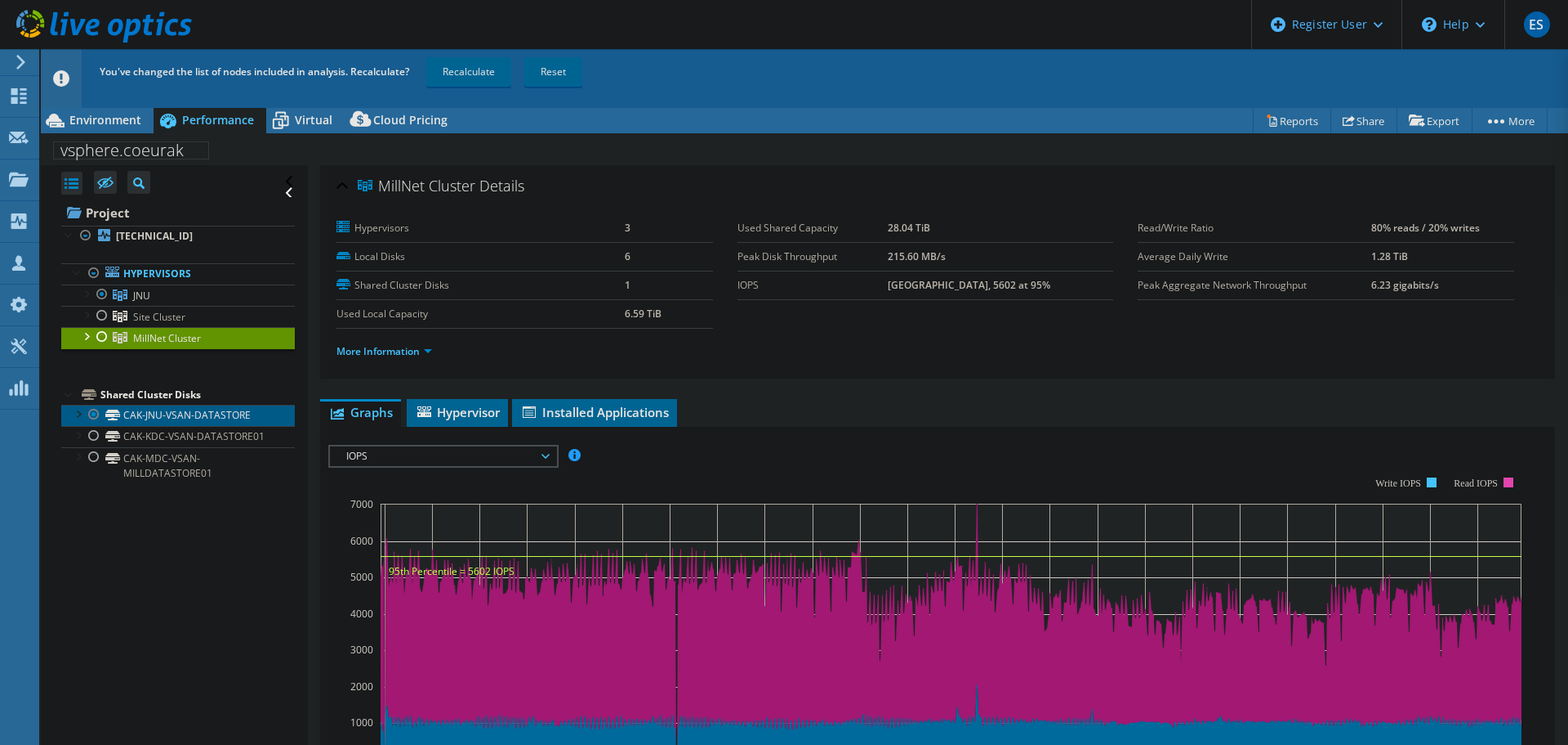
click at [165, 414] on link "CAK-JNU-VSAN-DATASTORE" at bounding box center [178, 415] width 234 height 21
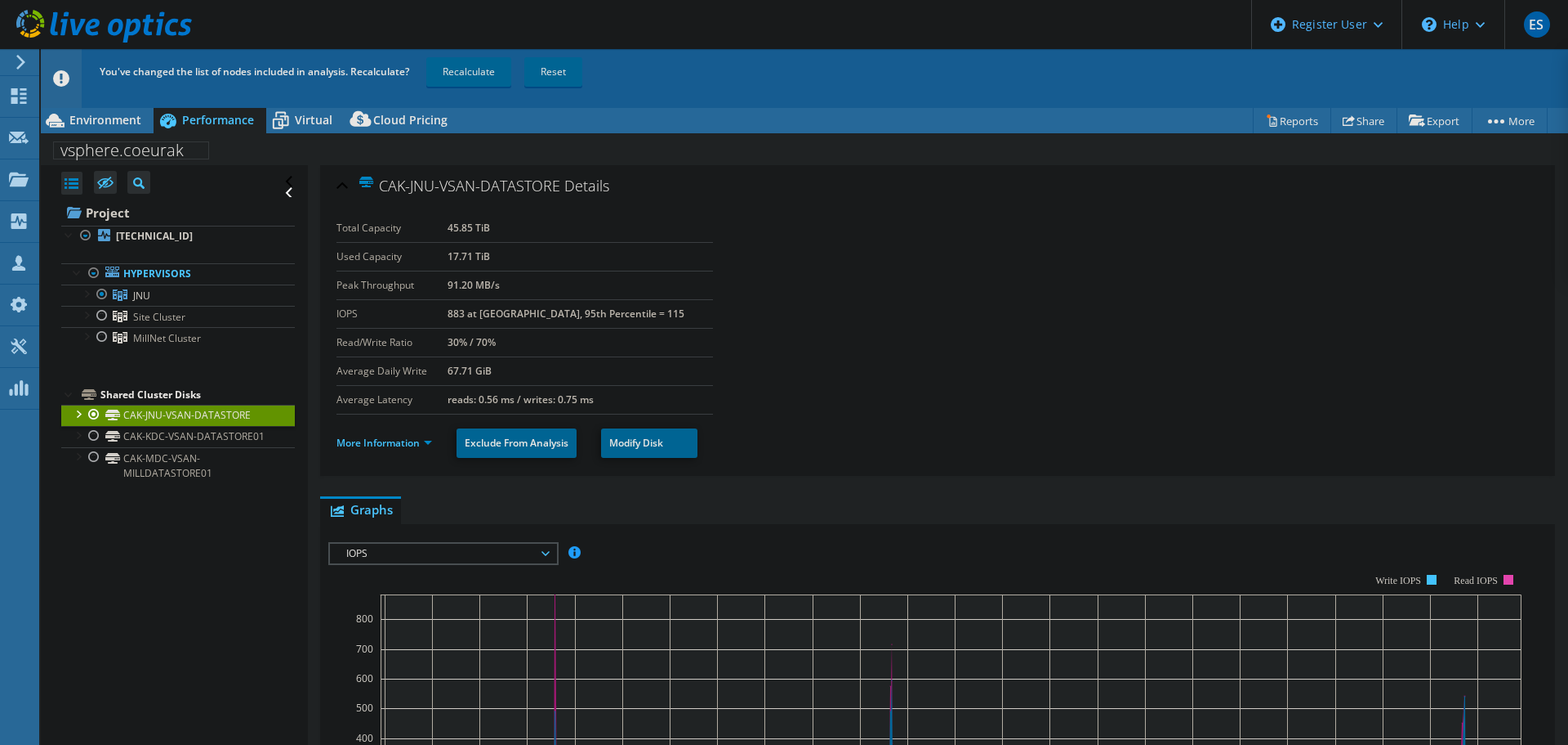
click at [428, 546] on span "IOPS" at bounding box center [443, 554] width 210 height 20
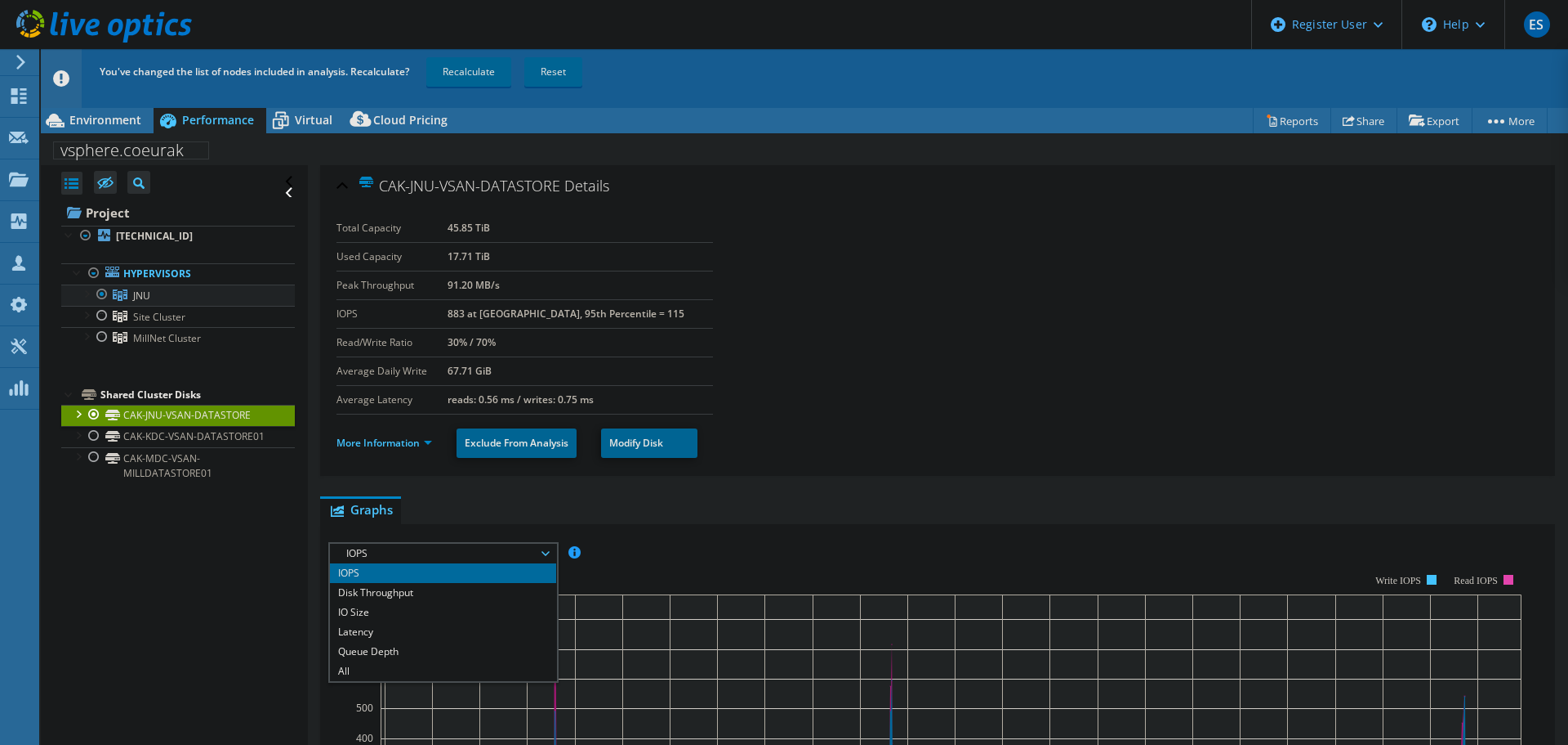
click at [164, 300] on link "JNU" at bounding box center [178, 294] width 234 height 21
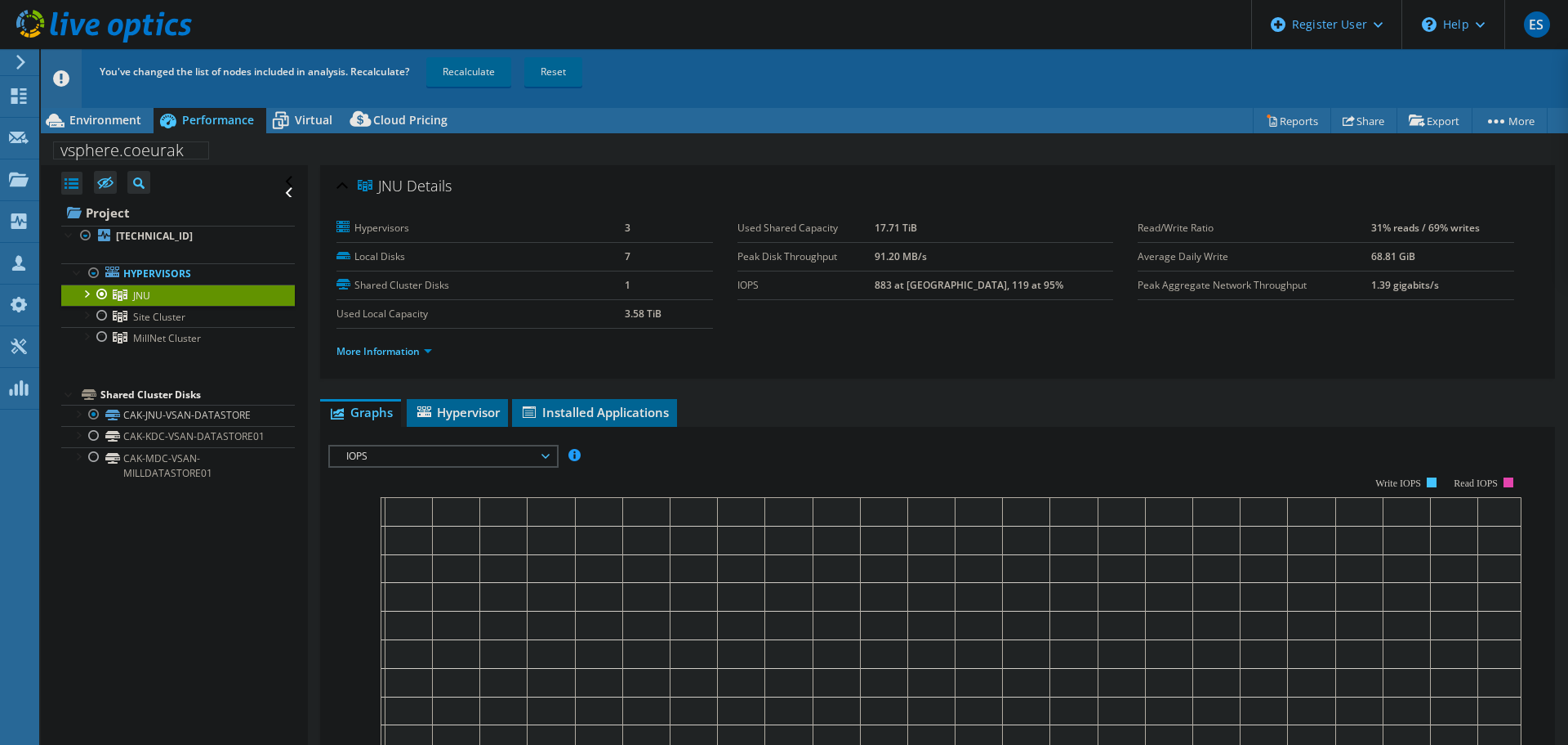
click at [463, 458] on span "IOPS" at bounding box center [443, 456] width 210 height 20
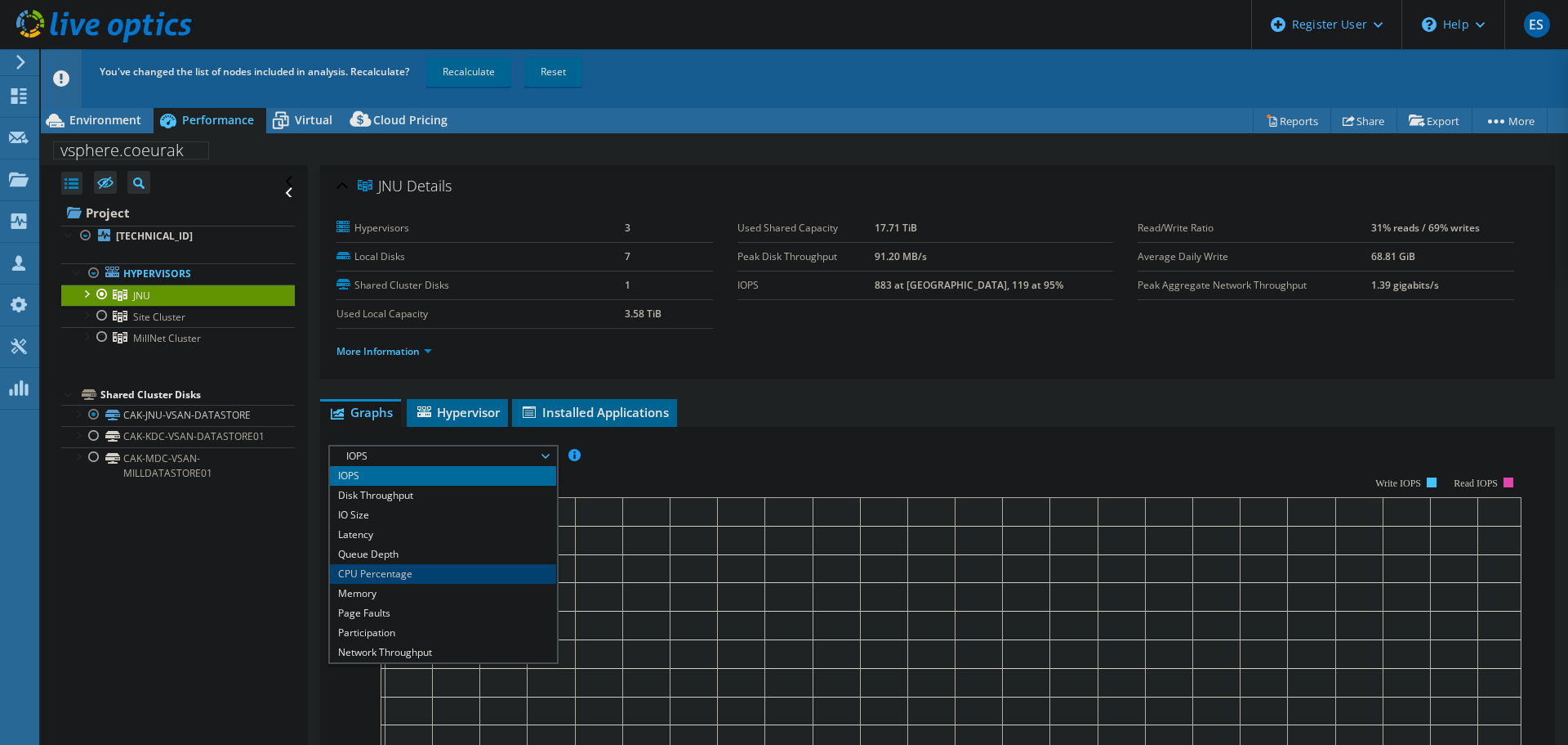
click at [434, 568] on li "CPU Percentage" at bounding box center [443, 574] width 226 height 20
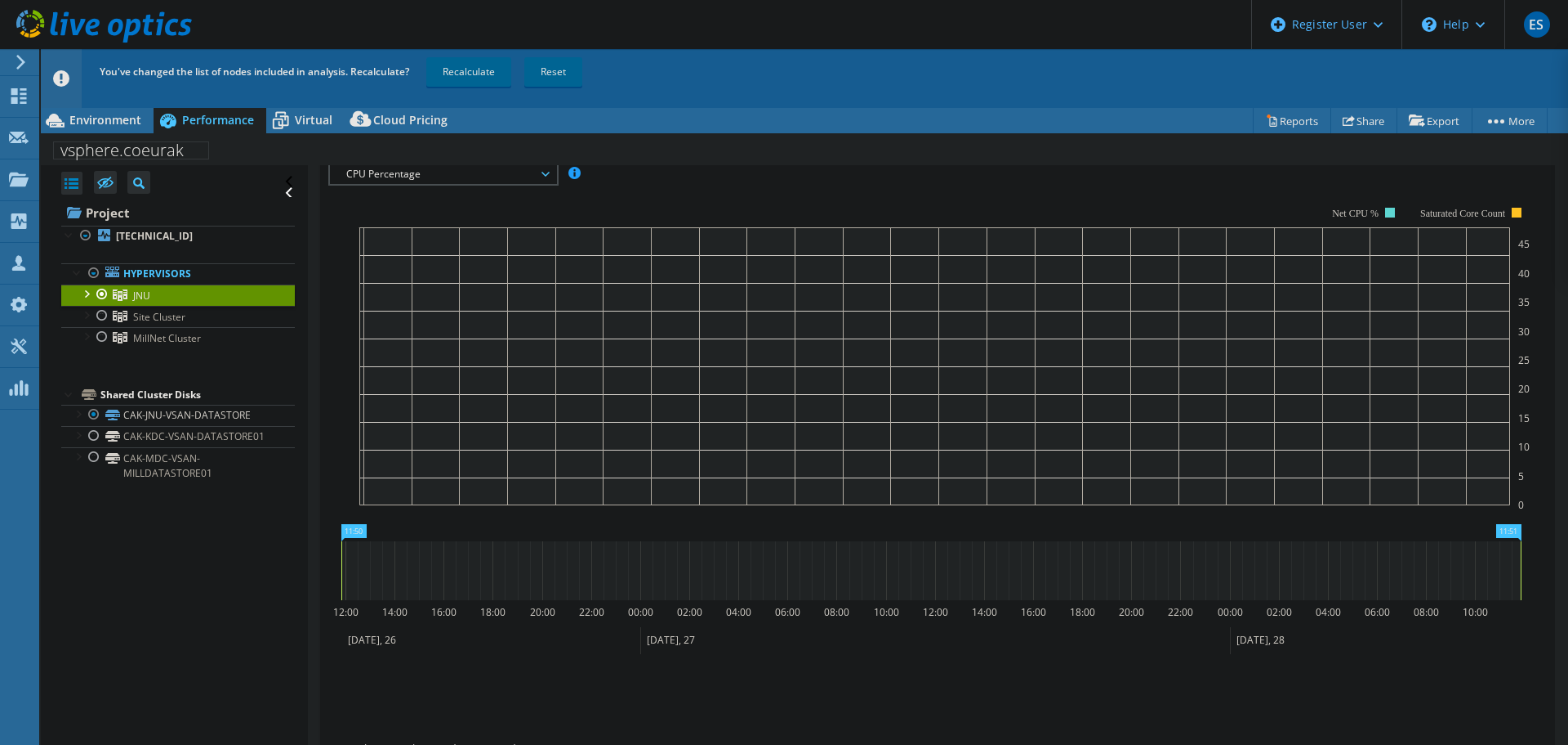
scroll to position [245, 0]
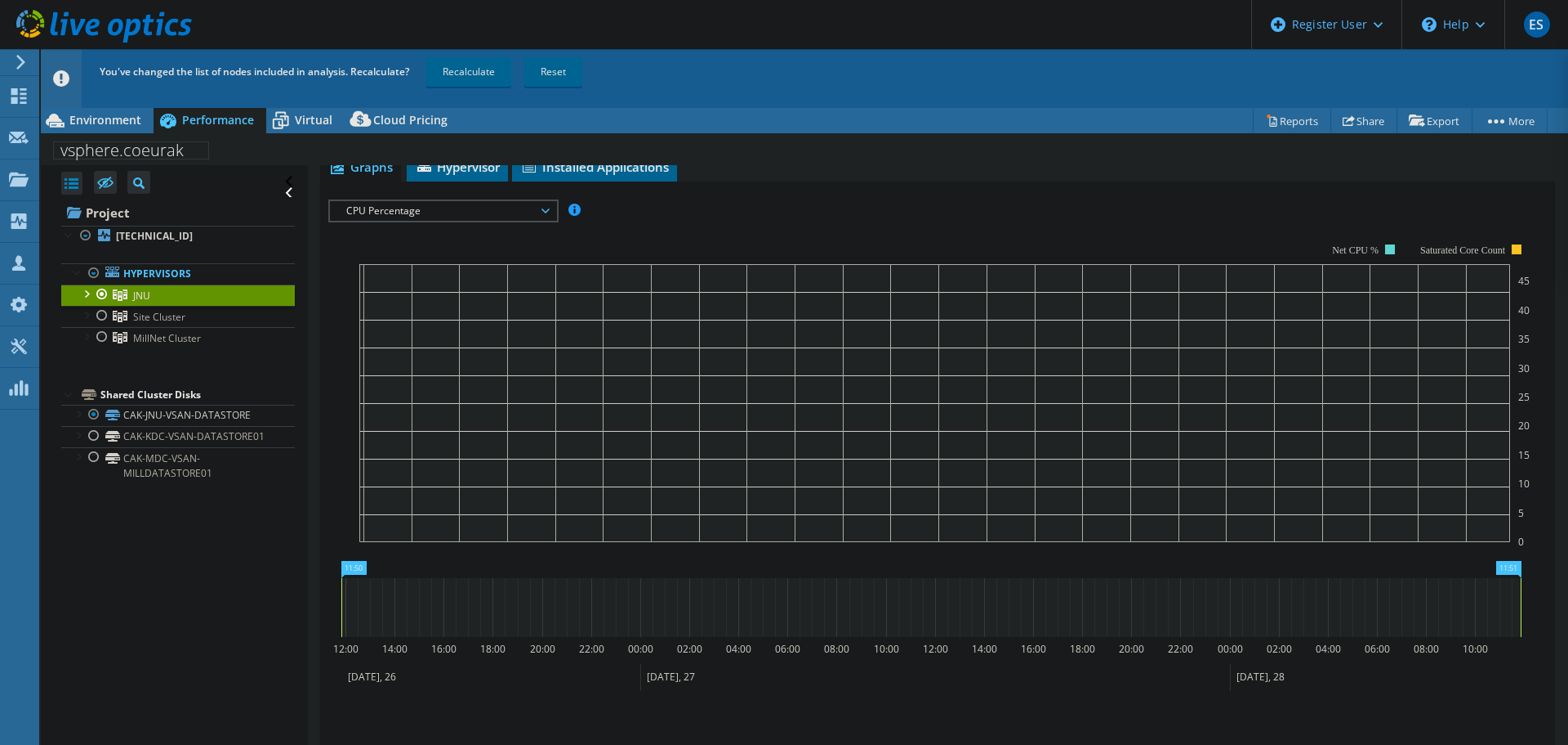
click at [1015, 356] on rect at bounding box center [935, 403] width 1151 height 278
click at [361, 558] on section "Workload Concentration: 0 5 10 15 20 25 30 35 40 45 Net CPU % Saturated Core Co…" at bounding box center [937, 491] width 1218 height 540
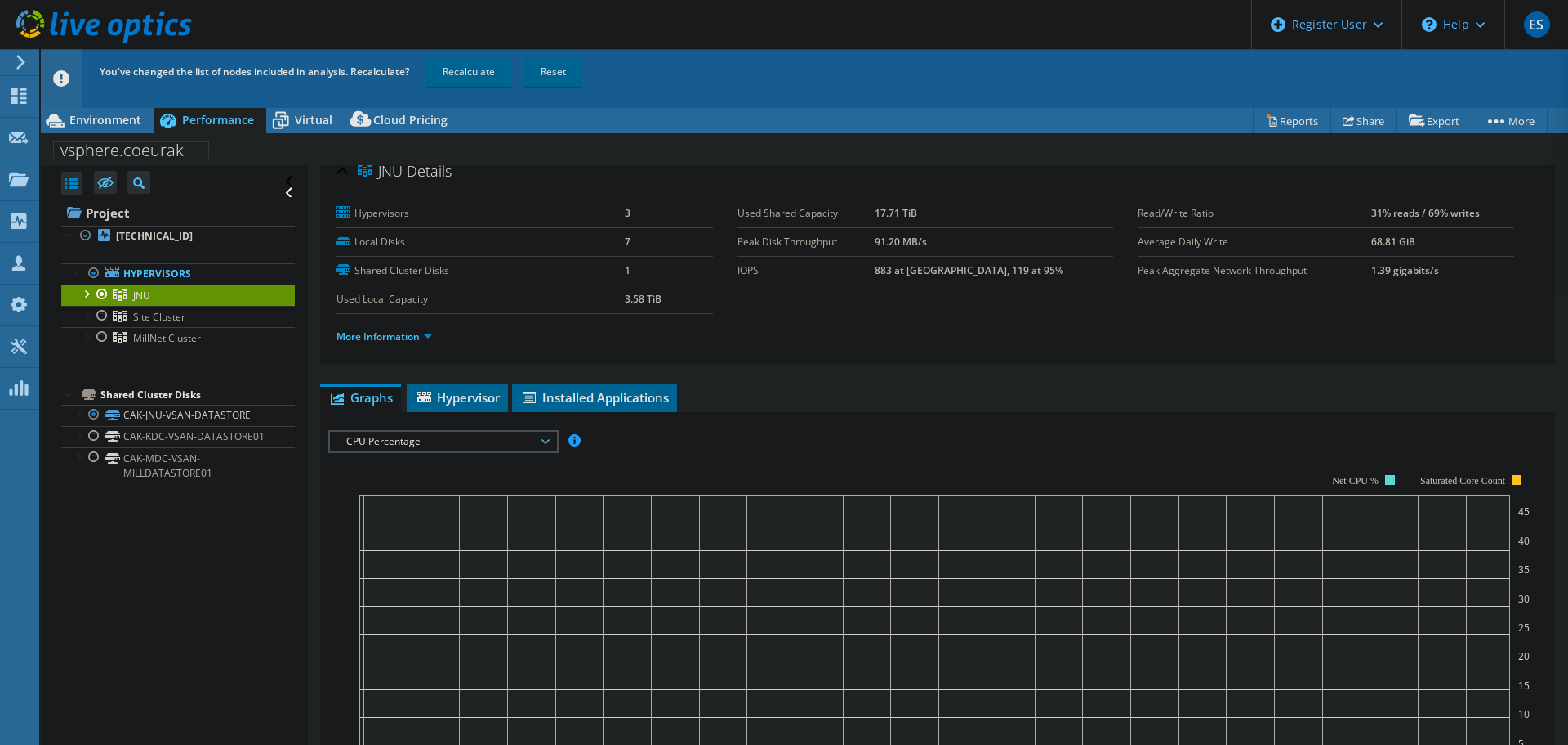
scroll to position [0, 0]
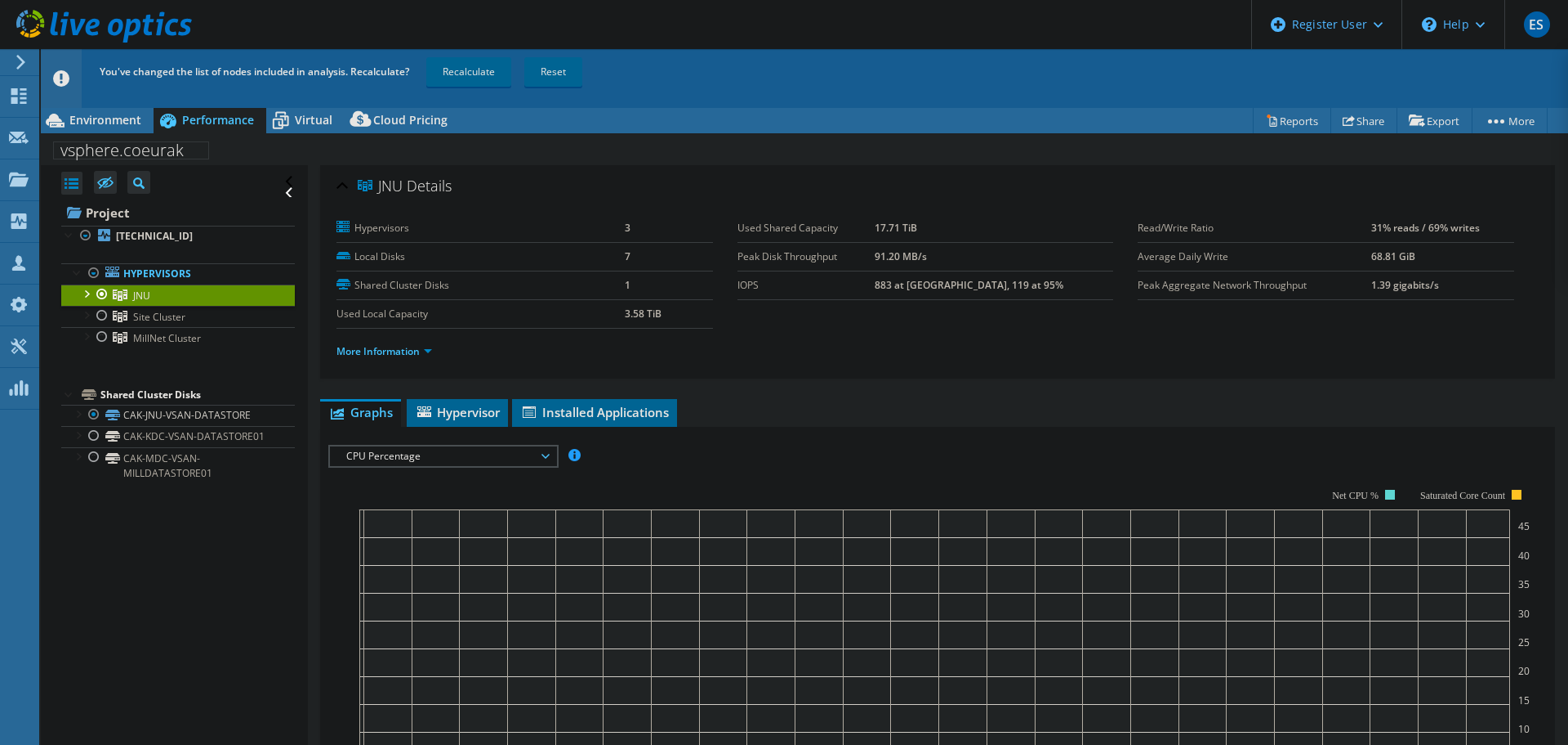
click at [165, 116] on icon at bounding box center [168, 120] width 29 height 29
click at [136, 118] on span "Environment" at bounding box center [105, 120] width 72 height 16
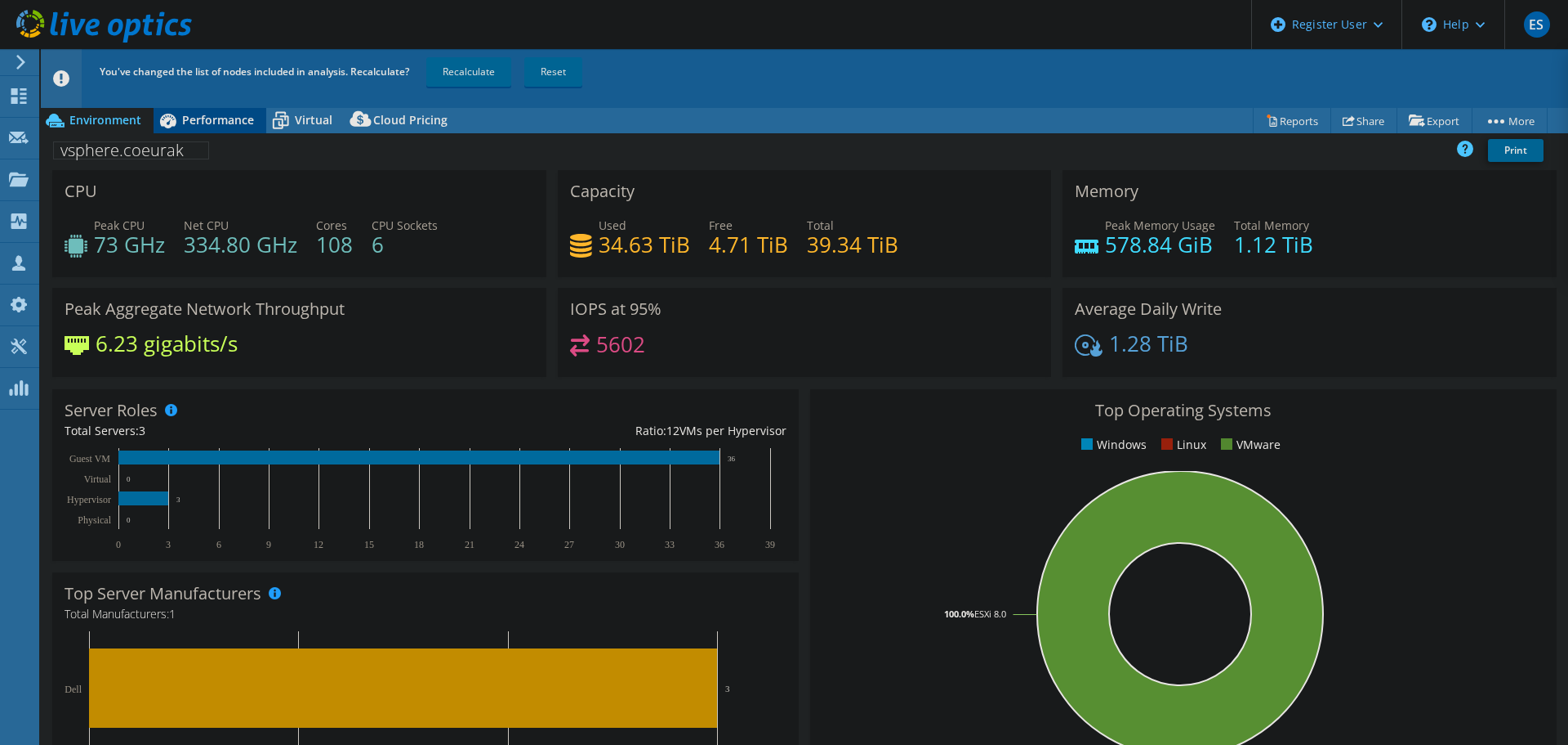
click at [181, 117] on icon at bounding box center [168, 120] width 29 height 29
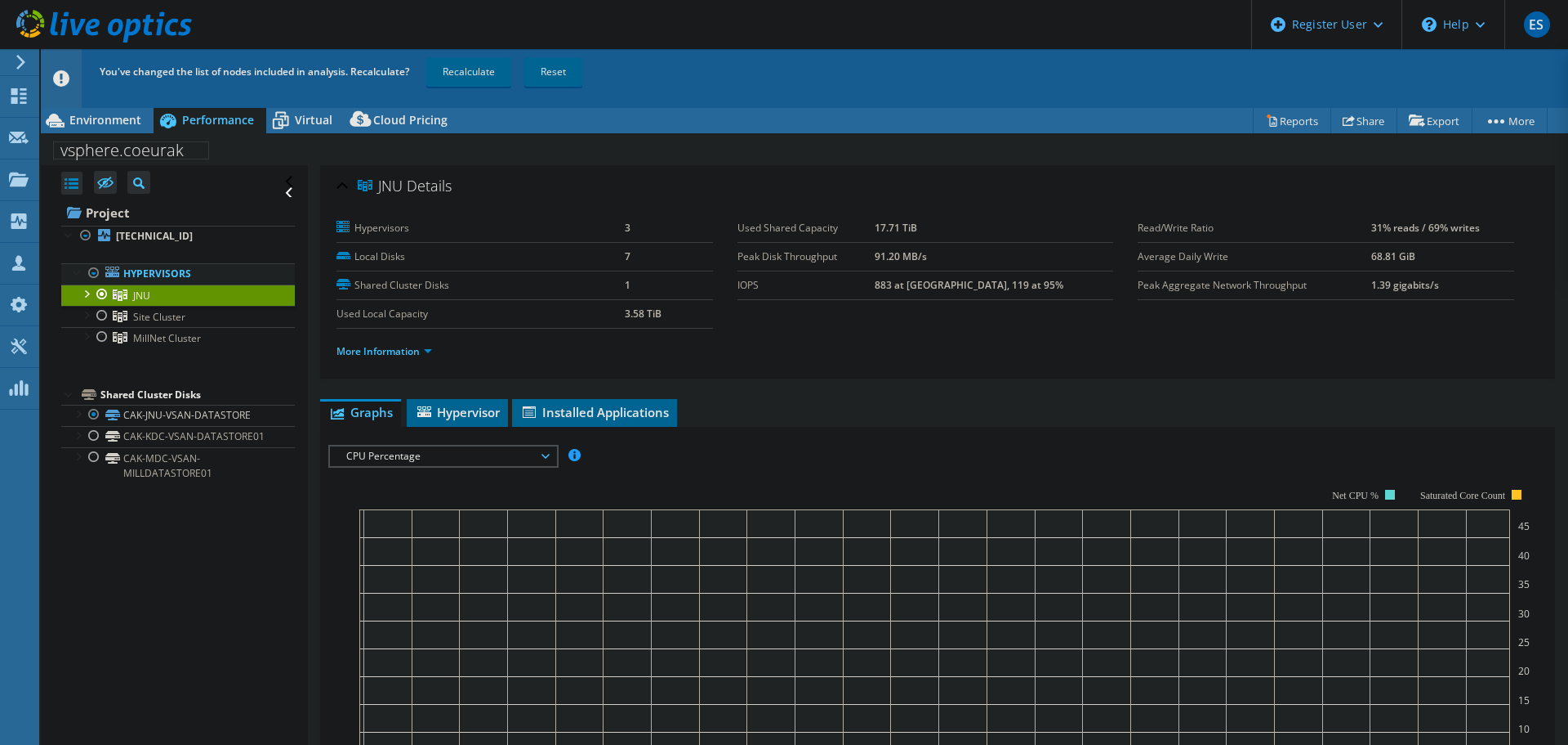
click at [95, 274] on div at bounding box center [94, 273] width 16 height 20
click at [687, 308] on td "3.58 TiB" at bounding box center [668, 313] width 87 height 29
click at [277, 194] on div "Open All Close All Hide Excluded Nodes Project Tree Filter" at bounding box center [178, 182] width 234 height 34
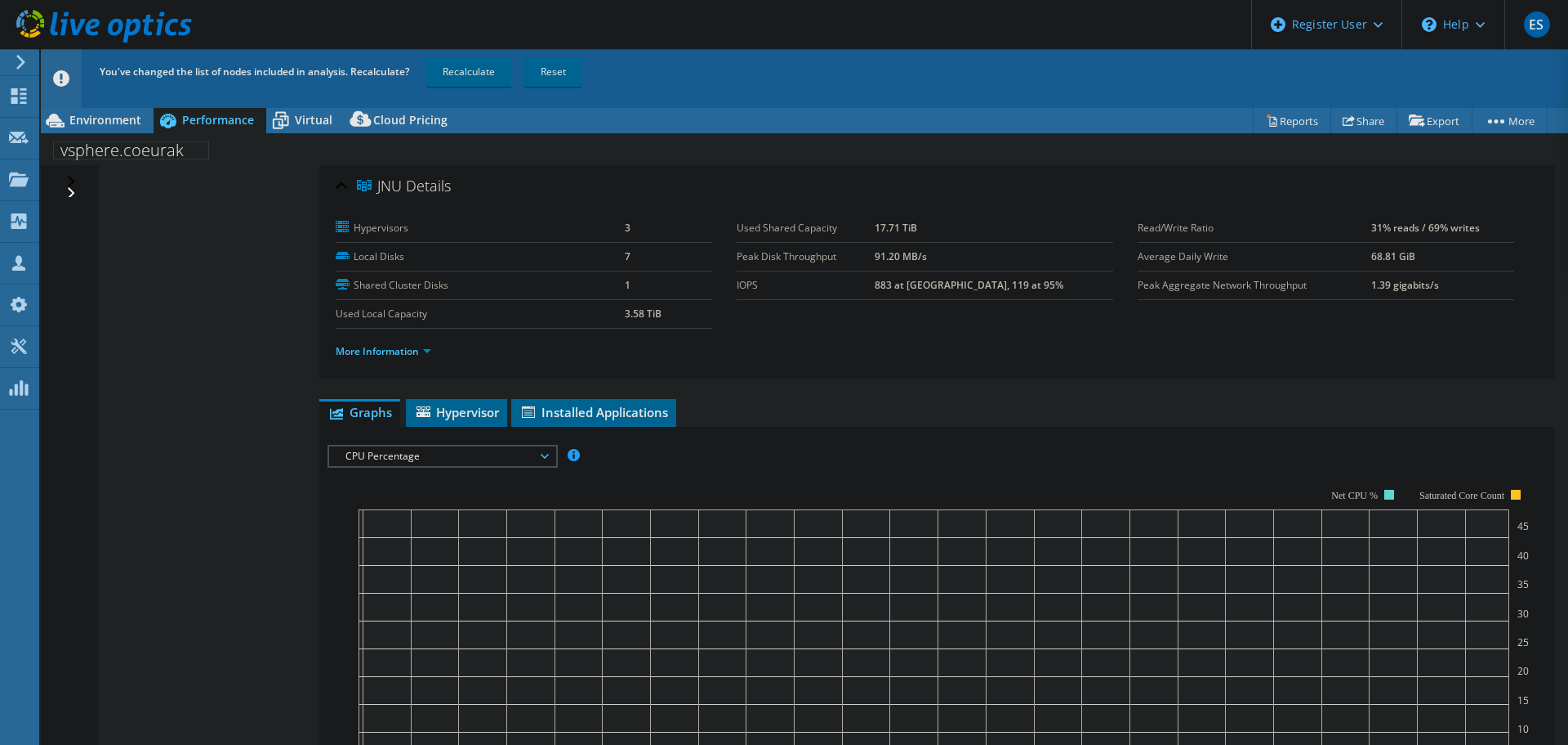
click at [74, 188] on div "Open All Close All Hide Excluded Nodes Project Tree Filter" at bounding box center [73, 182] width 24 height 34
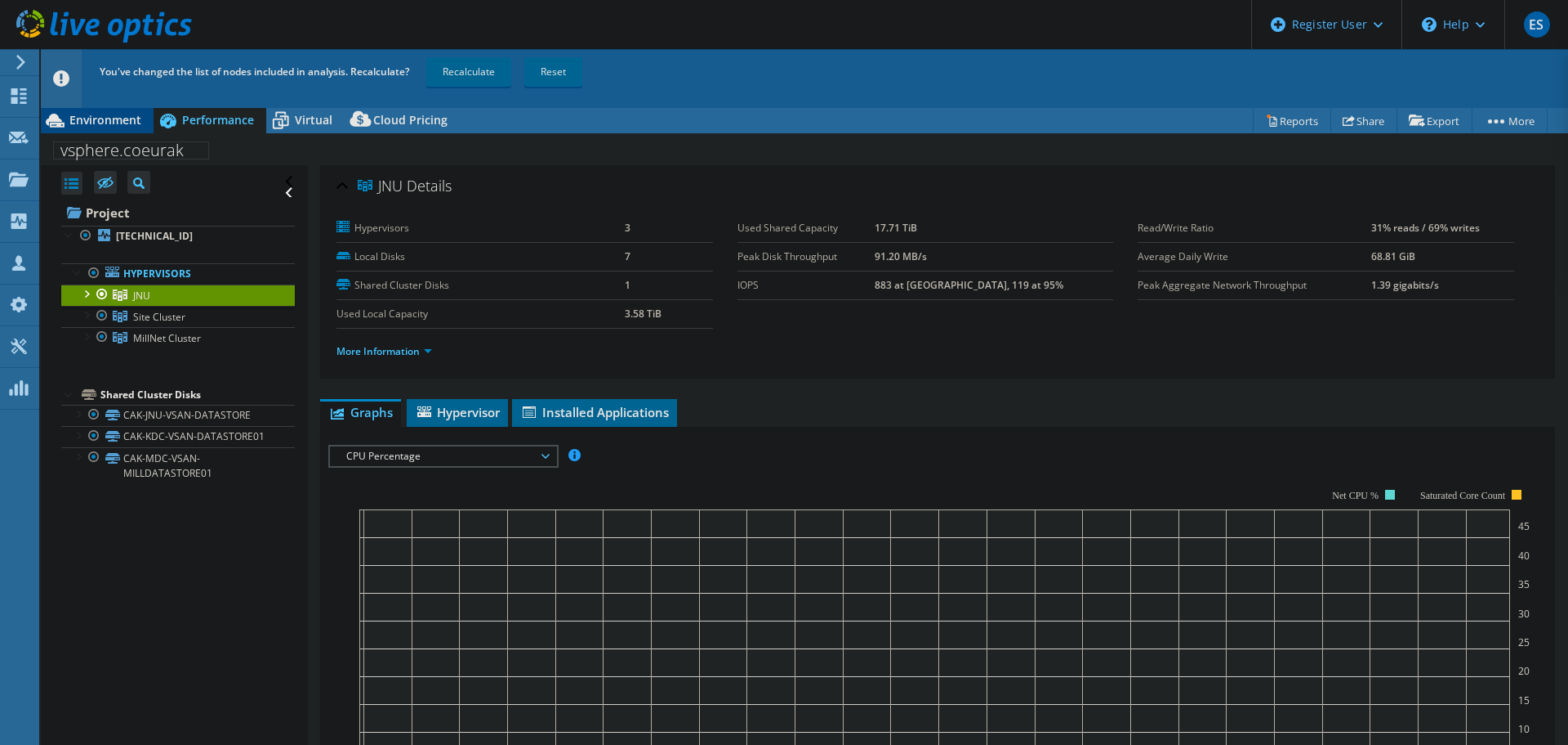
click at [90, 124] on span "Environment" at bounding box center [105, 120] width 72 height 16
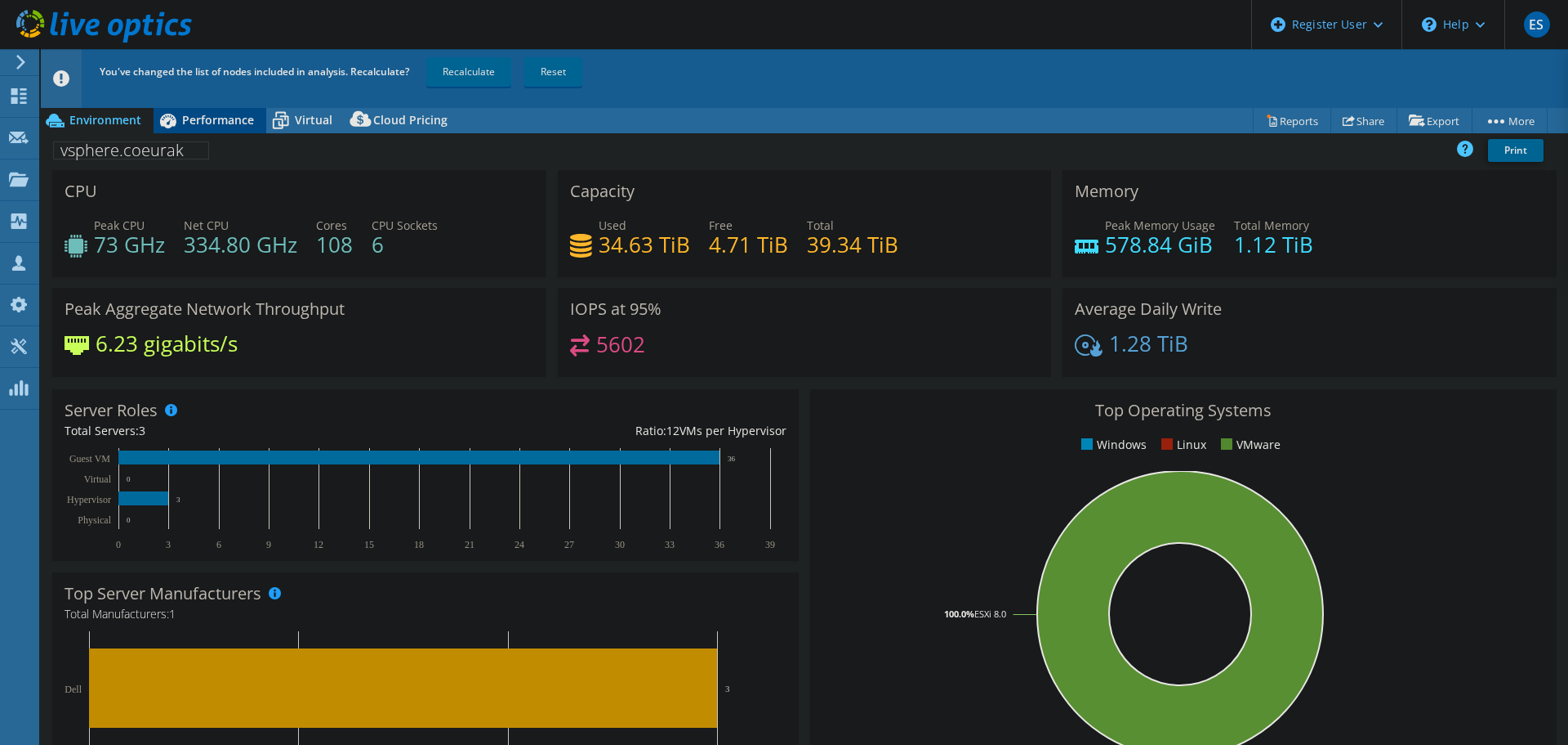
drag, startPoint x: 212, startPoint y: 130, endPoint x: 200, endPoint y: 131, distance: 12.0
click at [211, 130] on div "Performance" at bounding box center [210, 120] width 113 height 26
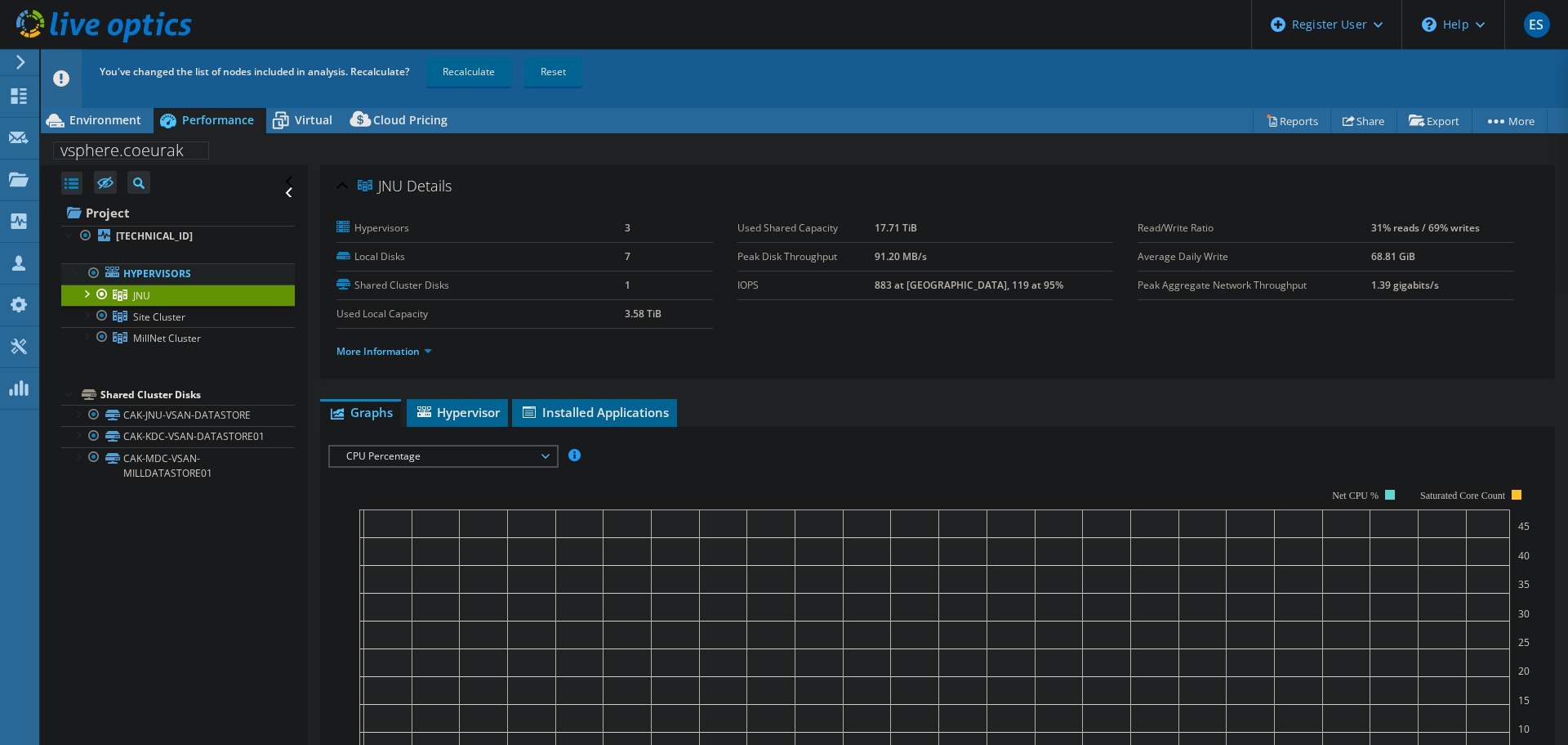
click at [92, 268] on div at bounding box center [94, 273] width 16 height 20
click at [102, 294] on div at bounding box center [102, 294] width 16 height 20
click at [454, 75] on link "Recalculate" at bounding box center [469, 71] width 85 height 29
click at [142, 117] on div "Environment" at bounding box center [97, 120] width 113 height 26
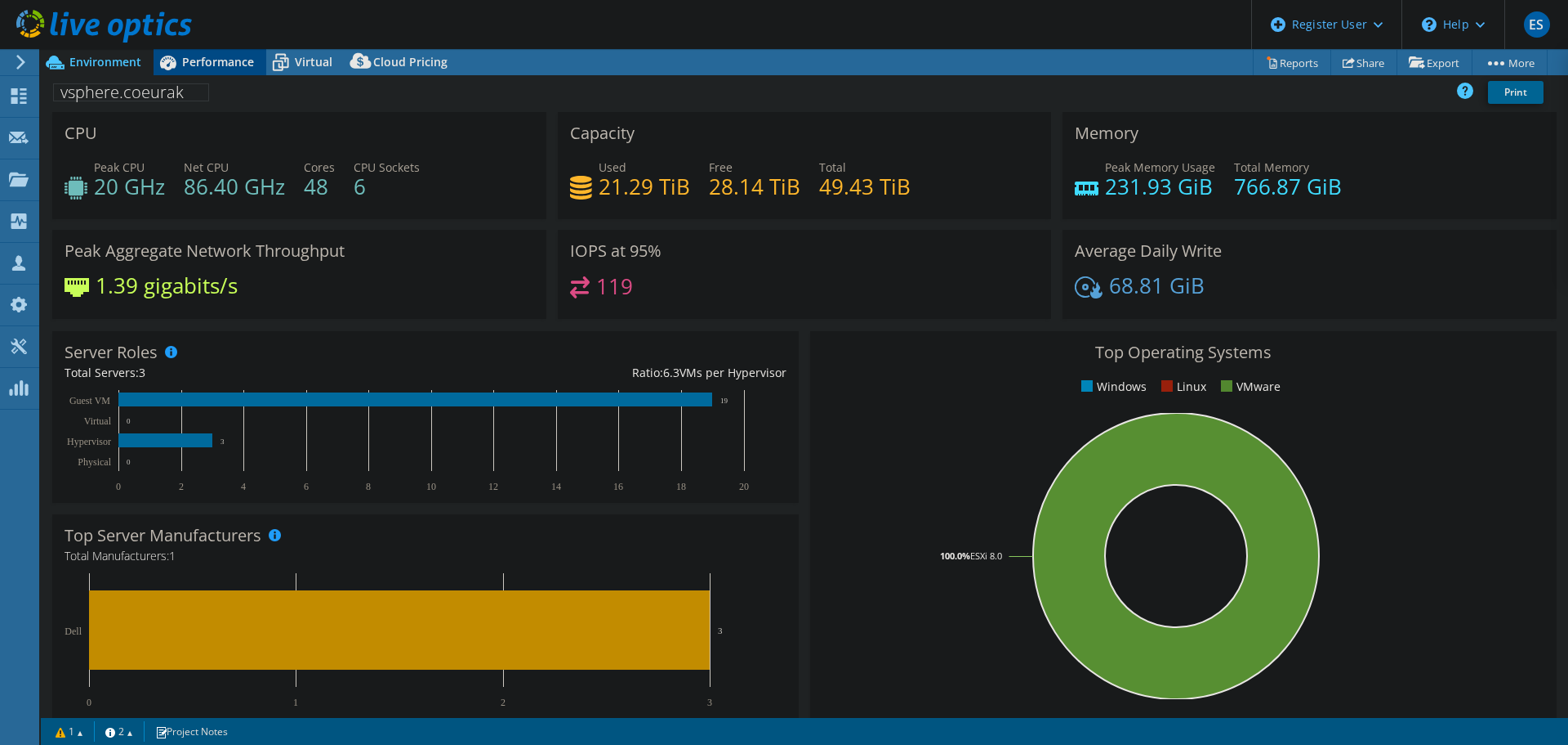
click at [242, 74] on div "Performance" at bounding box center [210, 62] width 113 height 26
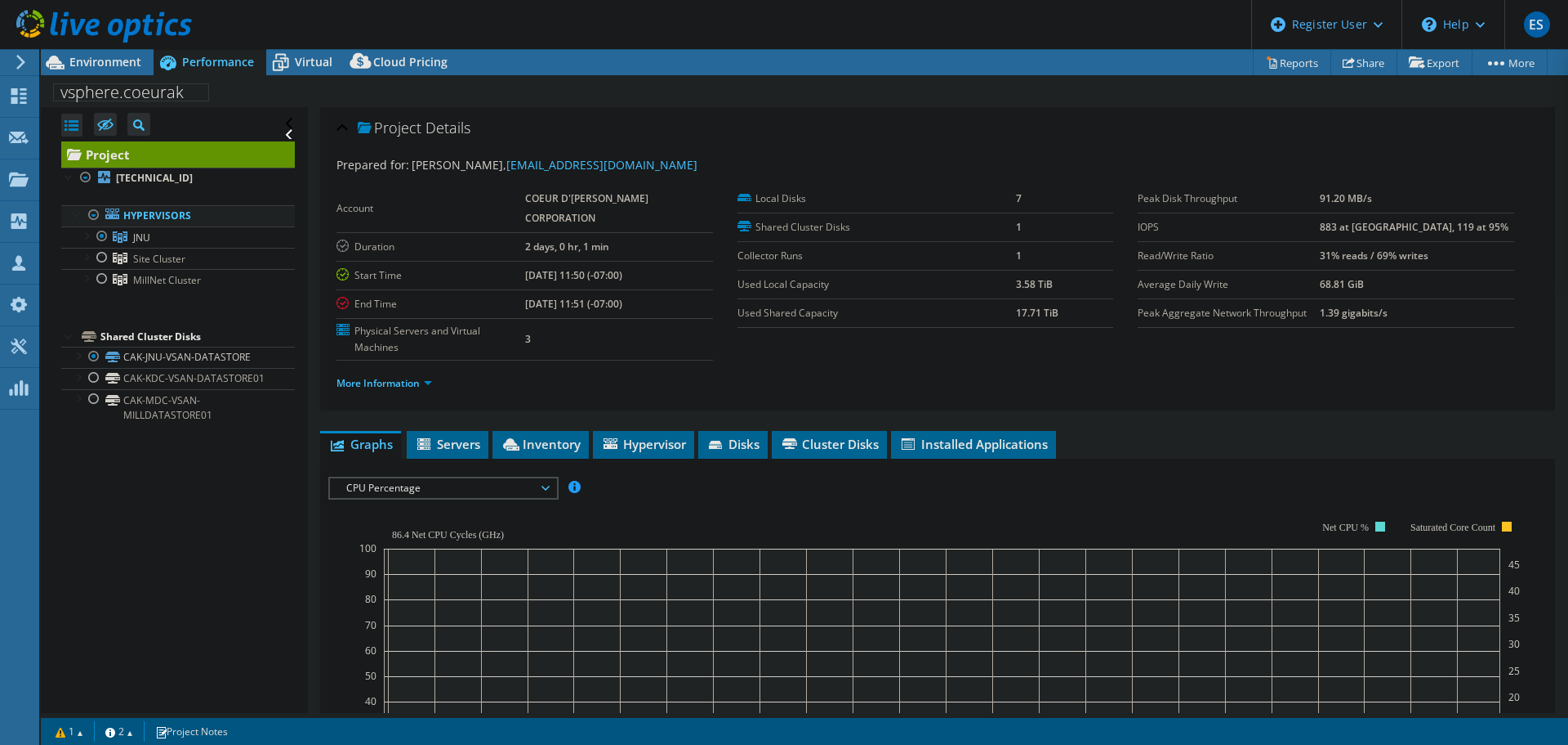
click at [93, 217] on div at bounding box center [94, 215] width 16 height 20
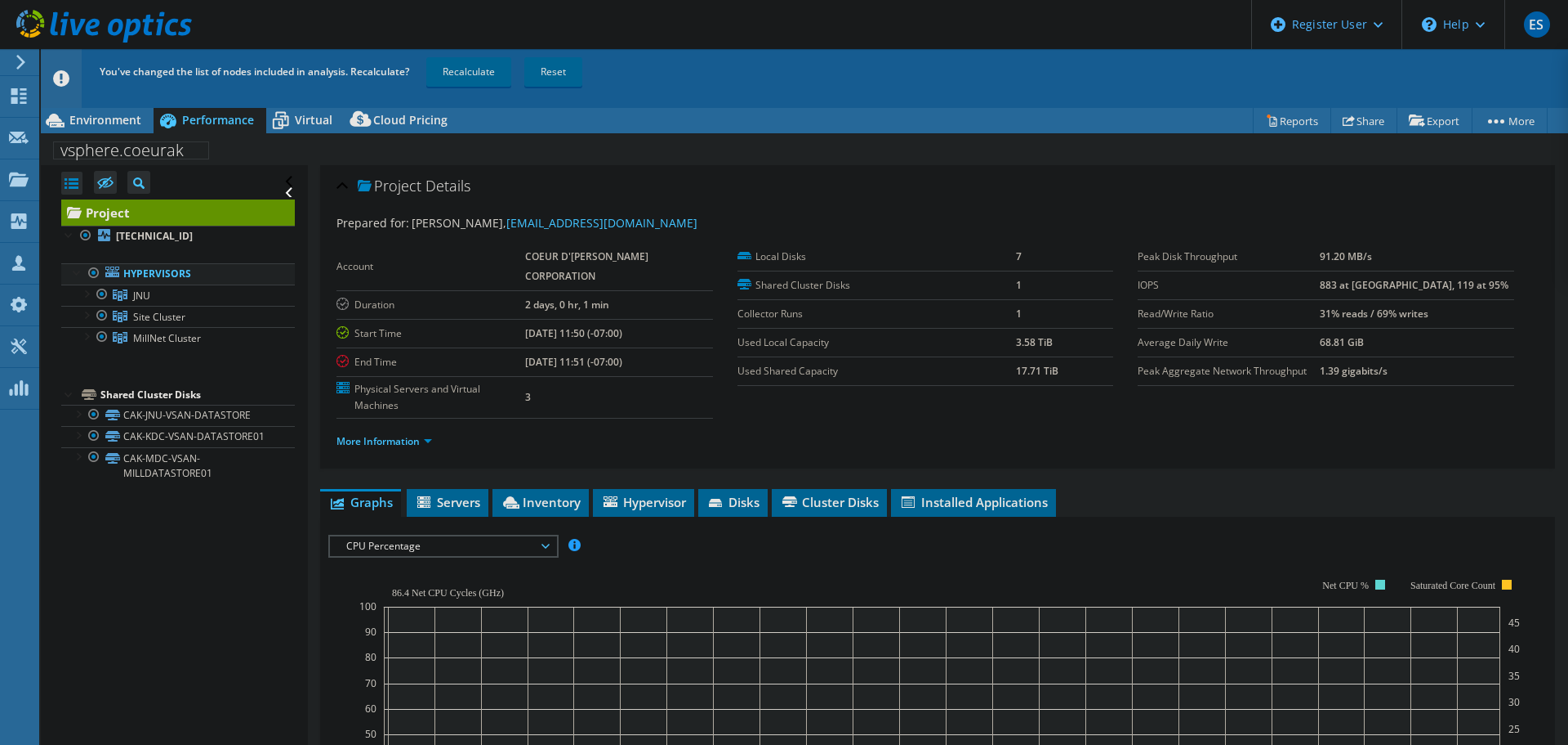
click at [92, 273] on div at bounding box center [94, 273] width 16 height 20
click at [104, 337] on div at bounding box center [102, 337] width 16 height 20
click at [481, 62] on link "Recalculate" at bounding box center [469, 71] width 85 height 29
click at [110, 119] on span "Environment" at bounding box center [105, 120] width 72 height 16
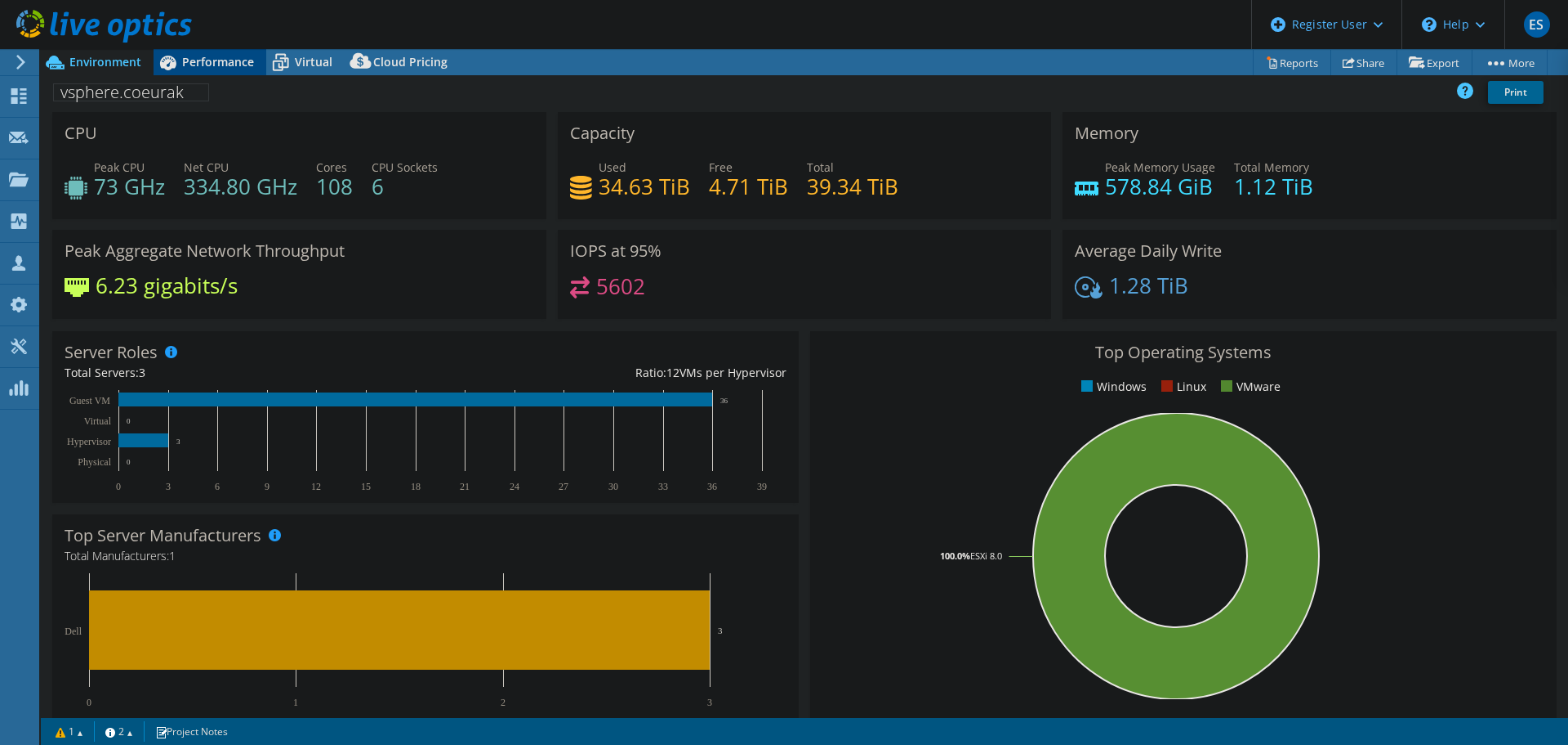
click at [220, 66] on span "Performance" at bounding box center [218, 62] width 72 height 16
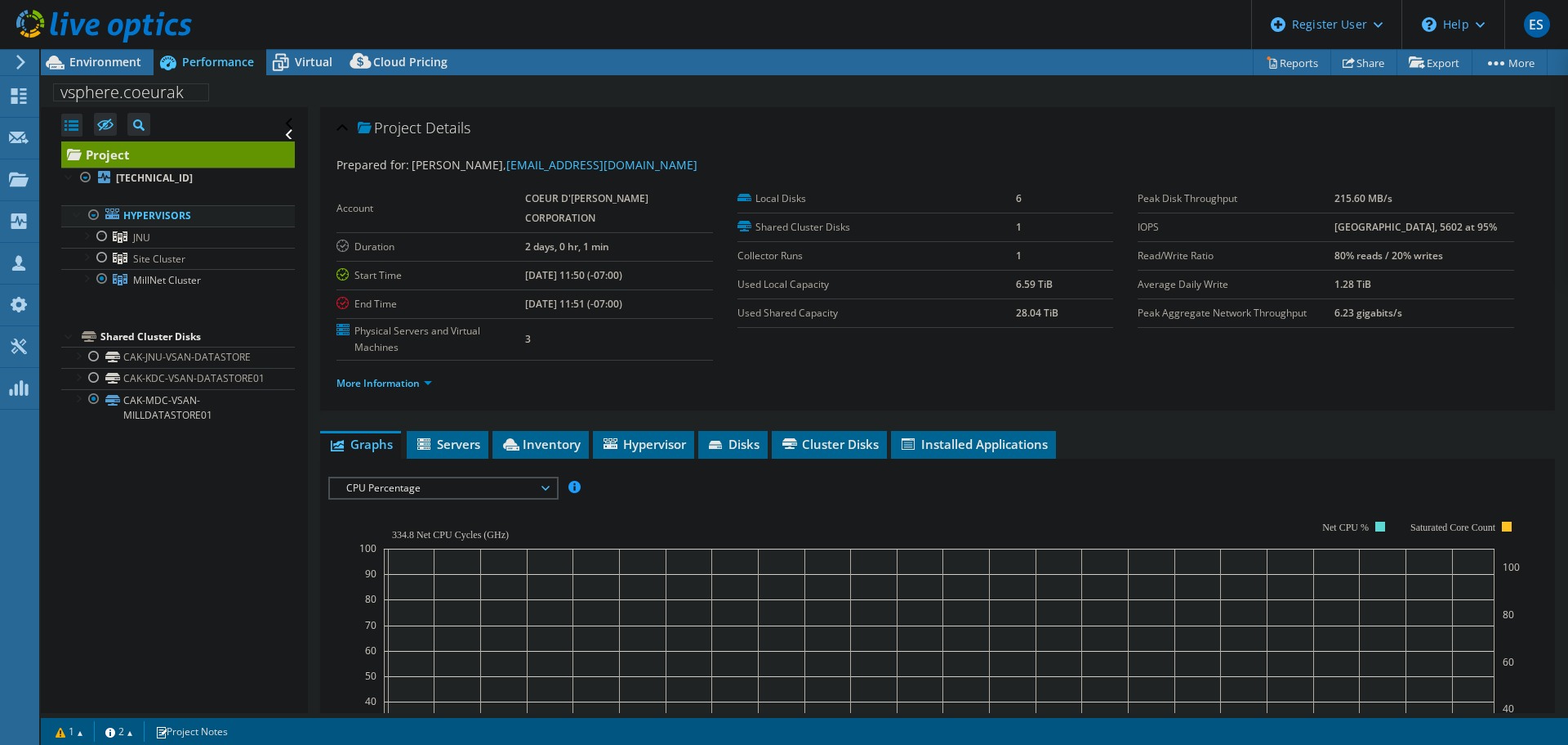
click at [96, 212] on div at bounding box center [94, 215] width 16 height 20
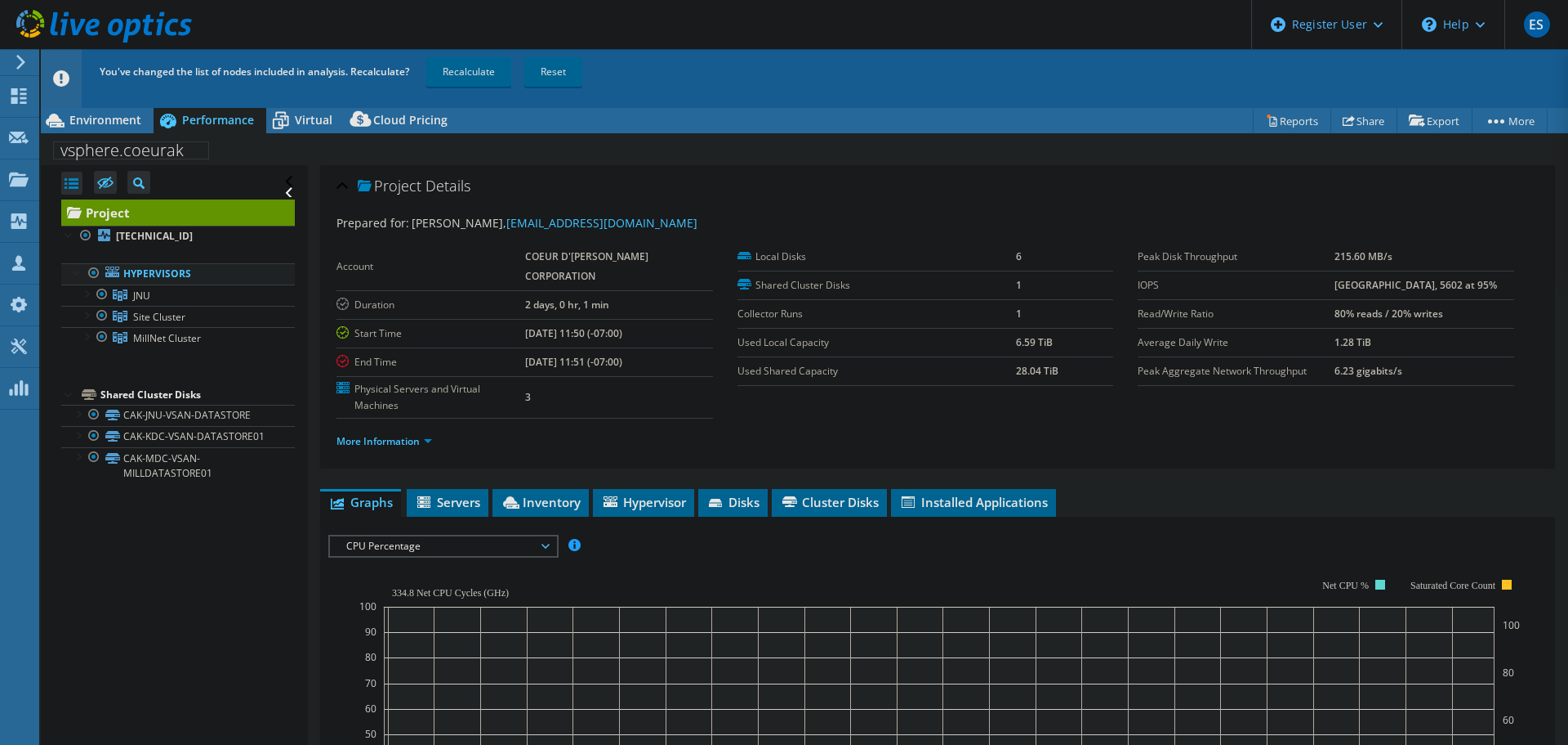
click at [96, 271] on div at bounding box center [94, 273] width 16 height 20
click at [104, 295] on div at bounding box center [102, 294] width 16 height 20
click at [488, 83] on link "Recalculate" at bounding box center [469, 71] width 85 height 29
click at [110, 123] on span "Environment" at bounding box center [105, 120] width 72 height 16
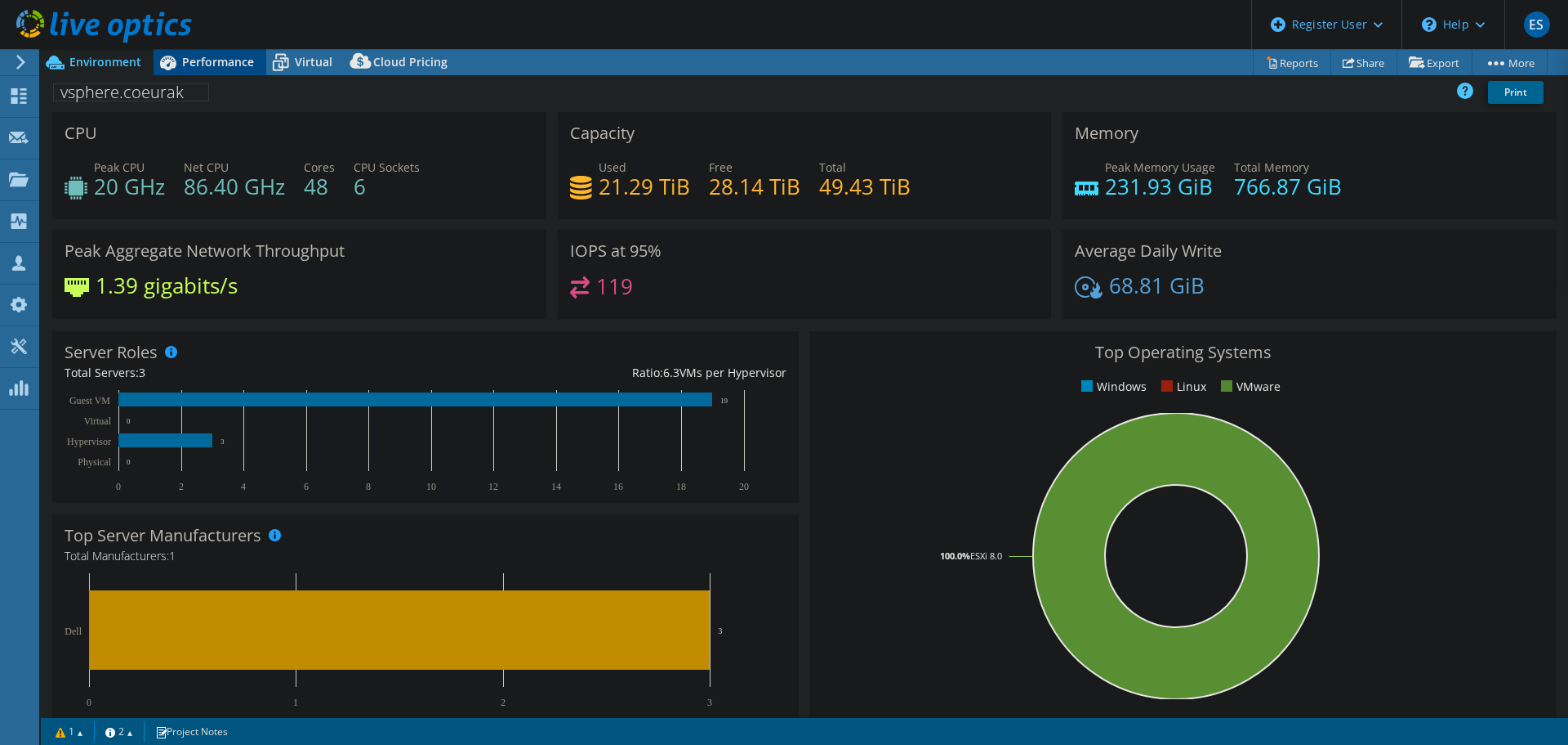
click at [192, 52] on div "Performance" at bounding box center [210, 62] width 113 height 26
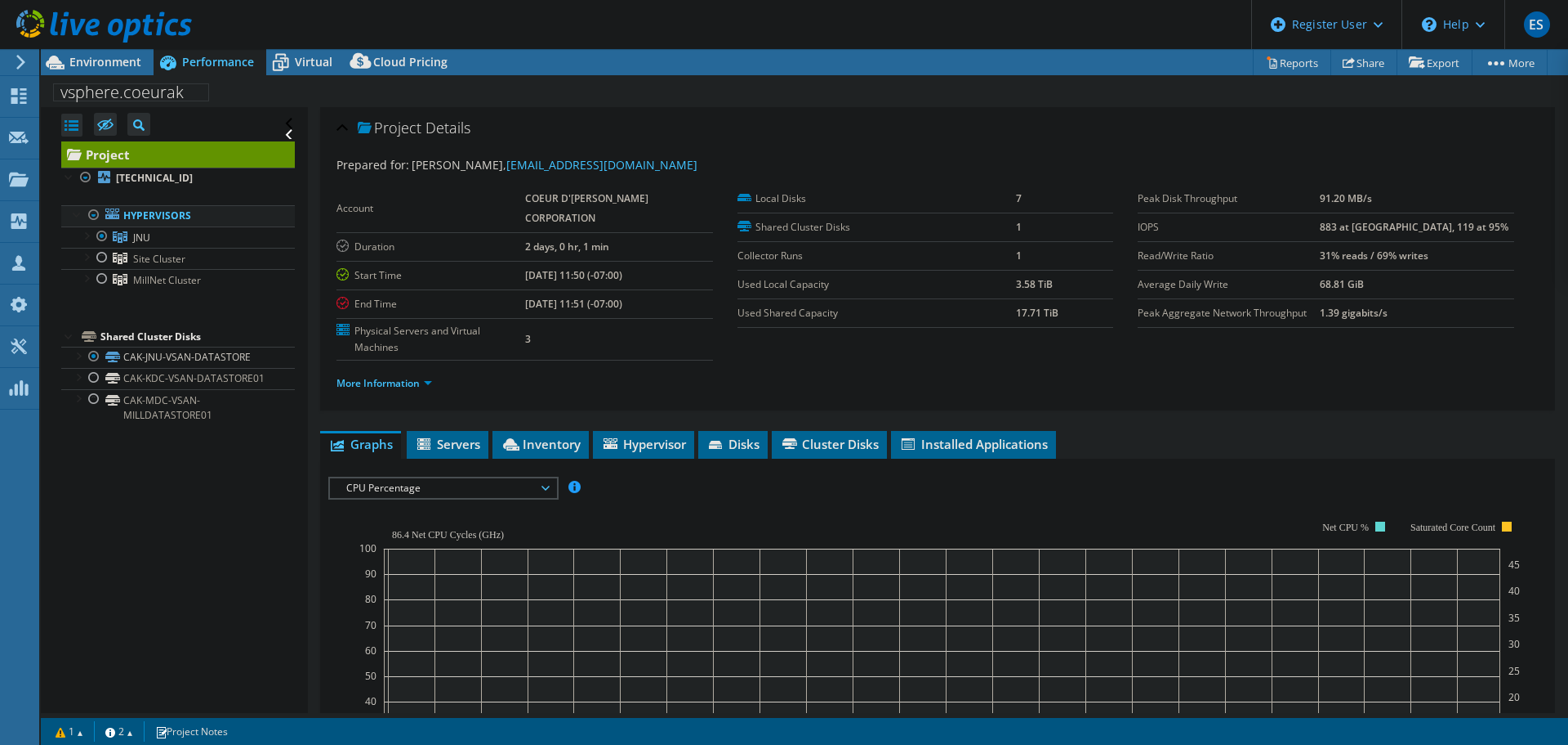
click at [96, 208] on div at bounding box center [94, 215] width 16 height 20
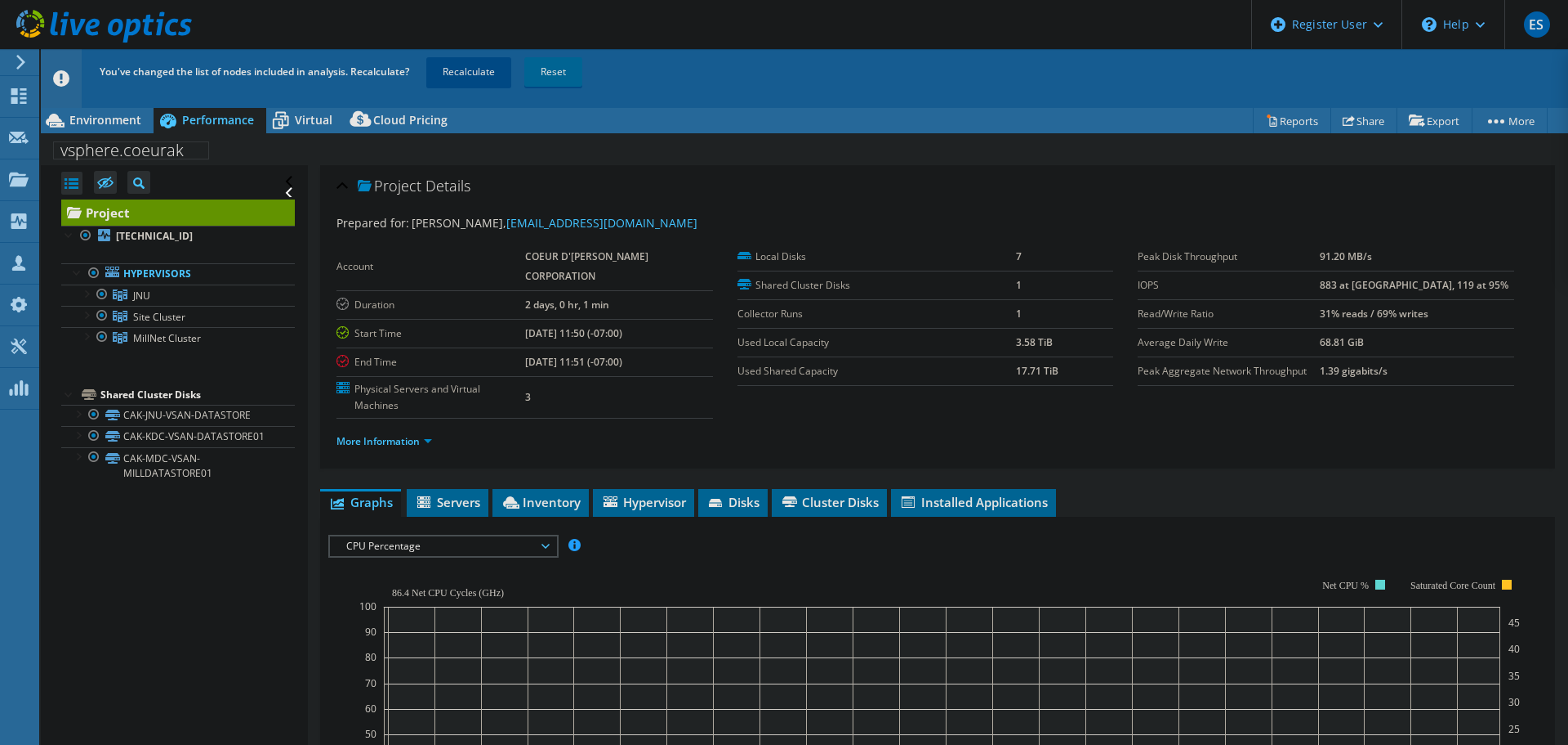
click at [478, 72] on link "Recalculate" at bounding box center [469, 71] width 85 height 29
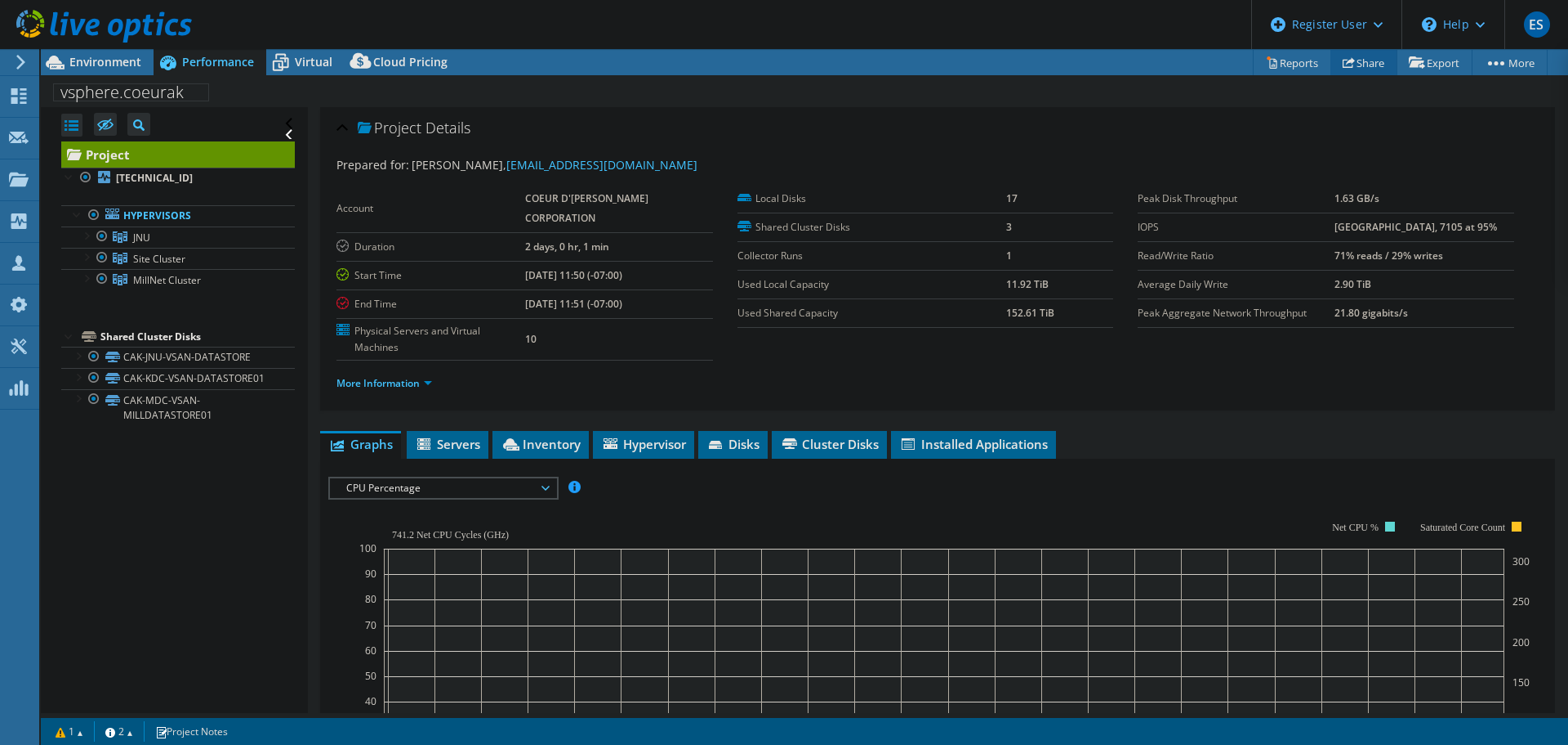
click at [1368, 65] on link "Share" at bounding box center [1363, 62] width 67 height 25
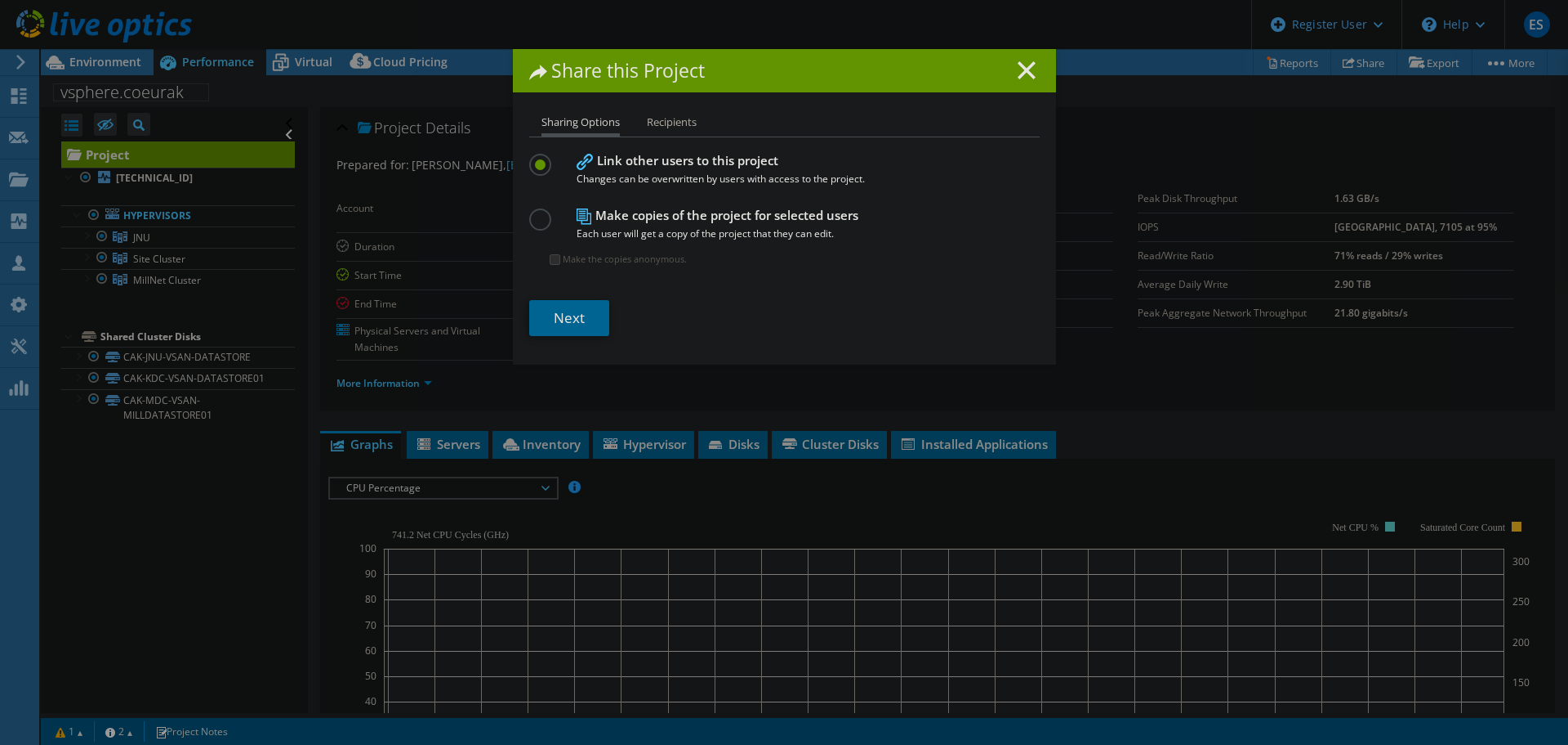
click at [671, 118] on li "Recipients" at bounding box center [672, 123] width 50 height 20
click at [668, 118] on li "Recipients" at bounding box center [672, 123] width 50 height 20
click at [594, 119] on li "Sharing Options" at bounding box center [581, 125] width 78 height 24
click at [555, 317] on link "Next" at bounding box center [570, 318] width 80 height 36
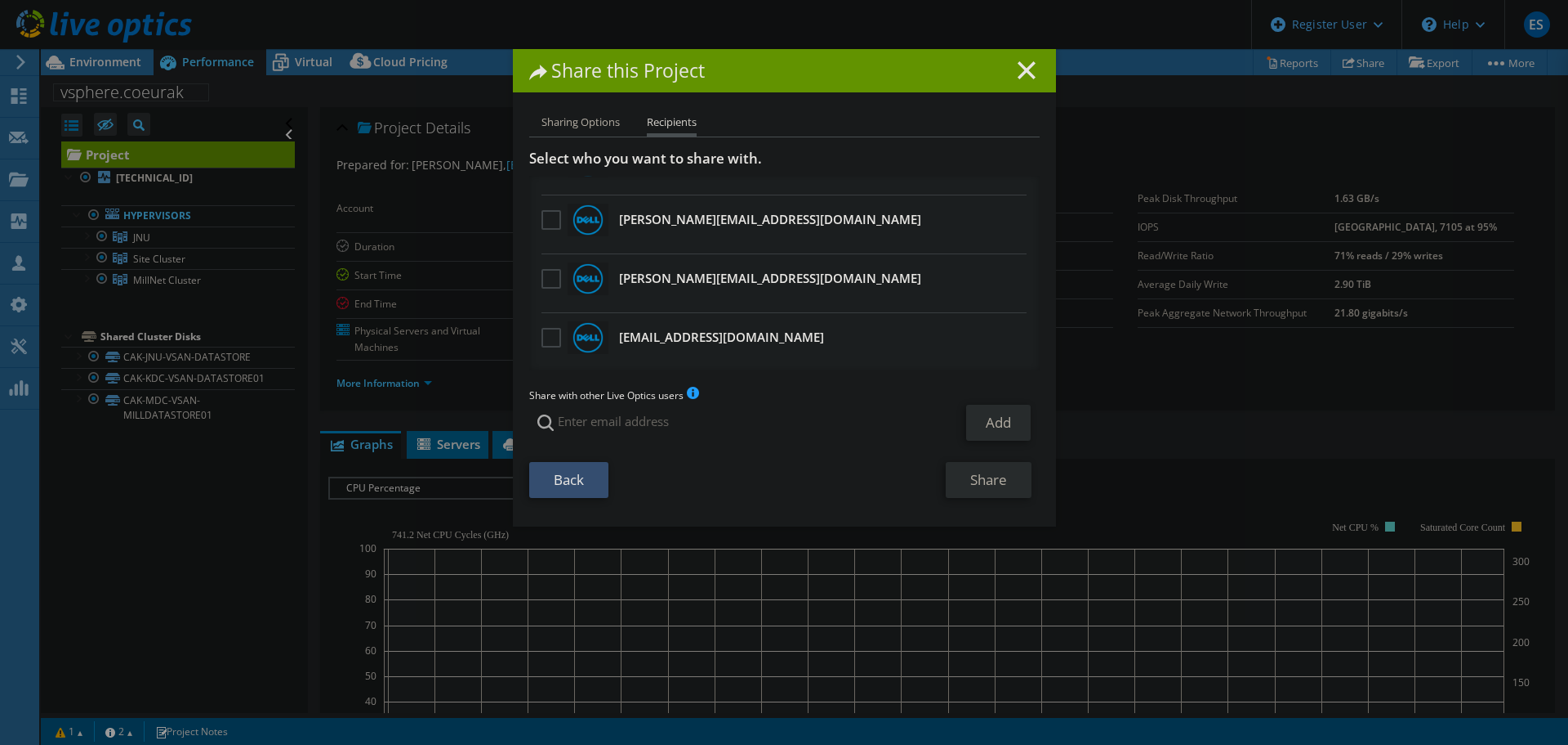
scroll to position [1277, 0]
click at [1021, 70] on line at bounding box center [1026, 70] width 16 height 16
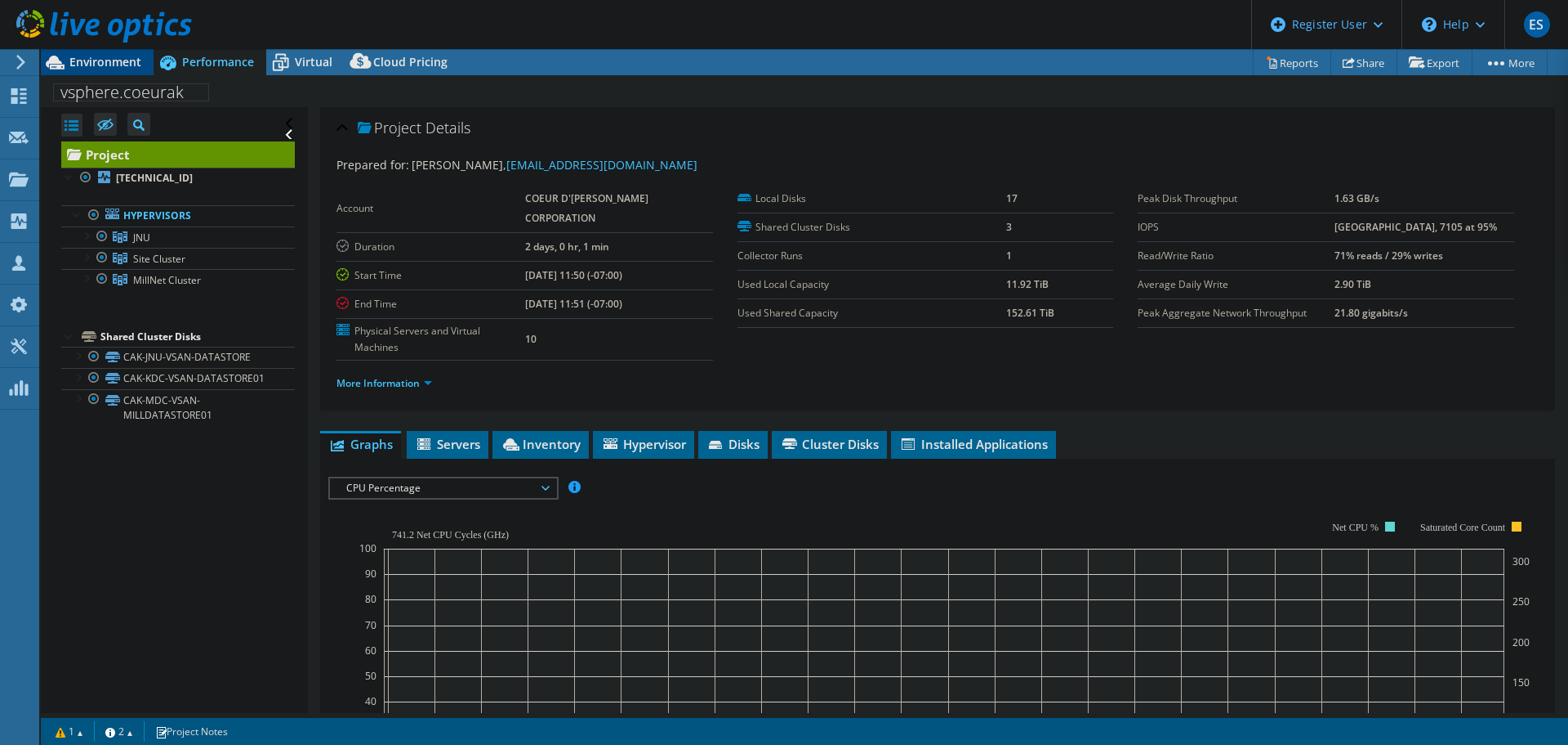
click at [115, 56] on span "Environment" at bounding box center [105, 62] width 72 height 16
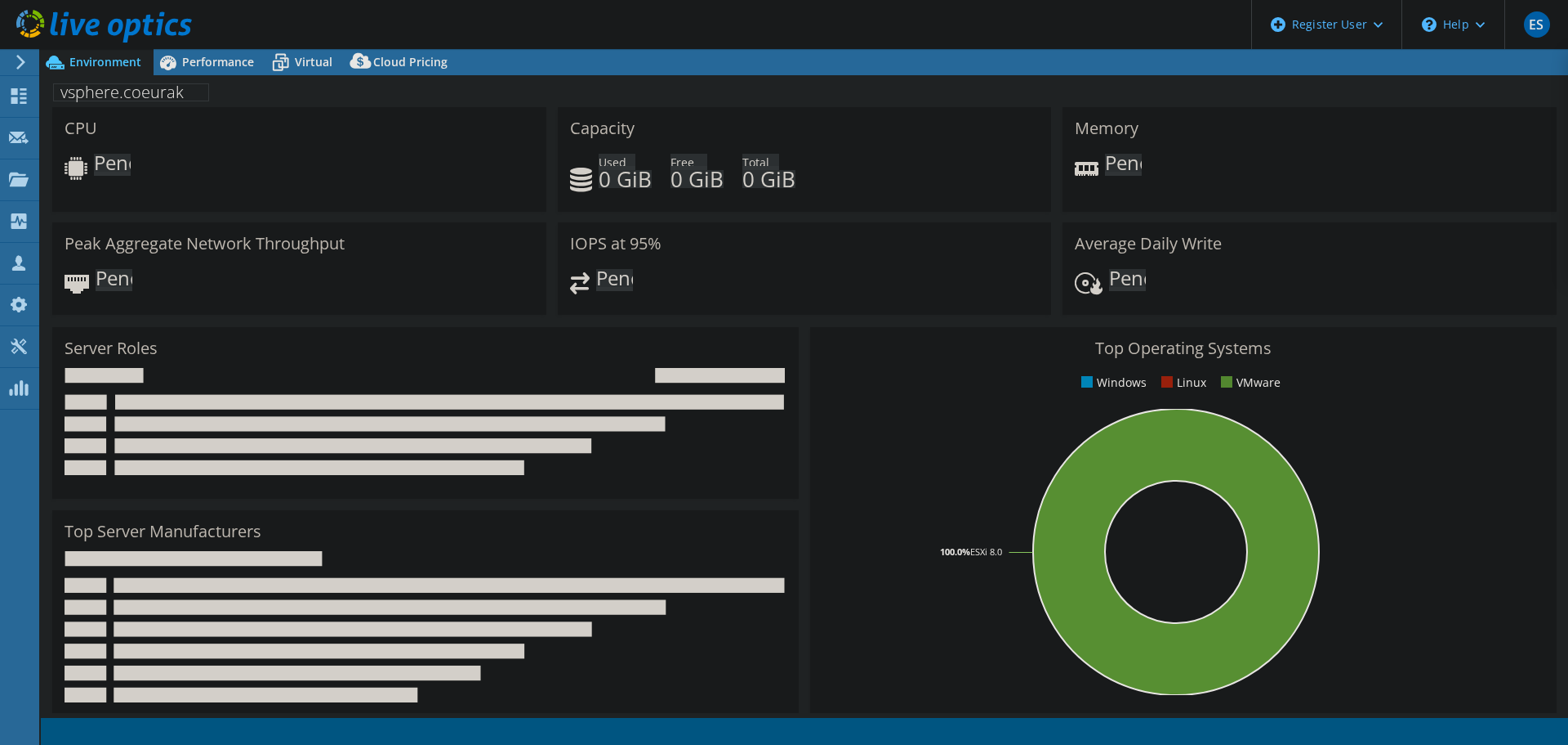
select select "USD"
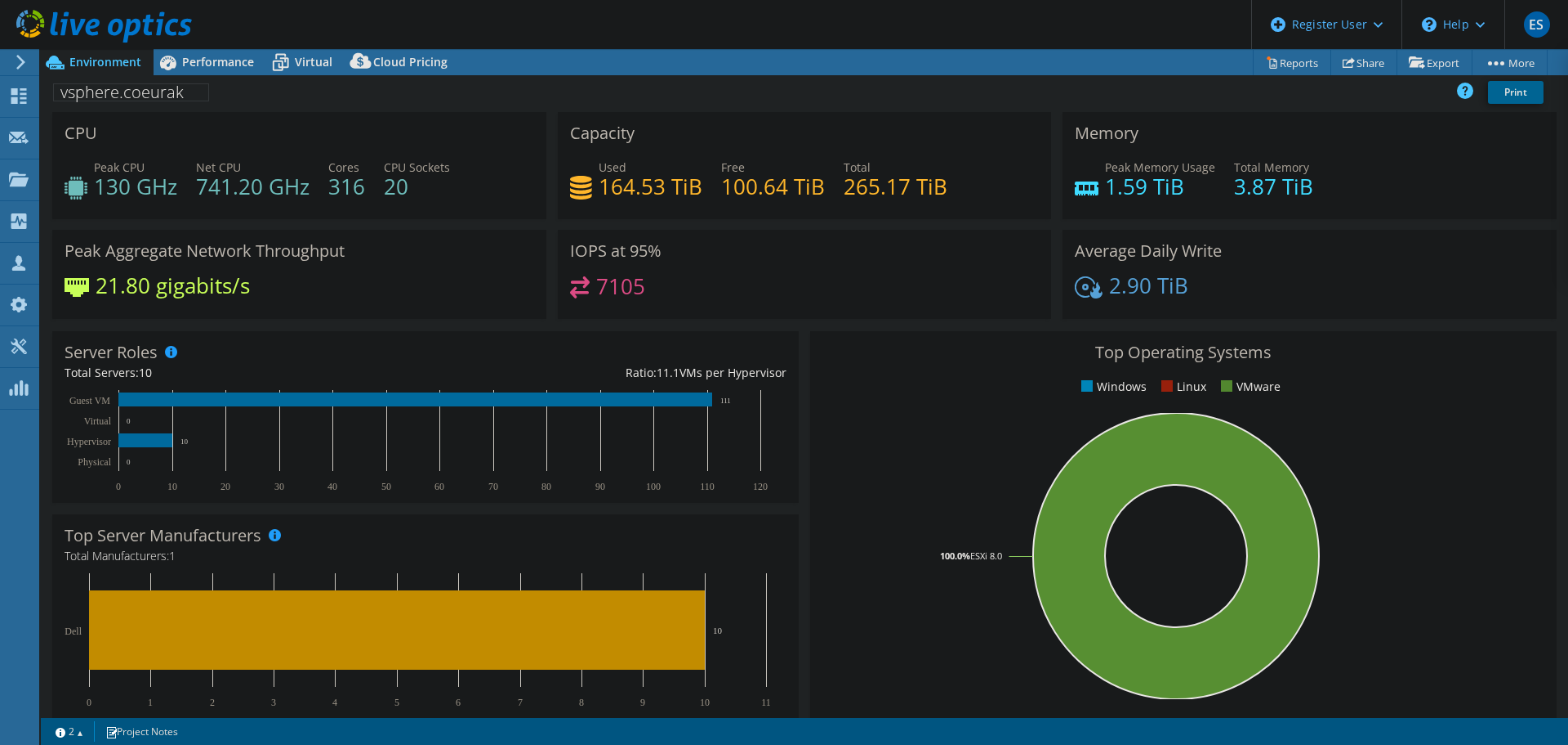
click at [238, 43] on header "ES Dell User [PERSON_NAME] [PERSON_NAME][EMAIL_ADDRESS][DOMAIN_NAME] Dell My Pr…" at bounding box center [784, 24] width 1568 height 49
click at [229, 57] on span "Performance" at bounding box center [218, 62] width 72 height 16
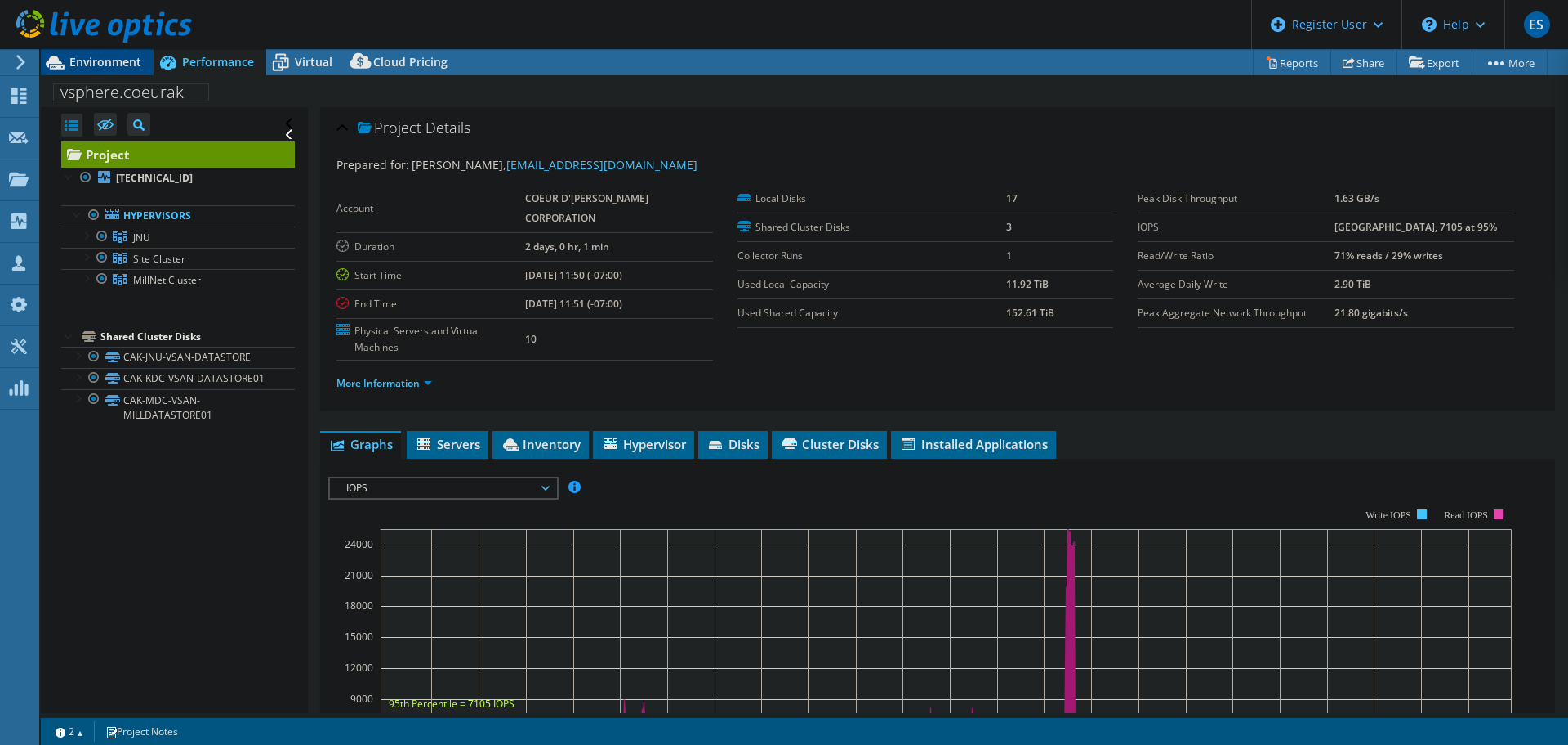
click at [99, 57] on span "Environment" at bounding box center [105, 62] width 72 height 16
